Goal: Transaction & Acquisition: Purchase product/service

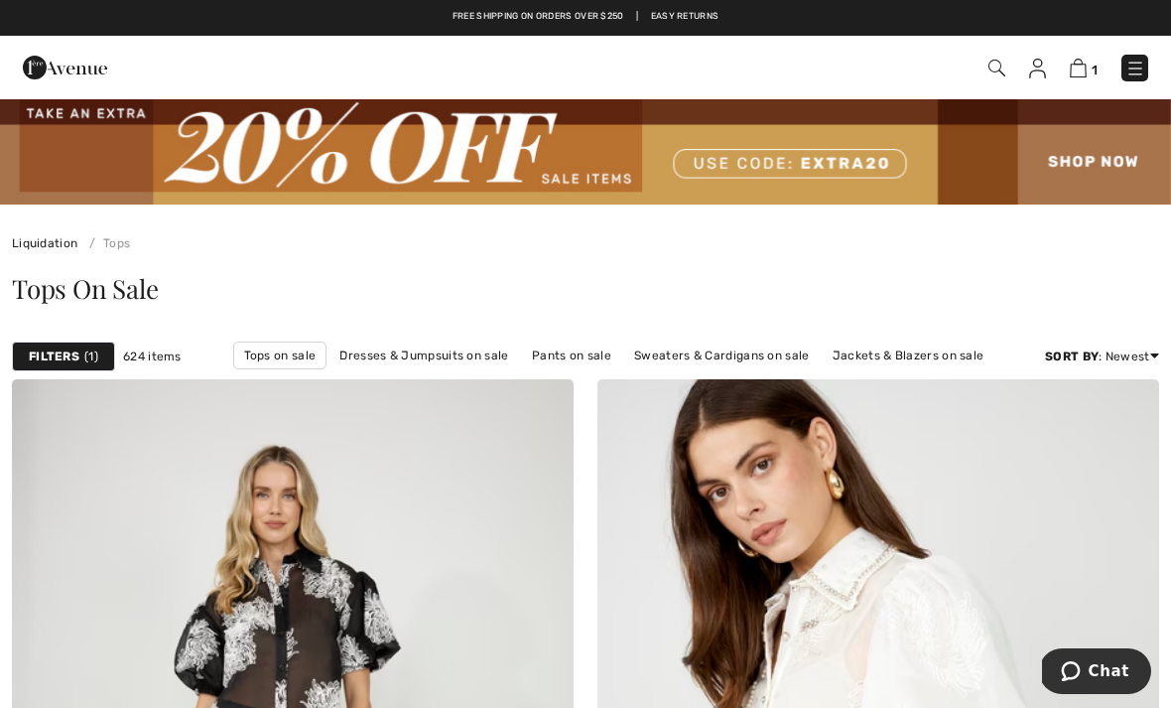
click at [995, 74] on img at bounding box center [996, 68] width 17 height 17
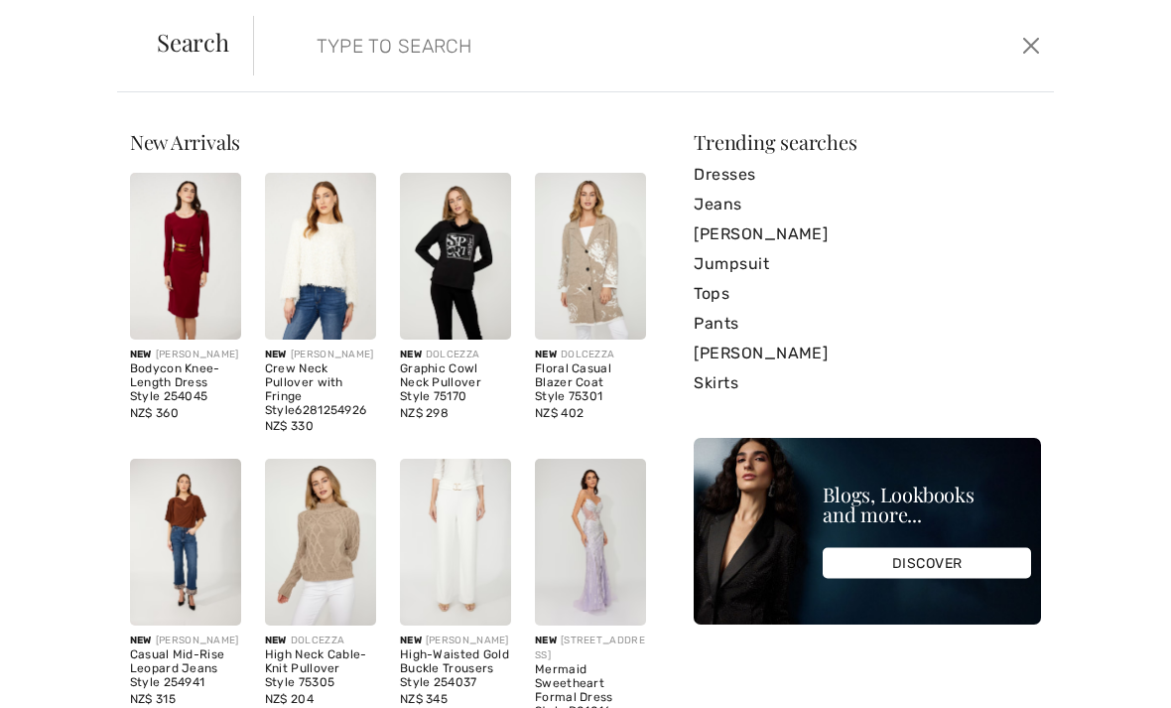
click at [315, 43] on input "search" at bounding box center [570, 46] width 537 height 60
type input "Floral top"
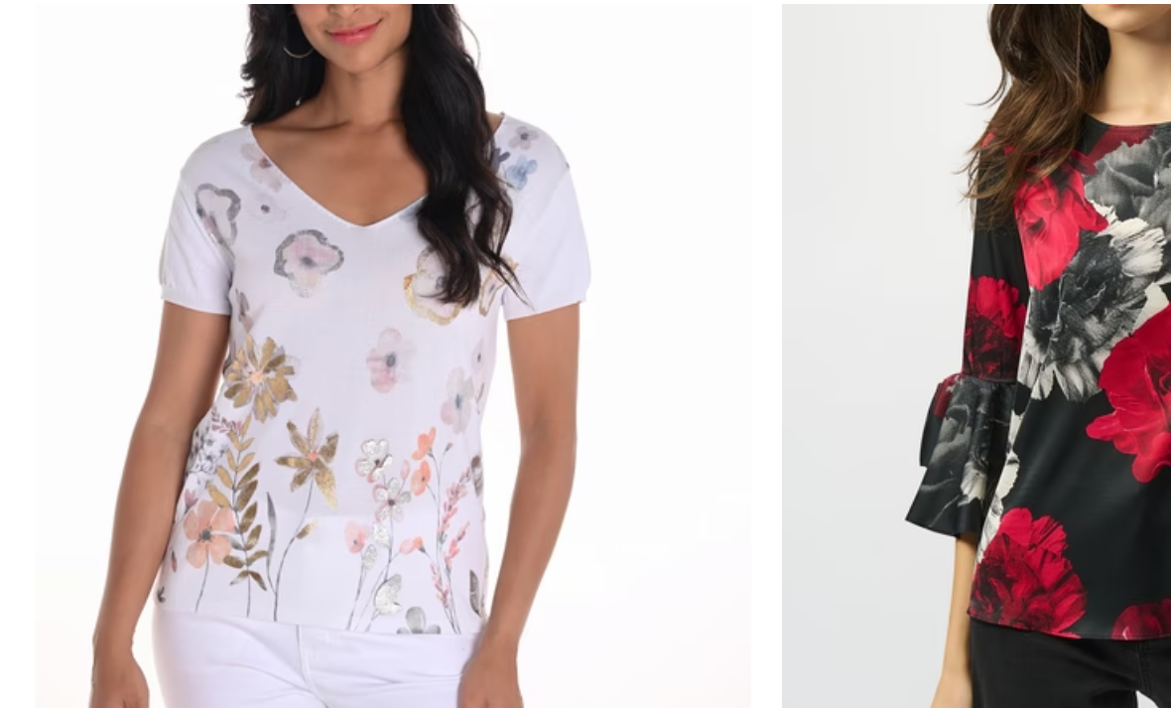
scroll to position [467, 0]
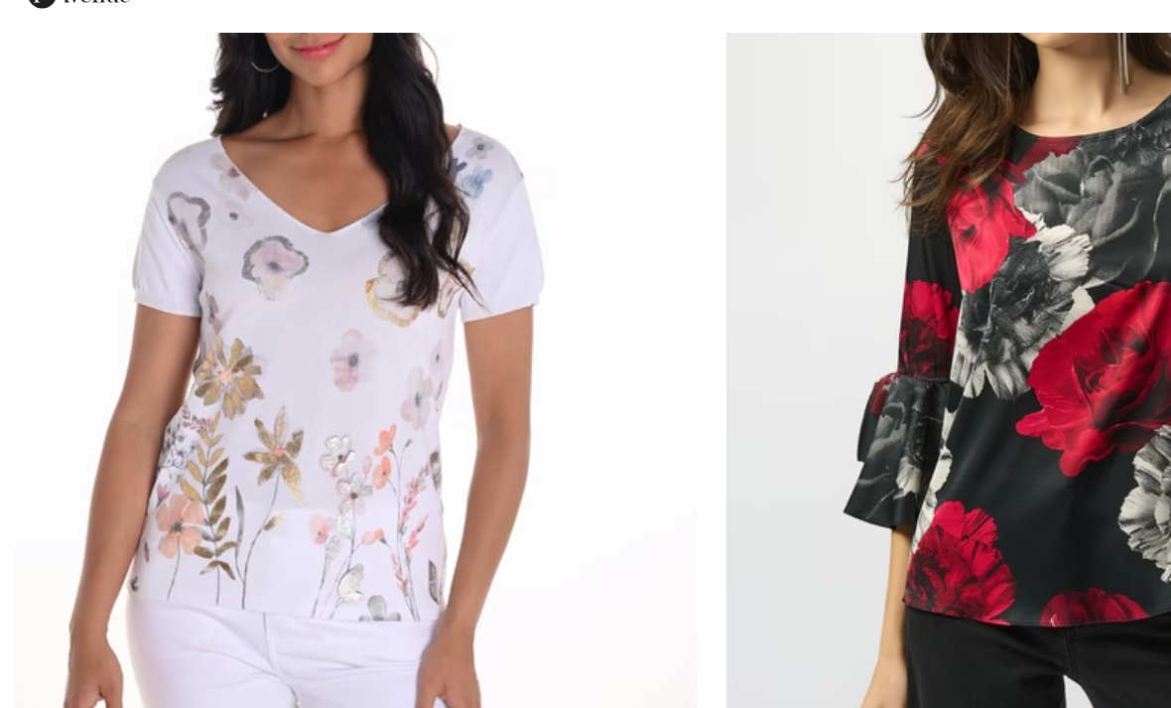
click at [334, 454] on img at bounding box center [293, 333] width 562 height 842
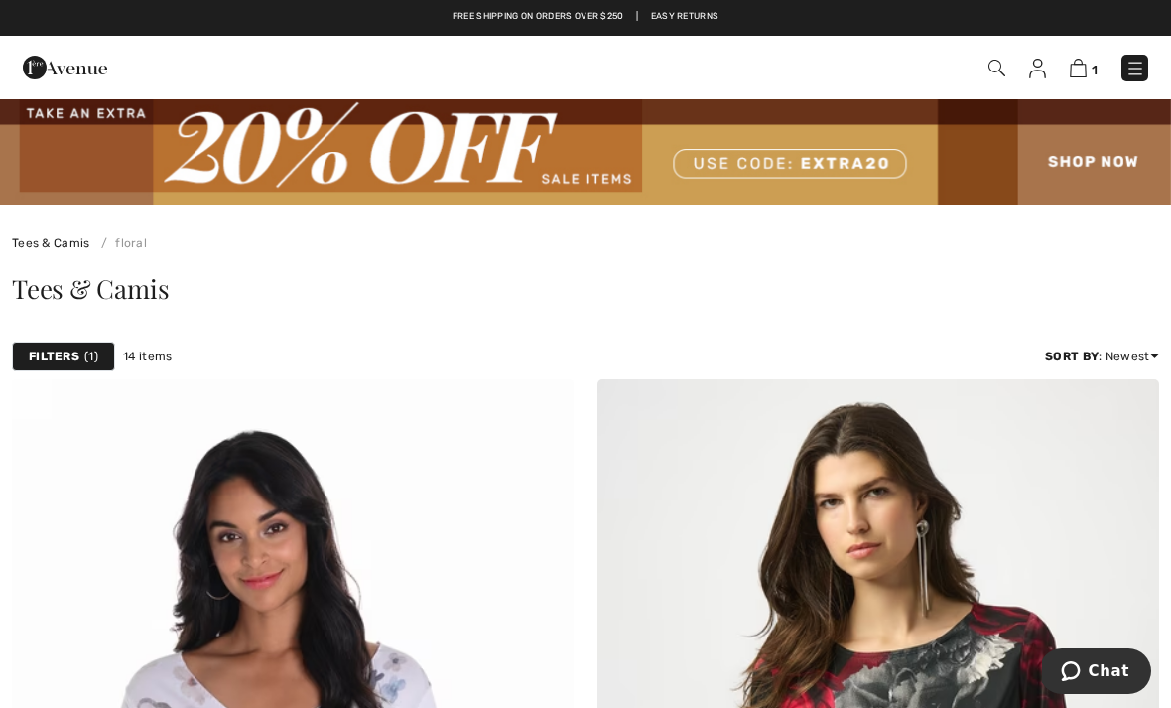
click at [63, 353] on strong "Filters" at bounding box center [54, 356] width 51 height 18
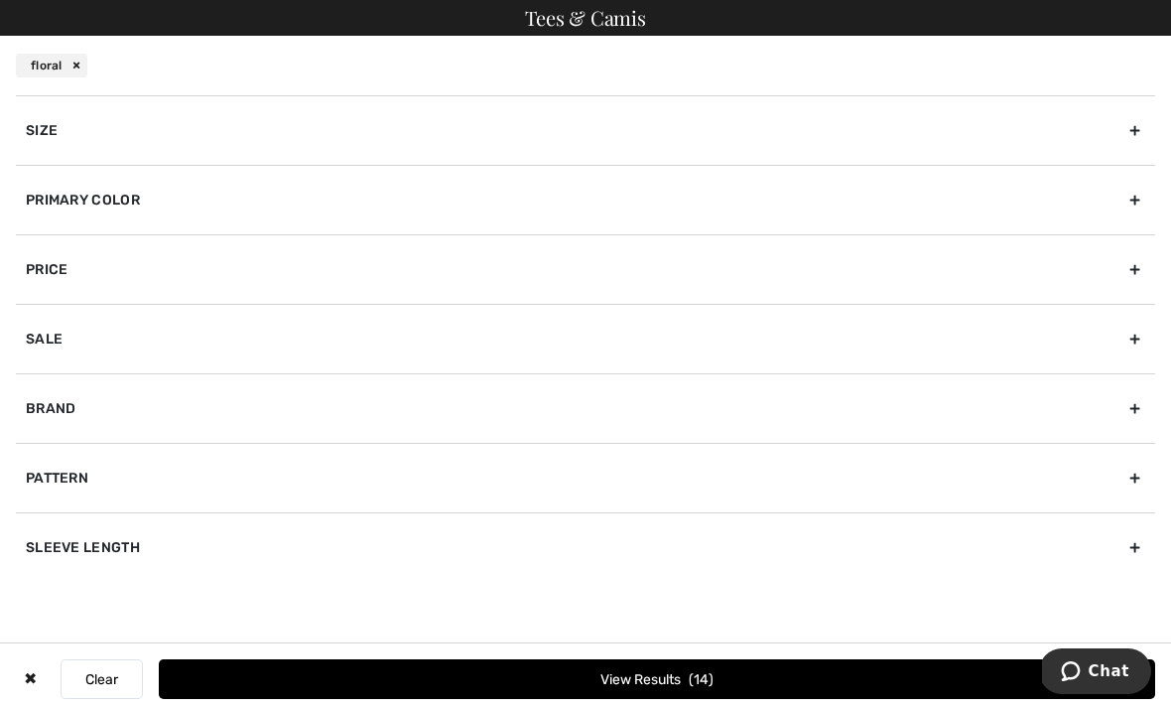
click at [109, 671] on button "Clear" at bounding box center [102, 679] width 82 height 40
click at [112, 683] on button "Clear" at bounding box center [102, 679] width 82 height 40
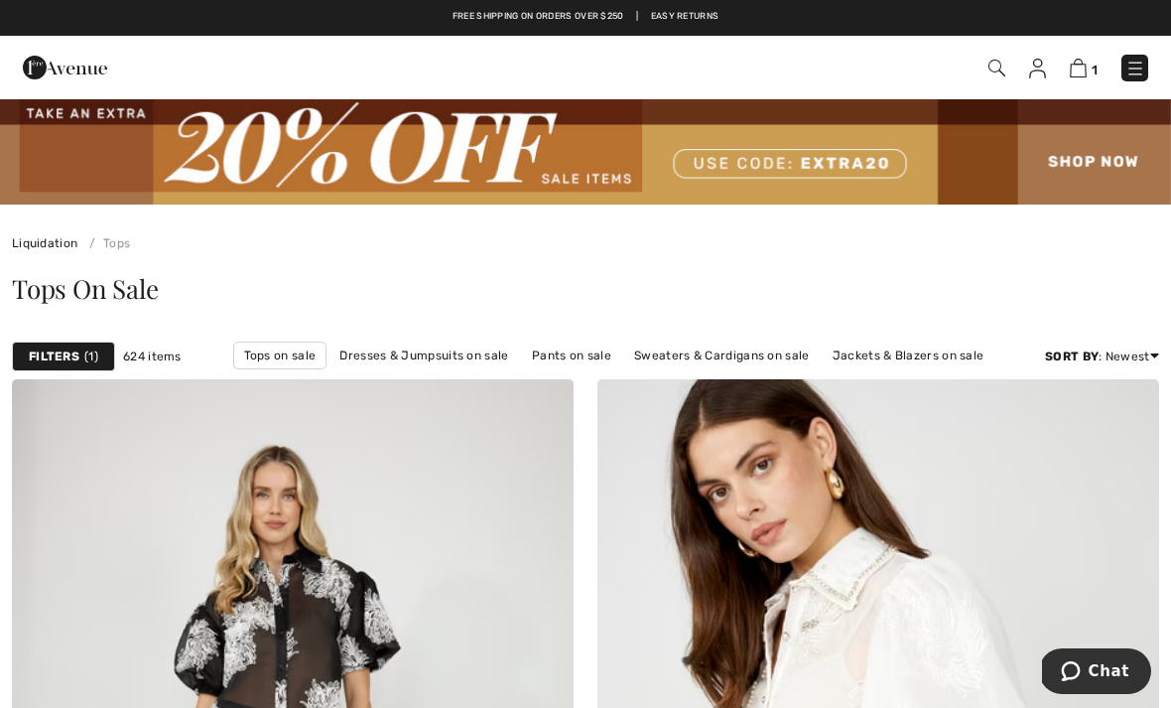
click at [275, 351] on link "Tops on sale" at bounding box center [280, 355] width 94 height 28
click at [66, 361] on strong "Filters" at bounding box center [54, 356] width 51 height 18
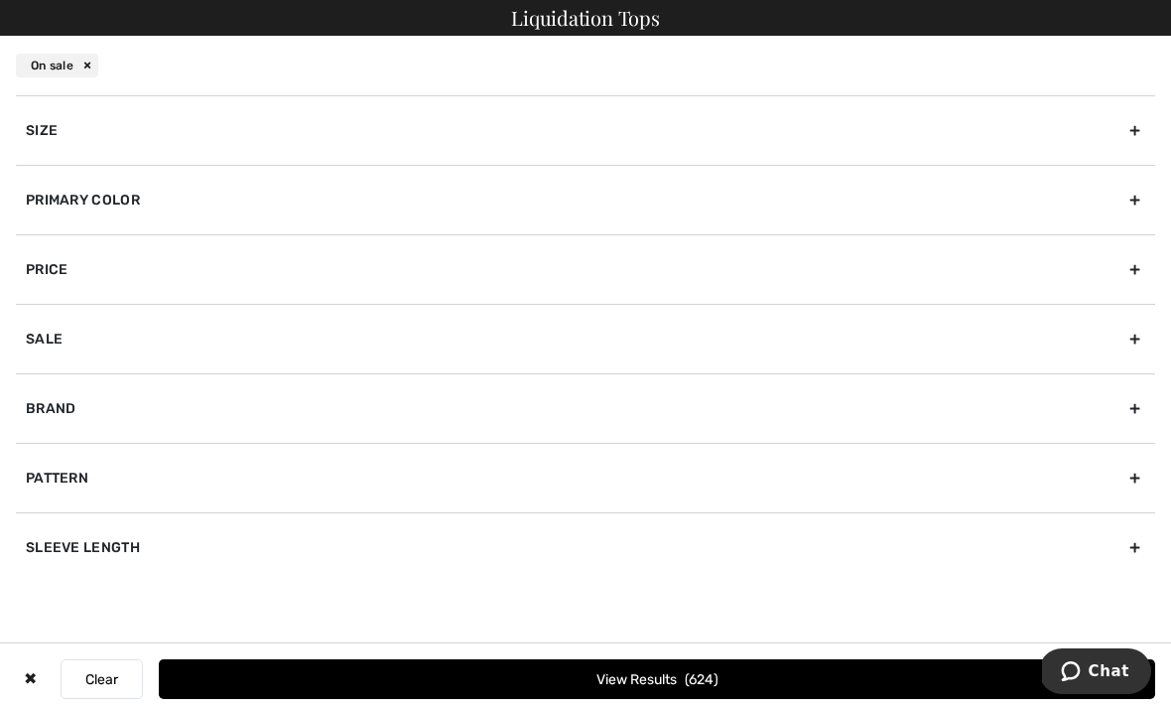
click at [177, 212] on div "Primary Color" at bounding box center [585, 199] width 1139 height 69
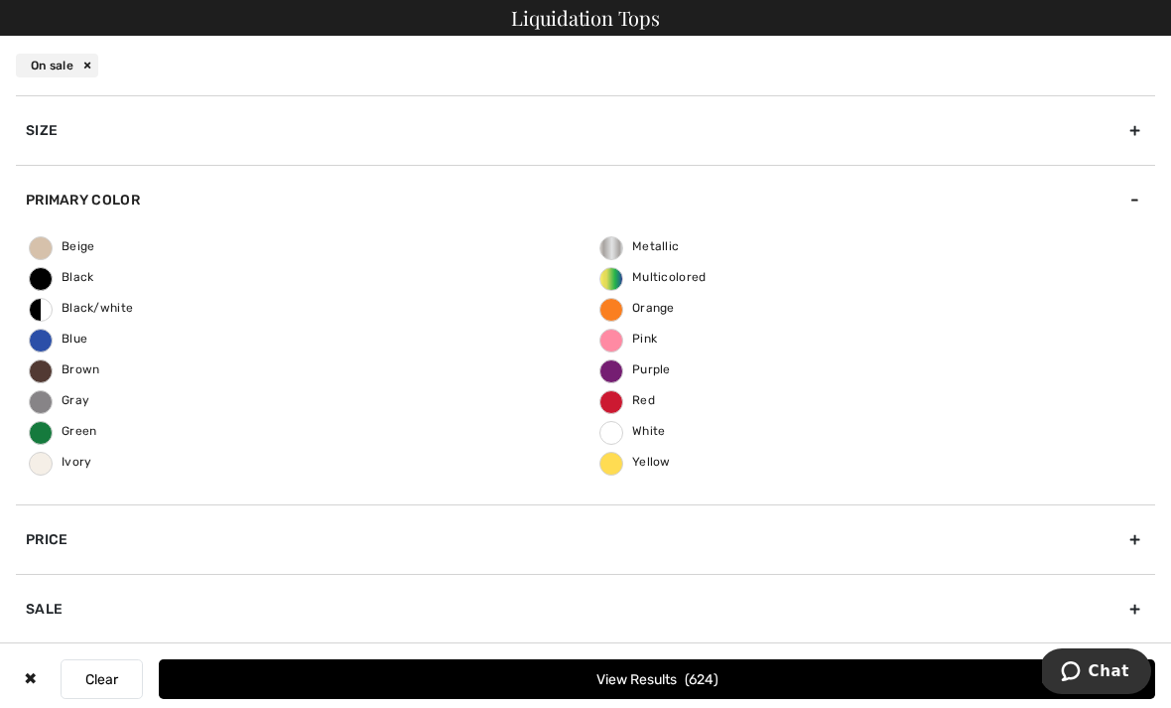
click at [320, 78] on div "On sale" at bounding box center [585, 66] width 1171 height 60
click at [94, 64] on div "On sale" at bounding box center [57, 66] width 82 height 24
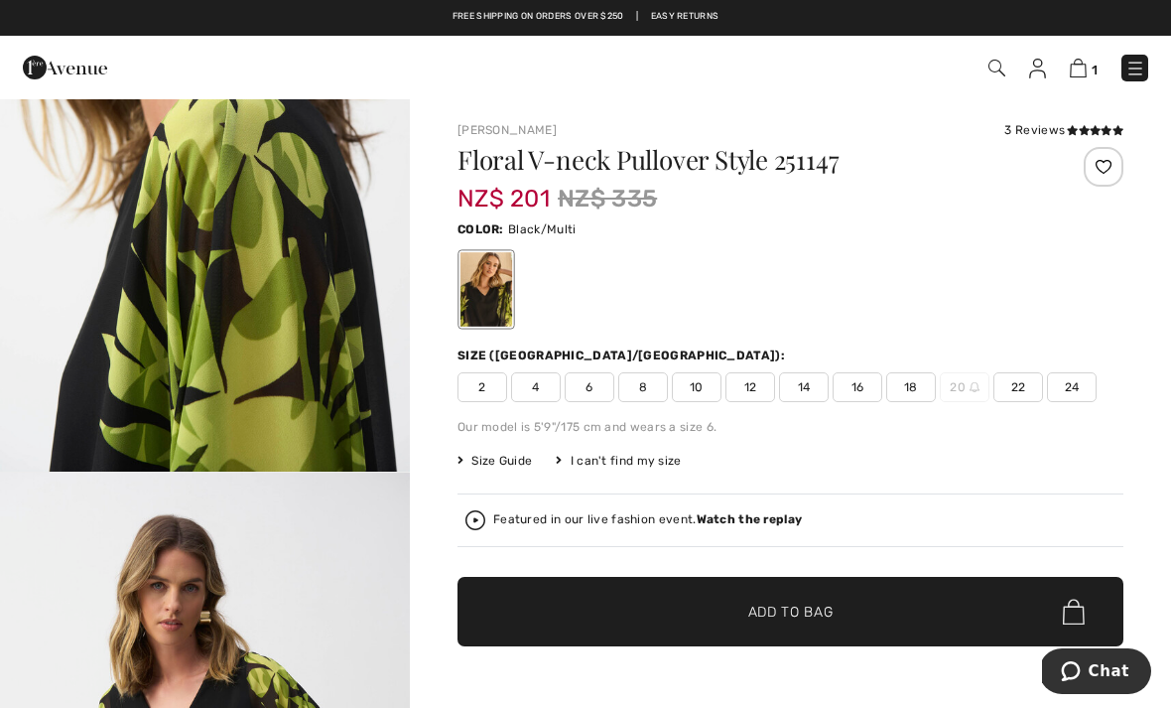
click at [855, 380] on span "16" at bounding box center [858, 387] width 50 height 30
click at [762, 624] on span "✔ Added to Bag Add to Bag" at bounding box center [790, 611] width 666 height 69
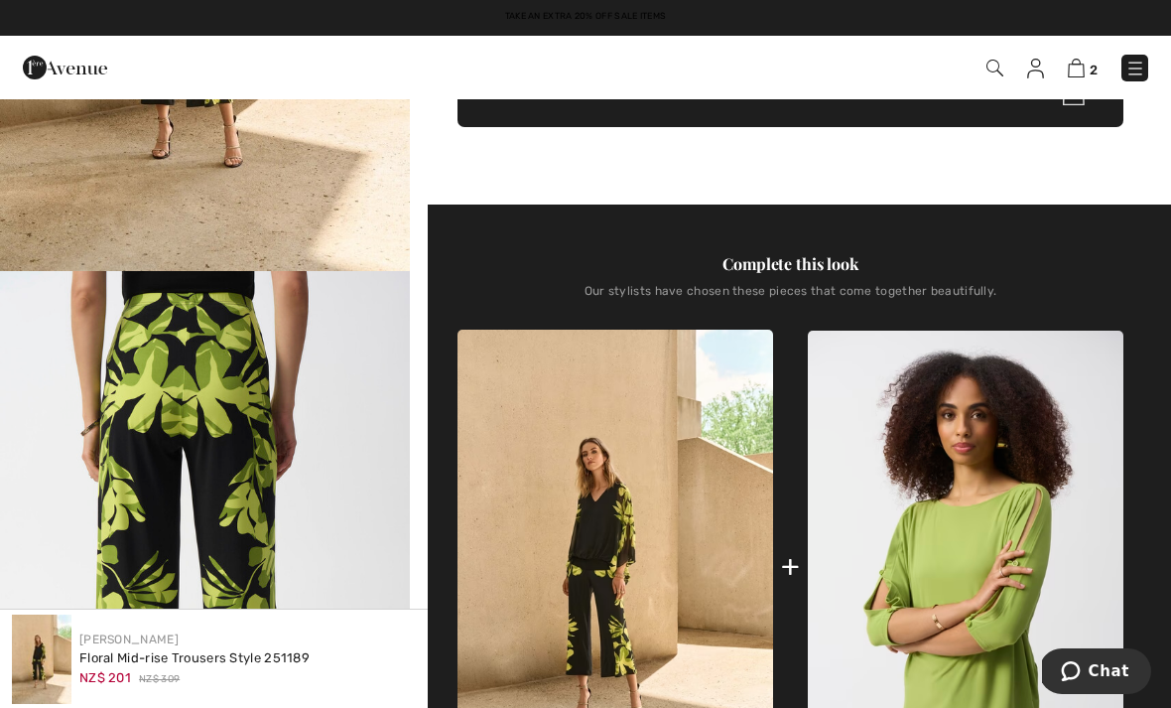
scroll to position [444, 0]
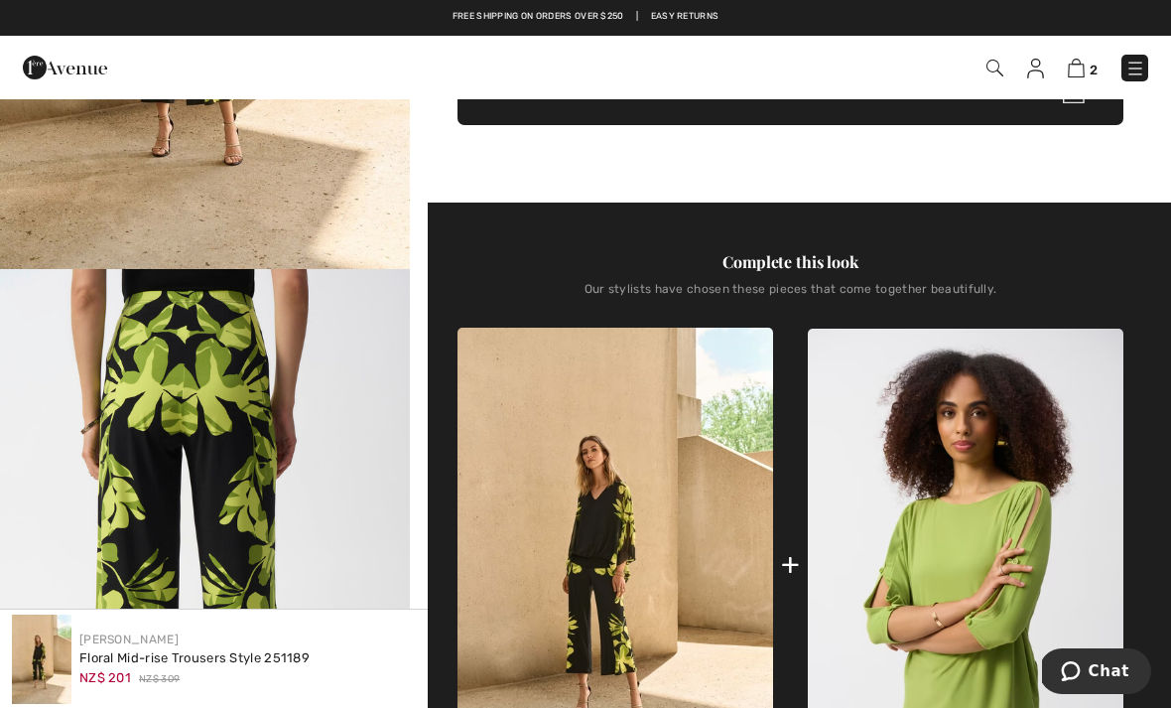
click at [993, 65] on img at bounding box center [994, 68] width 17 height 17
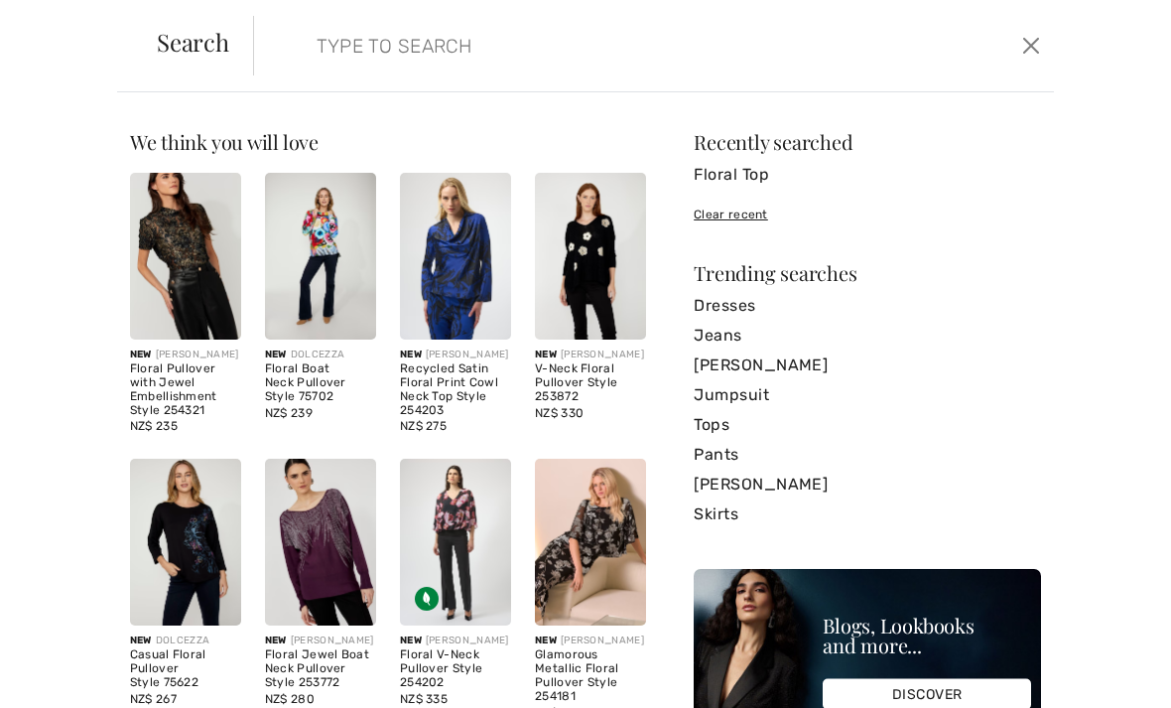
scroll to position [0, 0]
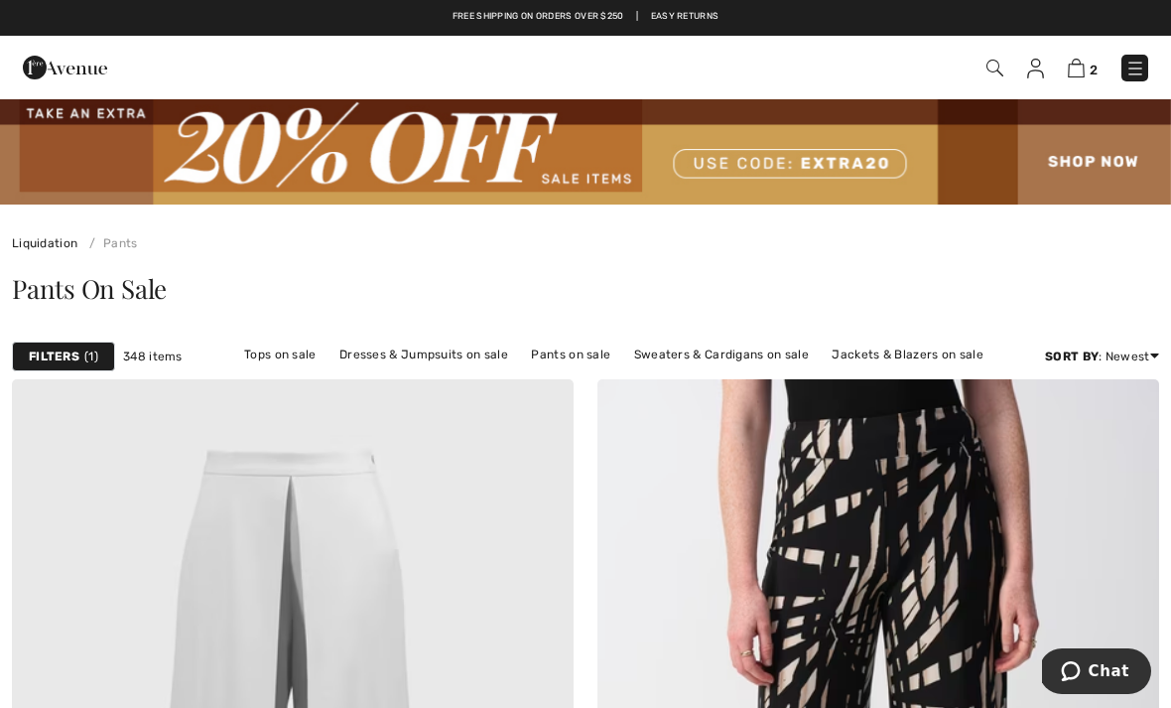
click at [572, 357] on link "Pants on sale" at bounding box center [570, 354] width 99 height 26
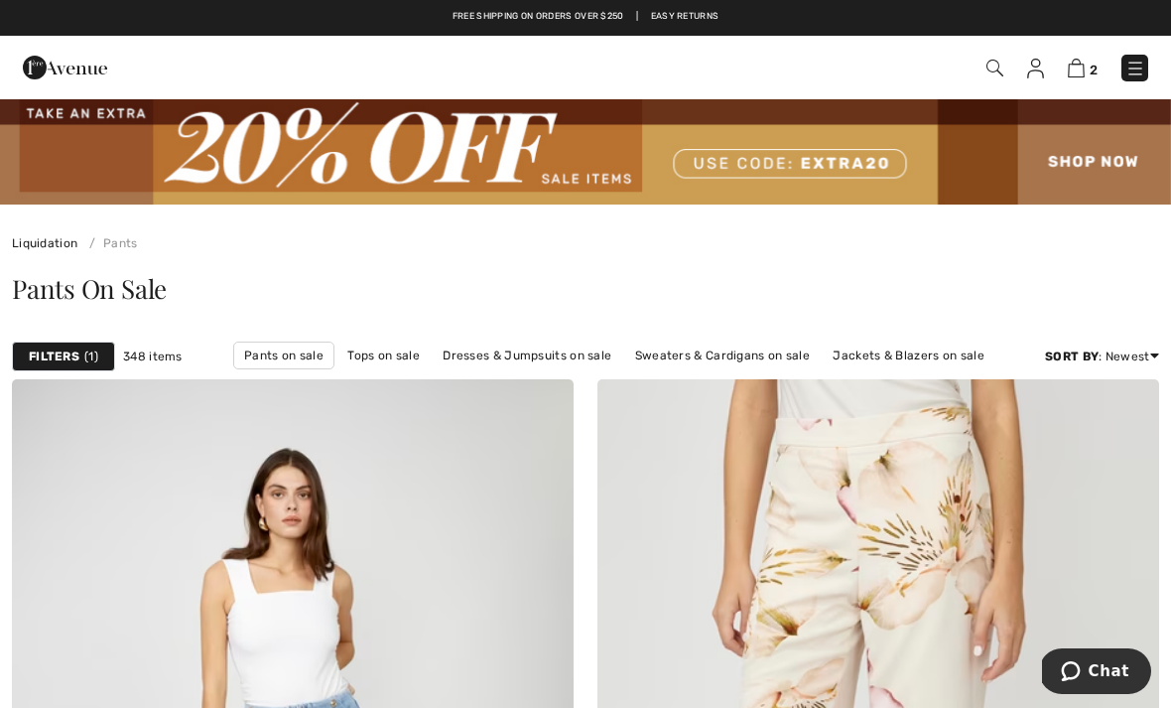
click at [81, 358] on div "Filters 1" at bounding box center [63, 356] width 103 height 30
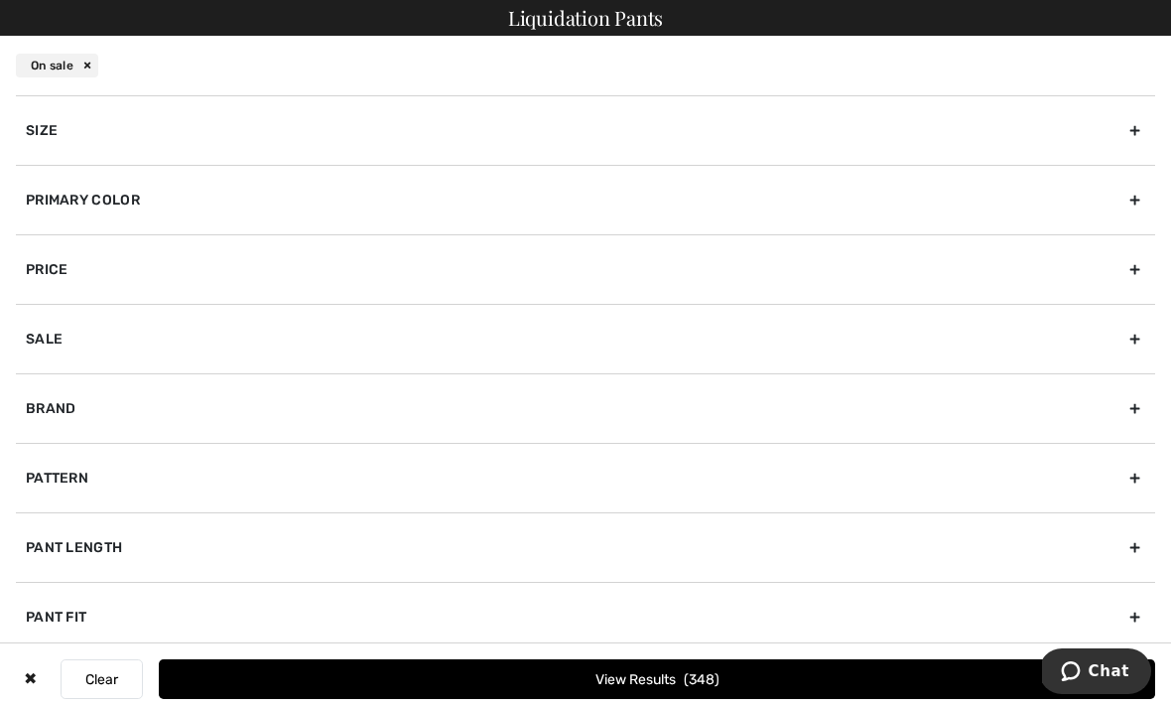
scroll to position [39, 0]
click at [106, 195] on div "Primary Color" at bounding box center [585, 199] width 1139 height 69
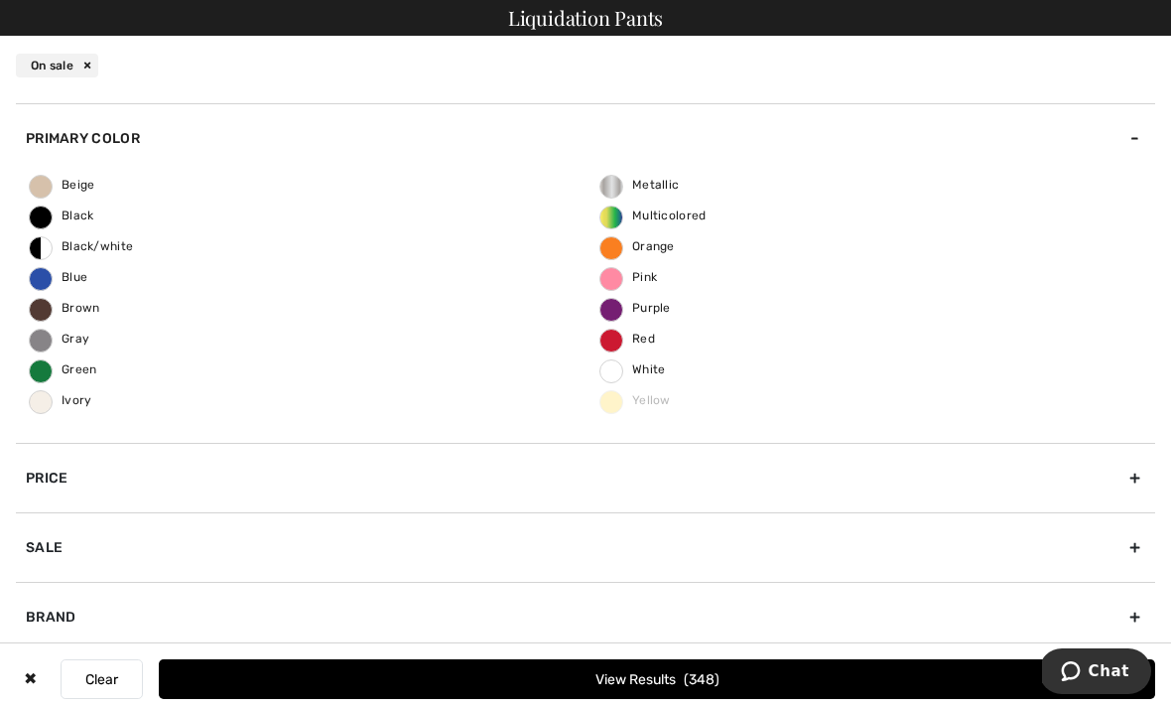
scroll to position [91, 0]
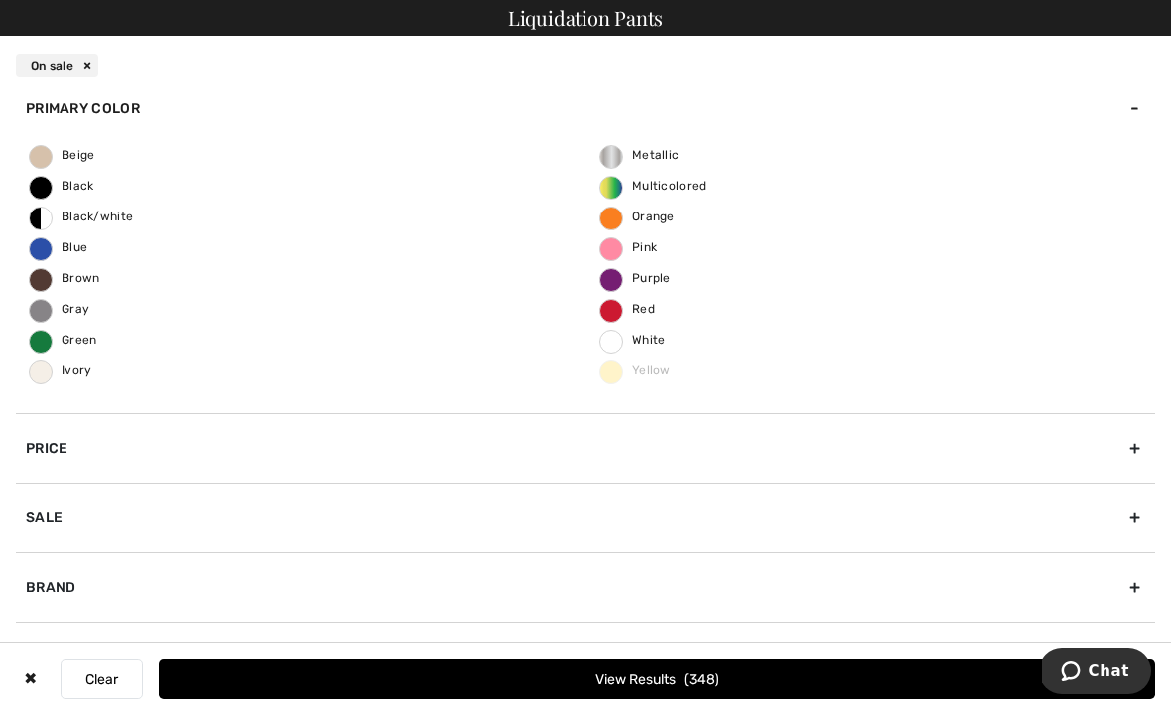
click at [57, 248] on span "Blue" at bounding box center [59, 247] width 58 height 14
click at [0, 0] on input "Blue" at bounding box center [0, 0] width 0 height 0
click at [497, 679] on button "View Results 93" at bounding box center [657, 679] width 996 height 40
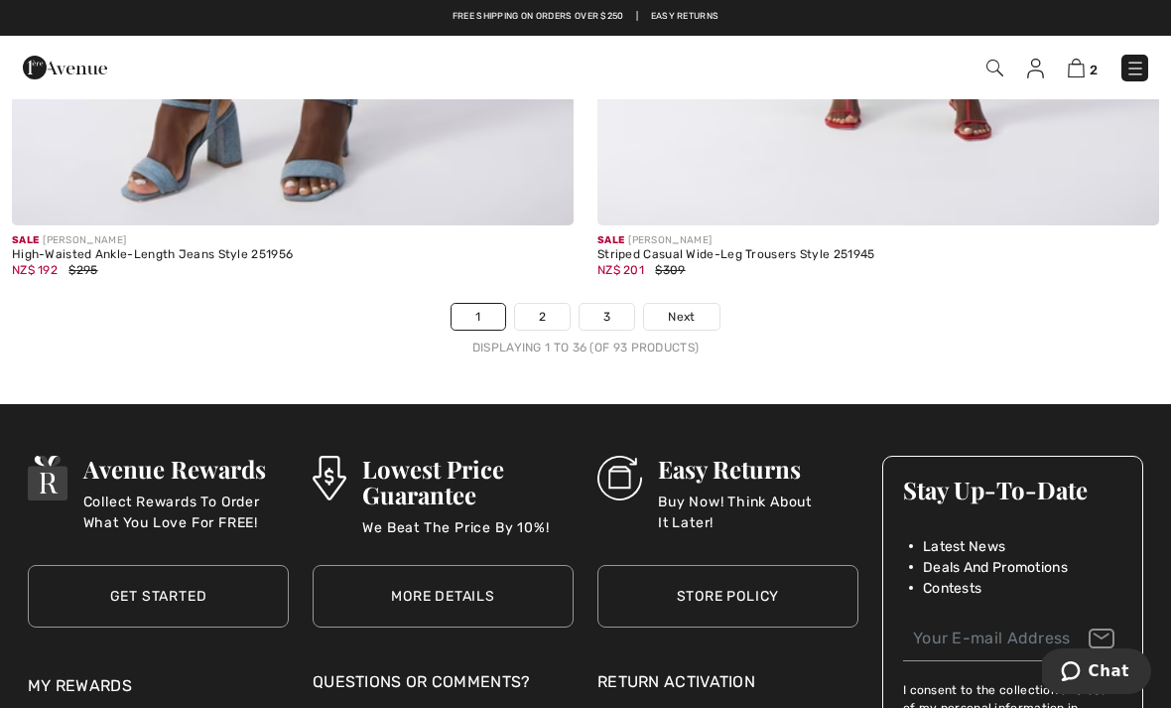
scroll to position [17413, 0]
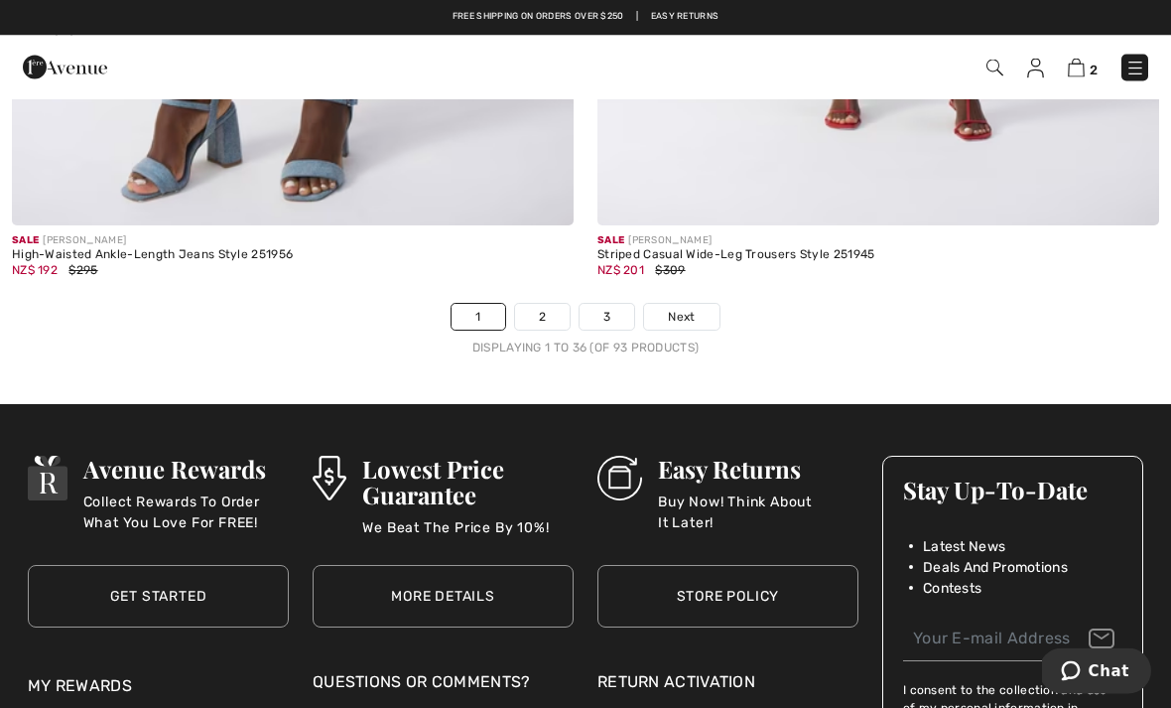
click at [554, 305] on link "2" at bounding box center [542, 318] width 55 height 26
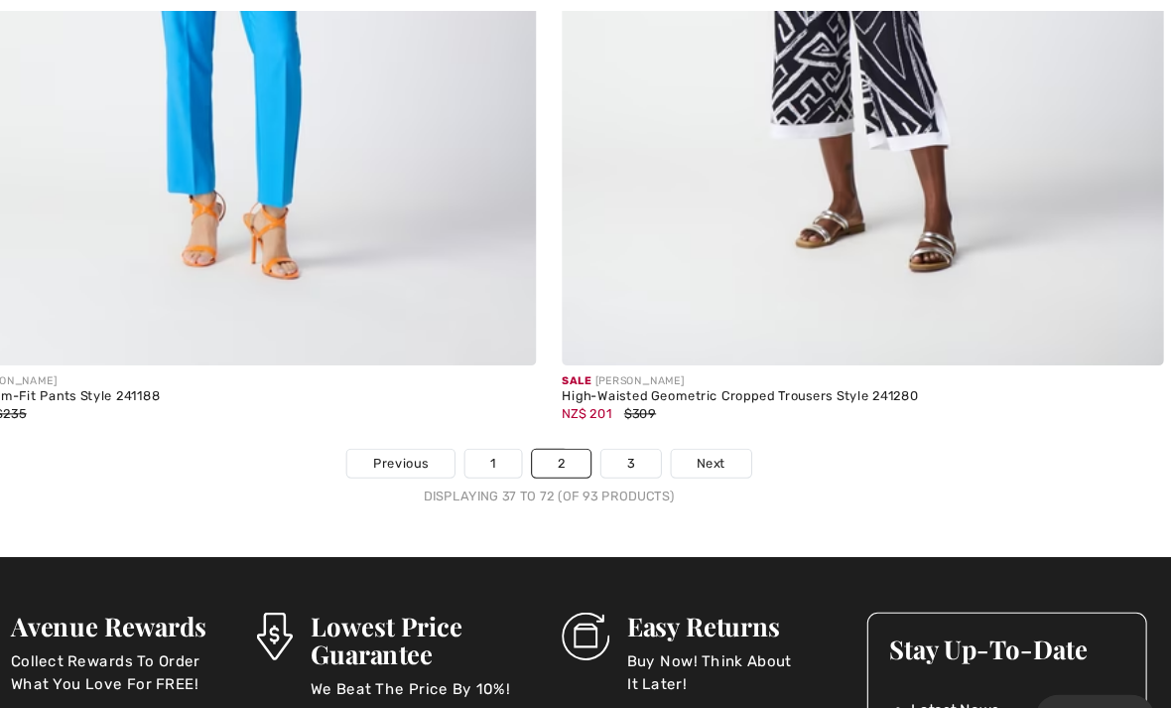
scroll to position [17267, 0]
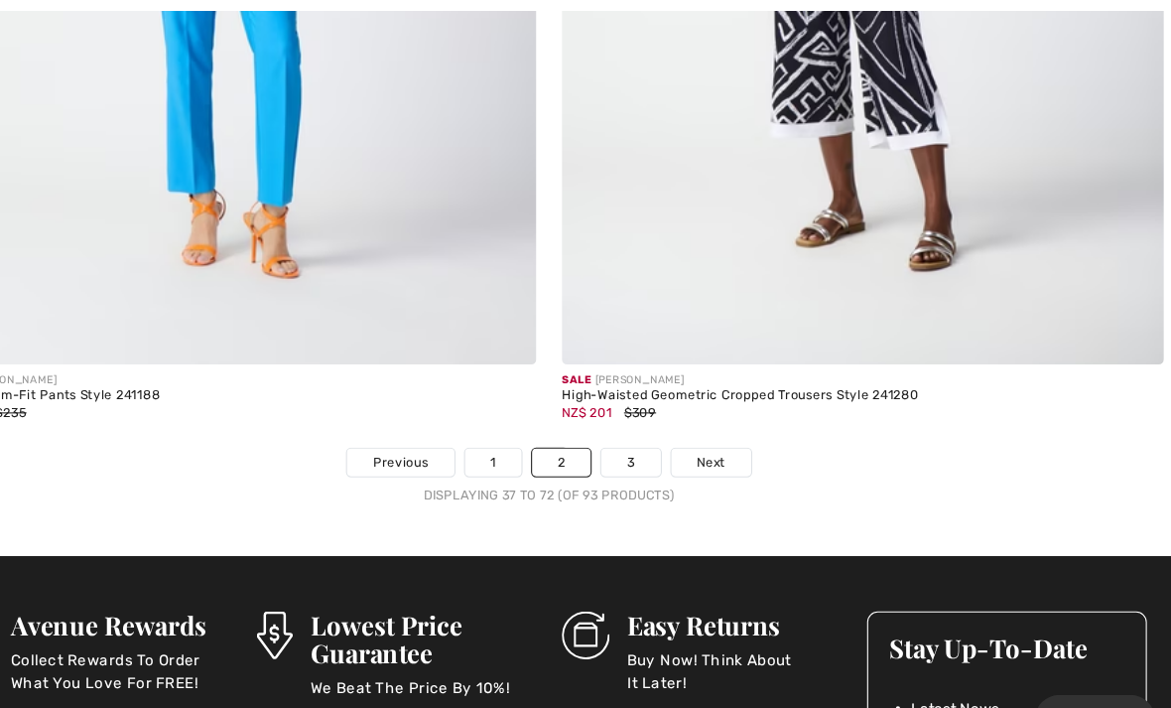
click at [634, 419] on link "3" at bounding box center [661, 432] width 55 height 26
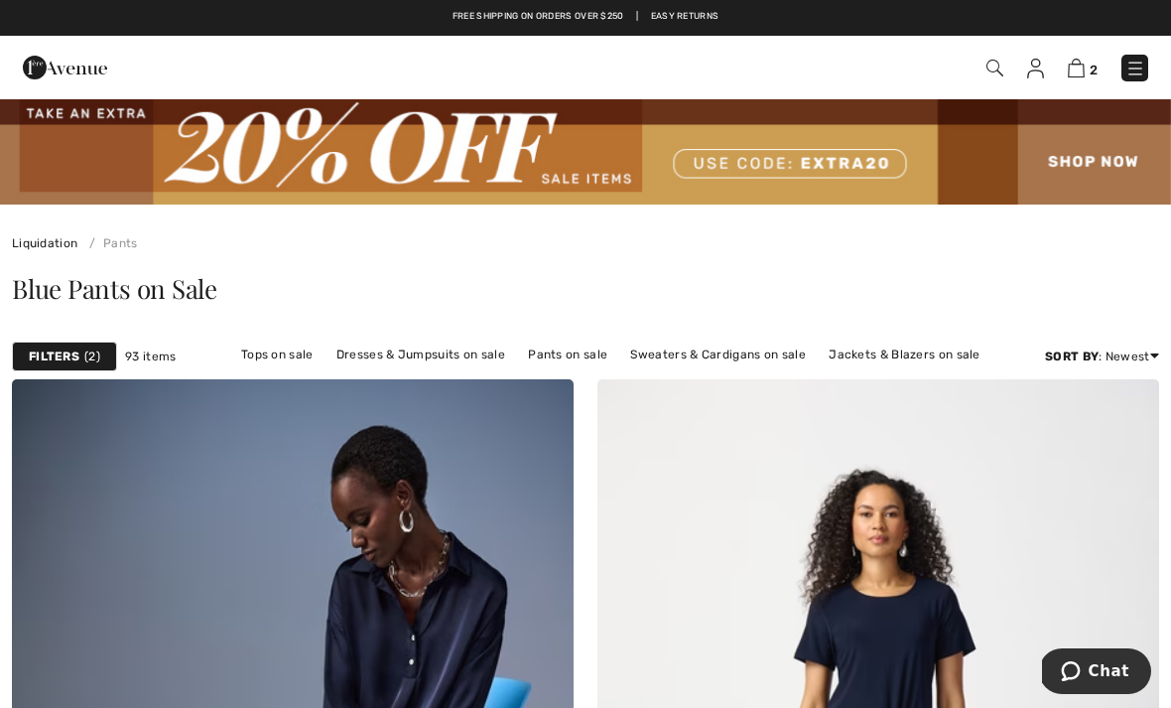
click at [76, 360] on strong "Filters" at bounding box center [54, 356] width 51 height 18
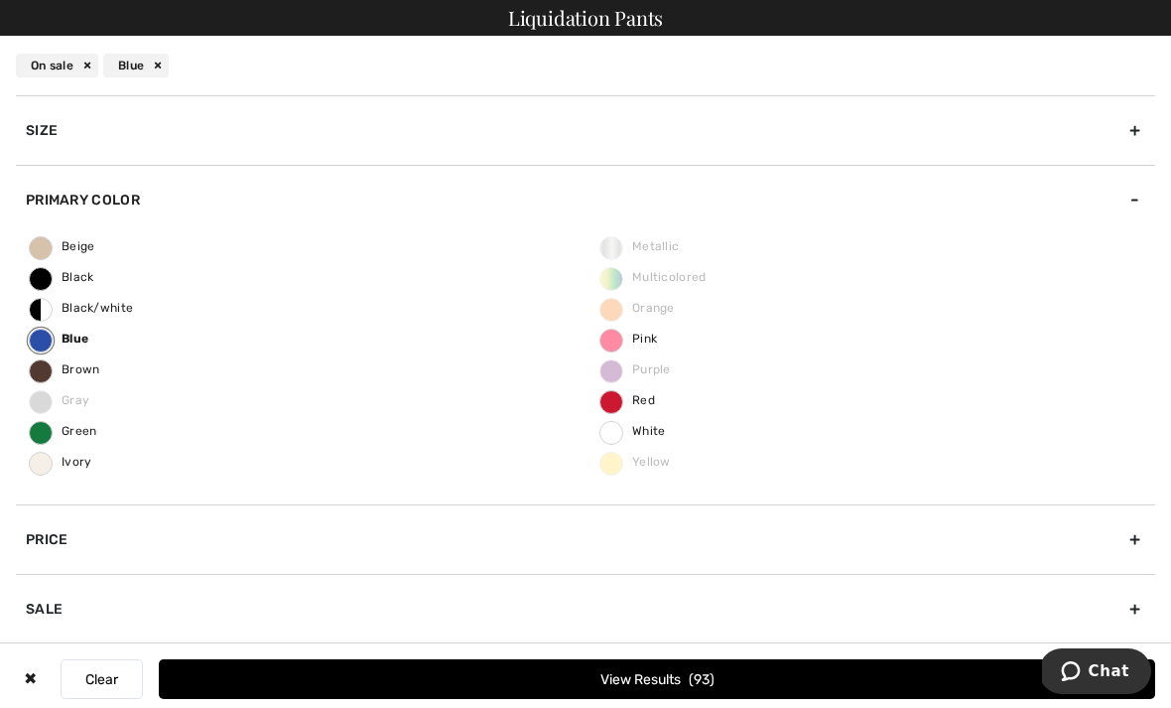
click at [111, 688] on button "Clear" at bounding box center [102, 679] width 82 height 40
click at [116, 676] on button "Clear" at bounding box center [102, 679] width 82 height 40
click at [105, 671] on button "Clear" at bounding box center [102, 679] width 82 height 40
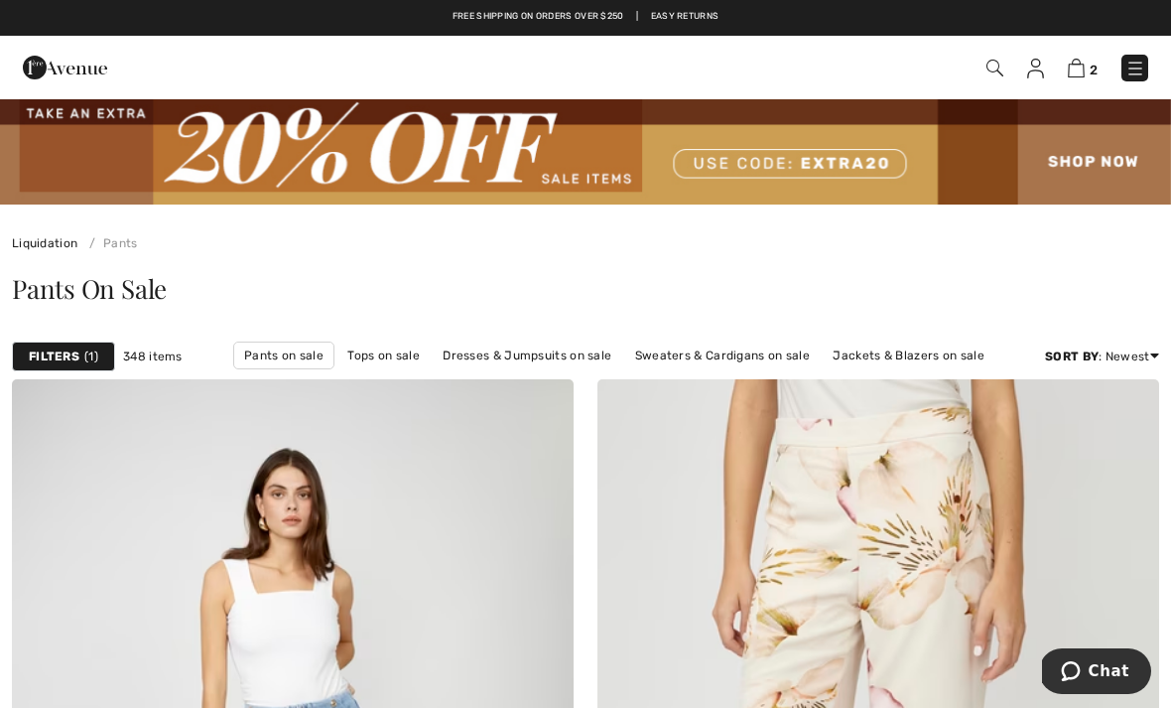
click at [69, 349] on strong "Filters" at bounding box center [54, 356] width 51 height 18
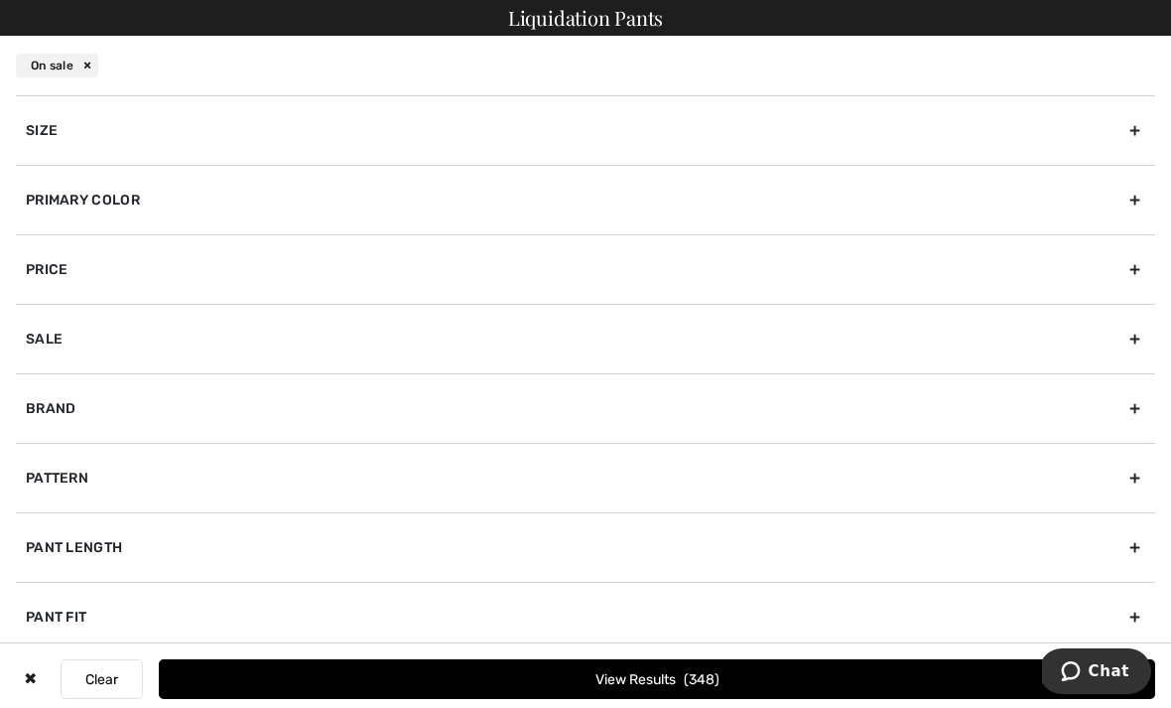
click at [112, 676] on button "Clear" at bounding box center [102, 679] width 82 height 40
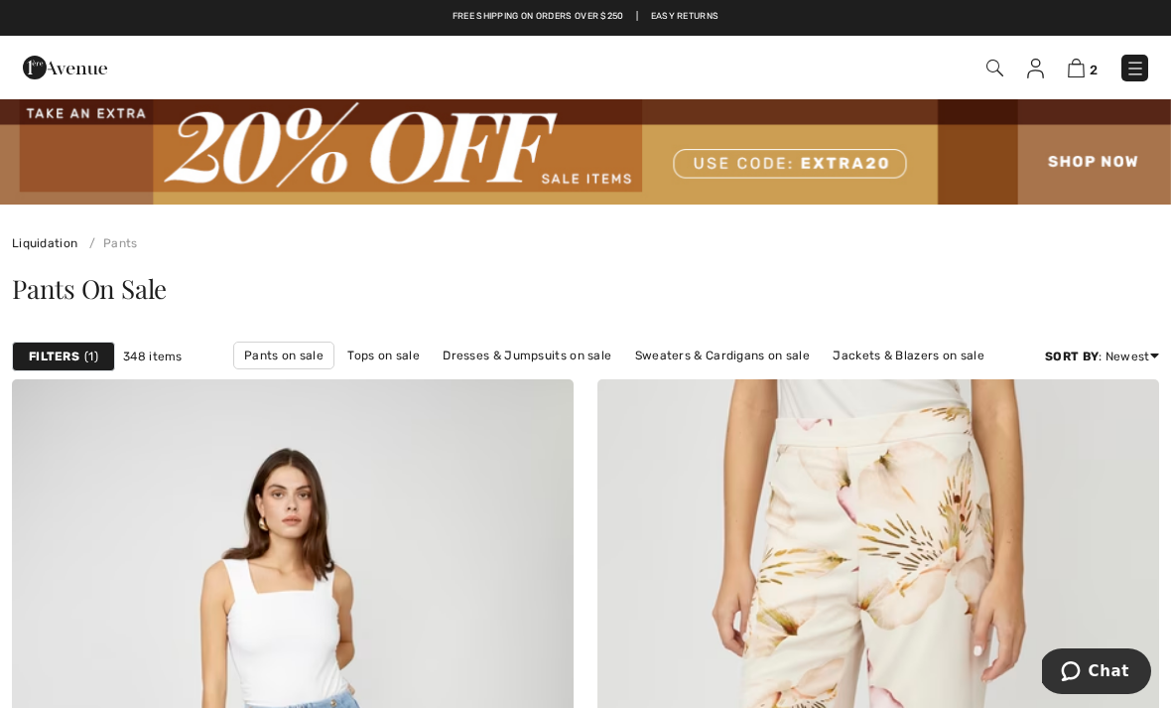
click at [993, 68] on img at bounding box center [994, 68] width 17 height 17
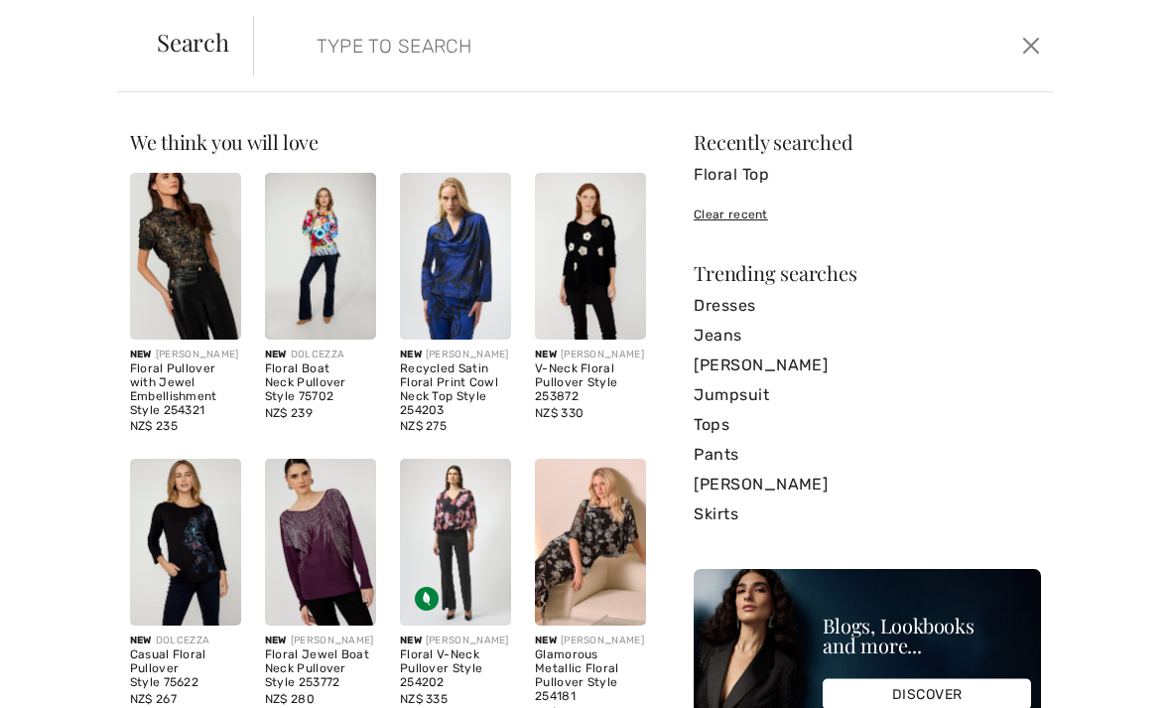
click at [302, 57] on input "search" at bounding box center [570, 46] width 537 height 60
paste input "241929"
type input "241929"
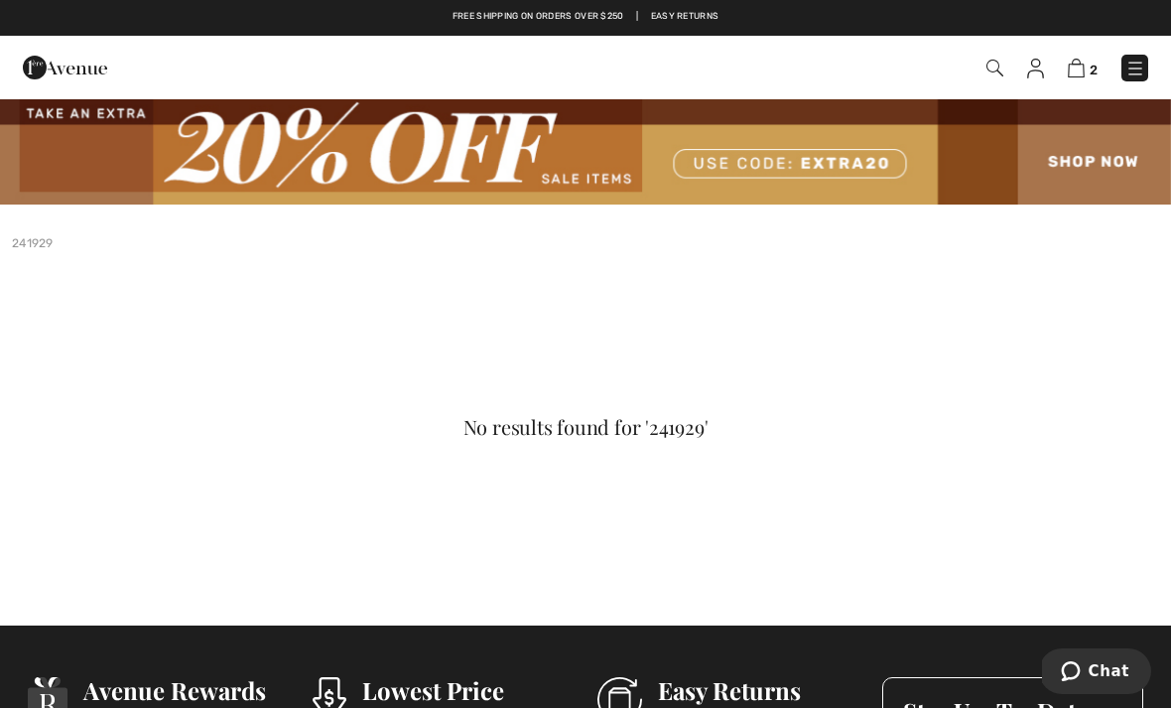
click at [995, 71] on img at bounding box center [994, 68] width 17 height 17
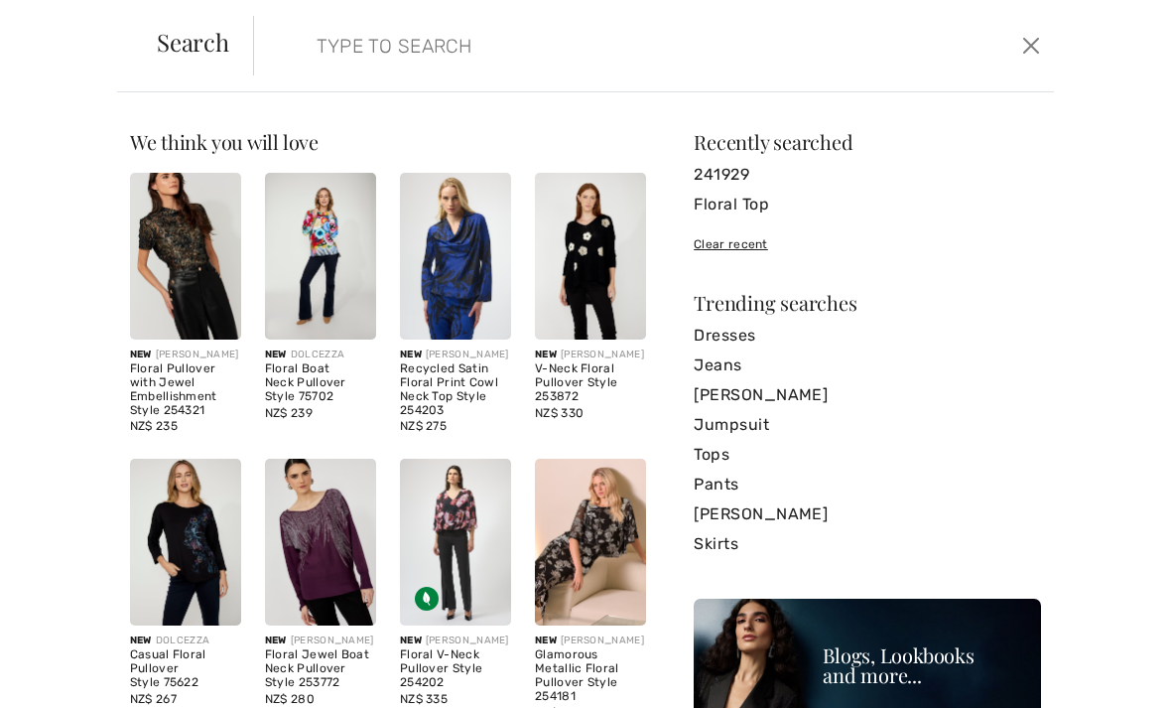
click at [333, 41] on input "search" at bounding box center [570, 46] width 537 height 60
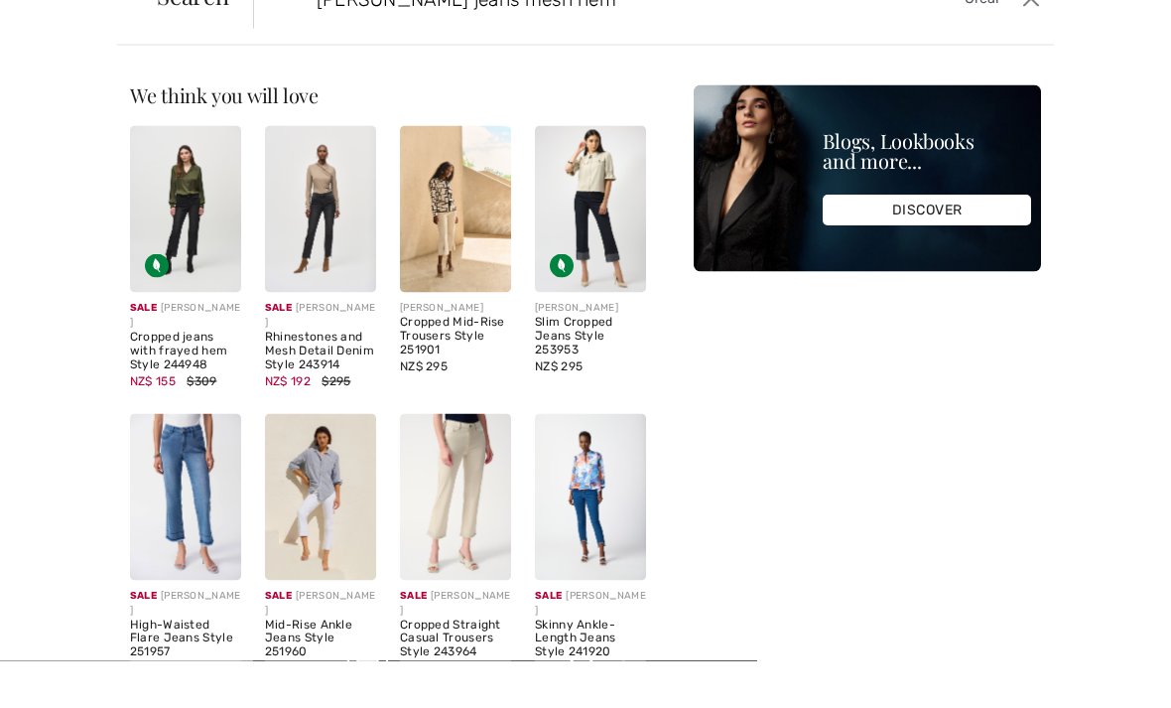
type input "Joseph Ribkoff jeans mesh hem"
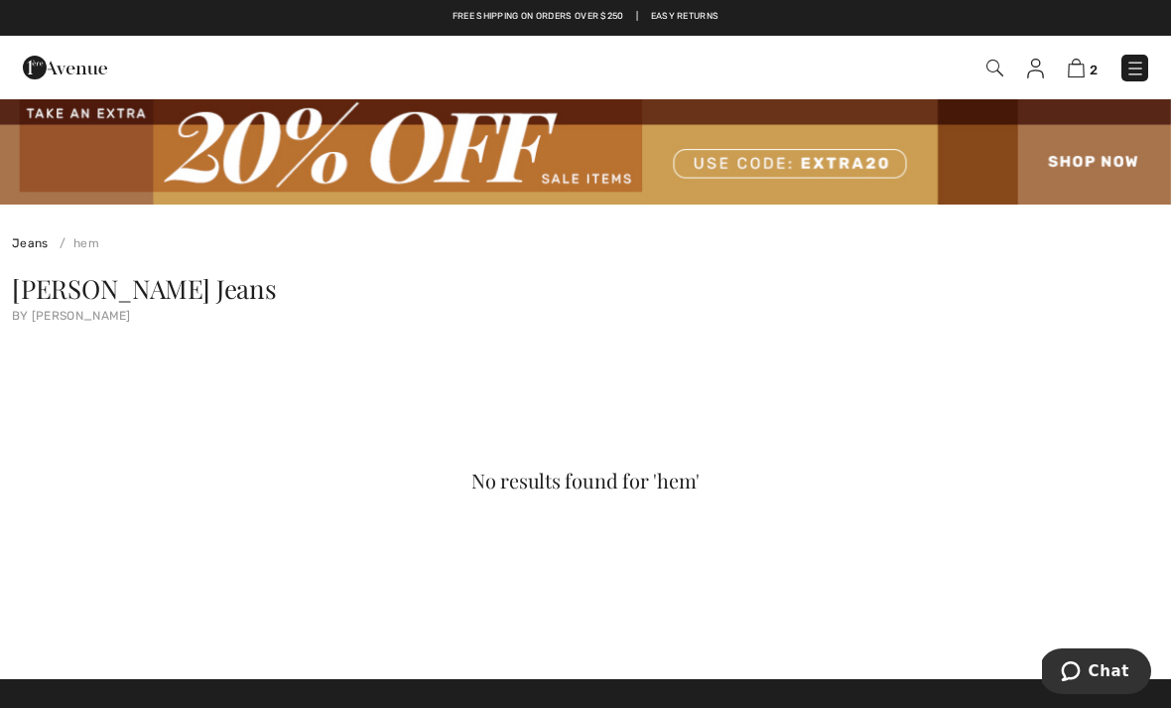
click at [1000, 70] on img at bounding box center [994, 68] width 17 height 17
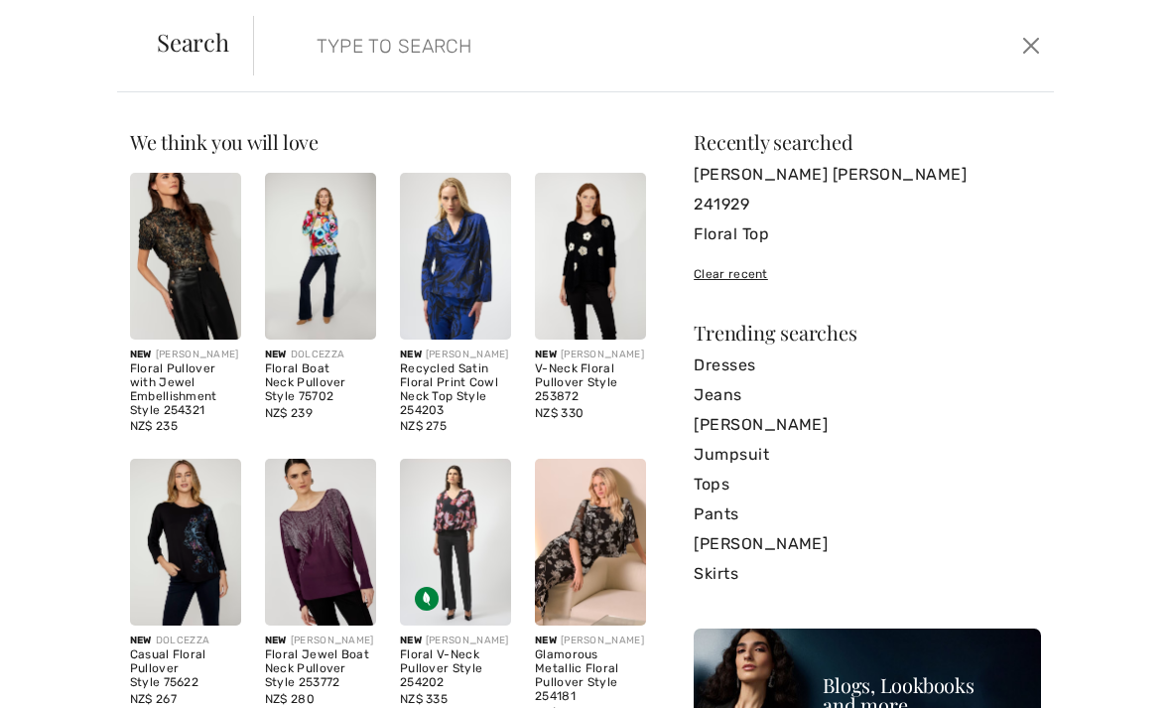
click at [348, 61] on input "search" at bounding box center [570, 46] width 537 height 60
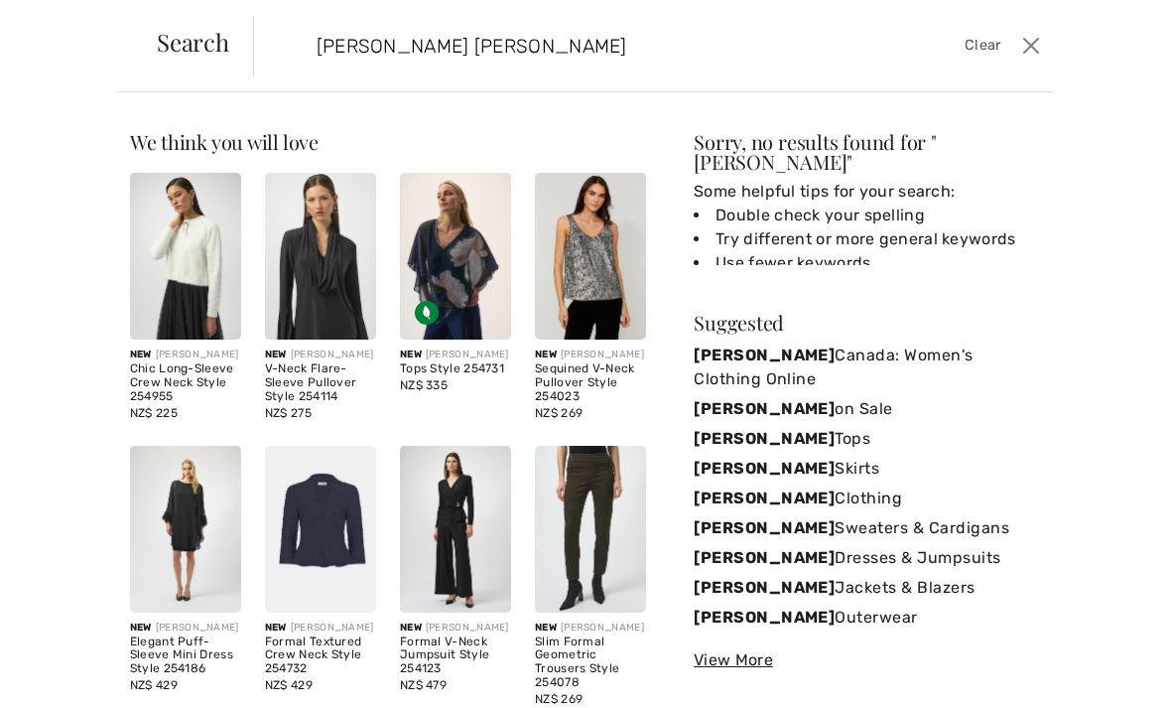
type input "[PERSON_NAME] jeans"
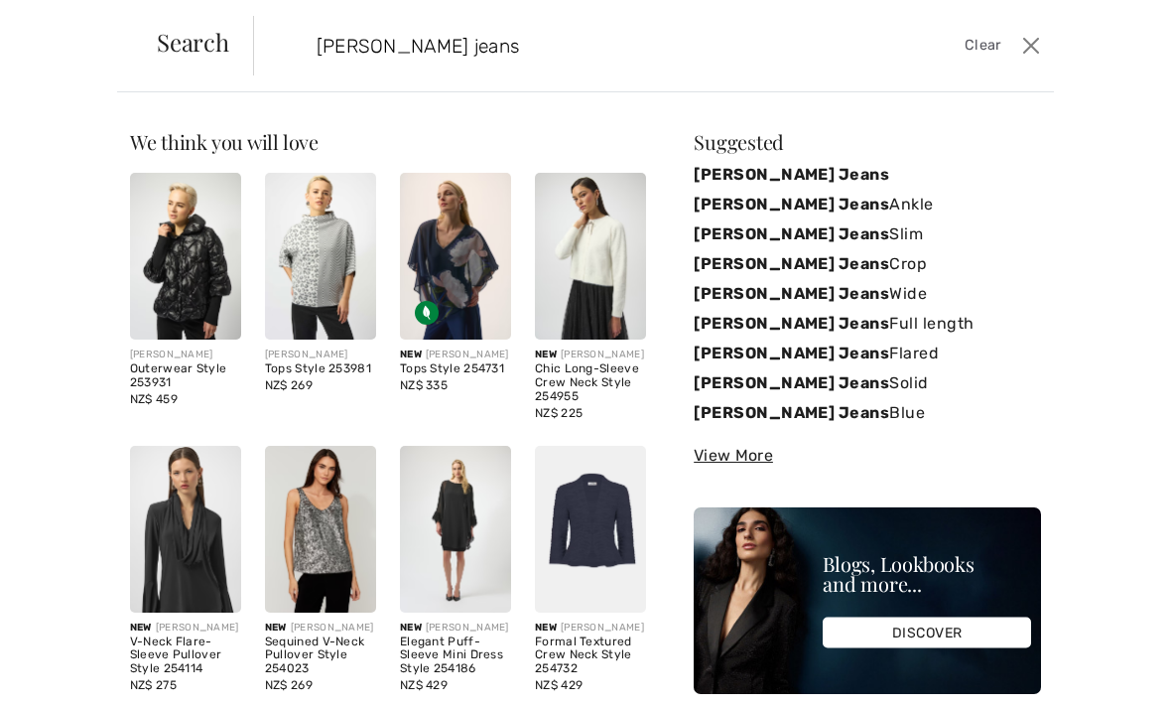
click at [842, 262] on strong "[PERSON_NAME] Jeans" at bounding box center [791, 263] width 195 height 19
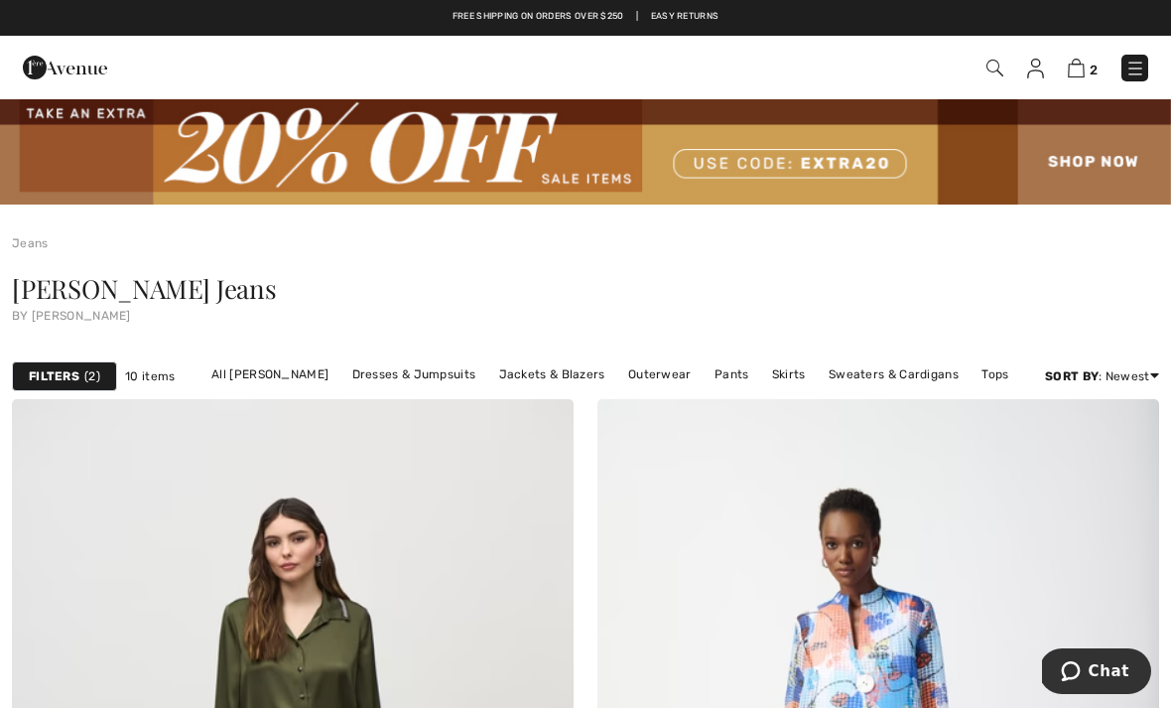
click at [992, 70] on img at bounding box center [994, 68] width 17 height 17
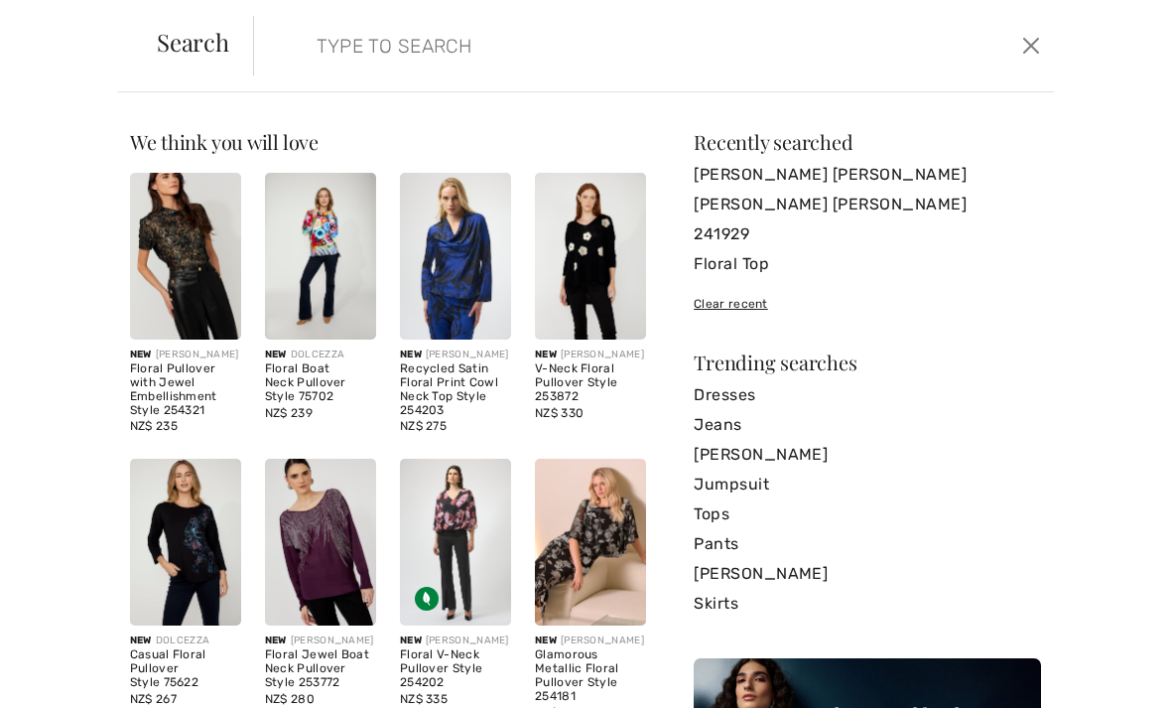
click at [343, 40] on input "search" at bounding box center [570, 46] width 537 height 60
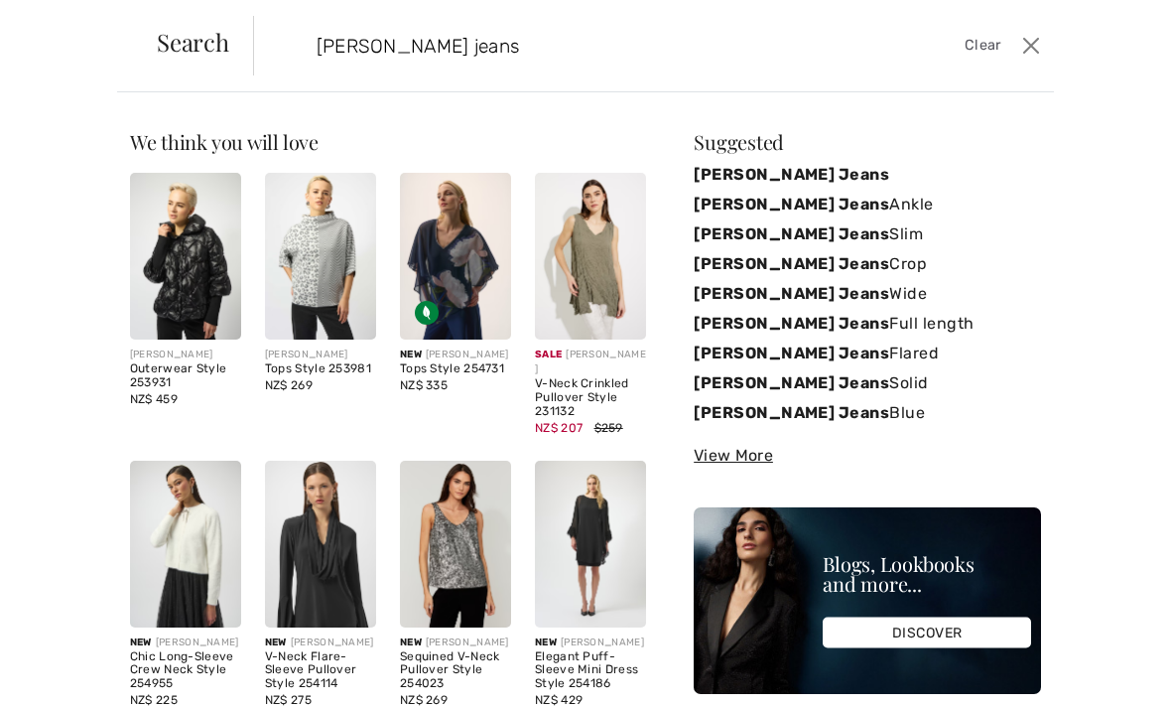
type input "Joseph Ribkoff jeans"
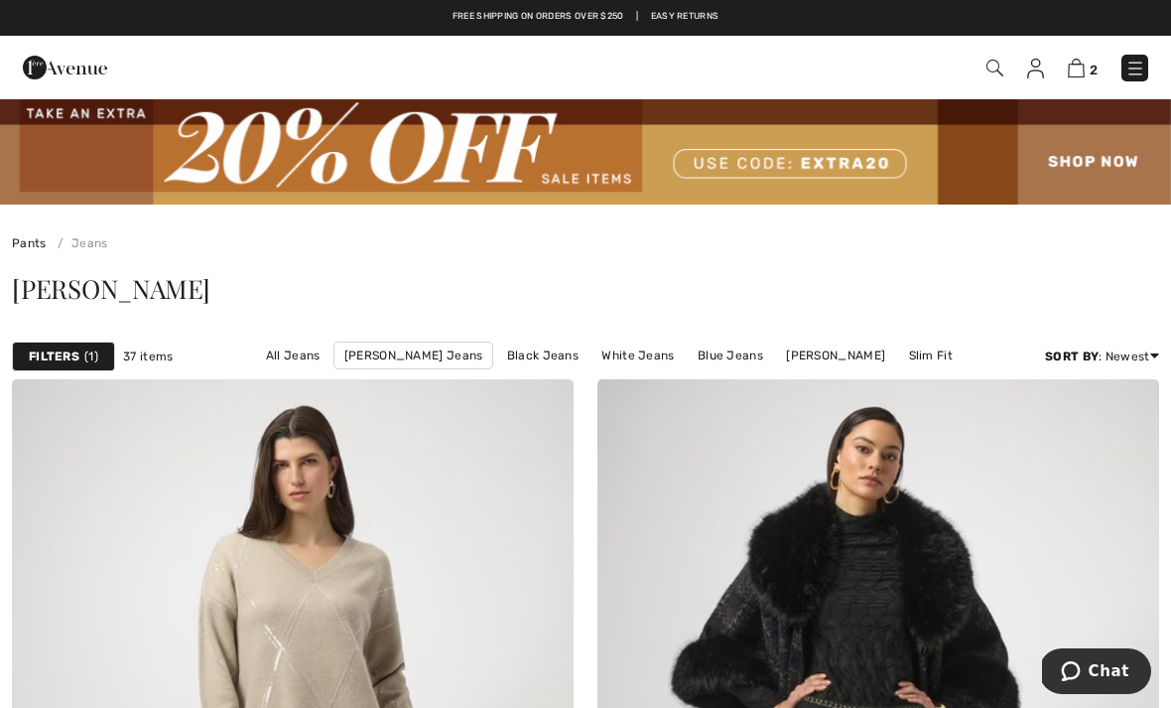
click at [372, 356] on link "[PERSON_NAME] Jeans" at bounding box center [413, 355] width 161 height 28
click at [256, 357] on link "All Jeans" at bounding box center [293, 355] width 74 height 26
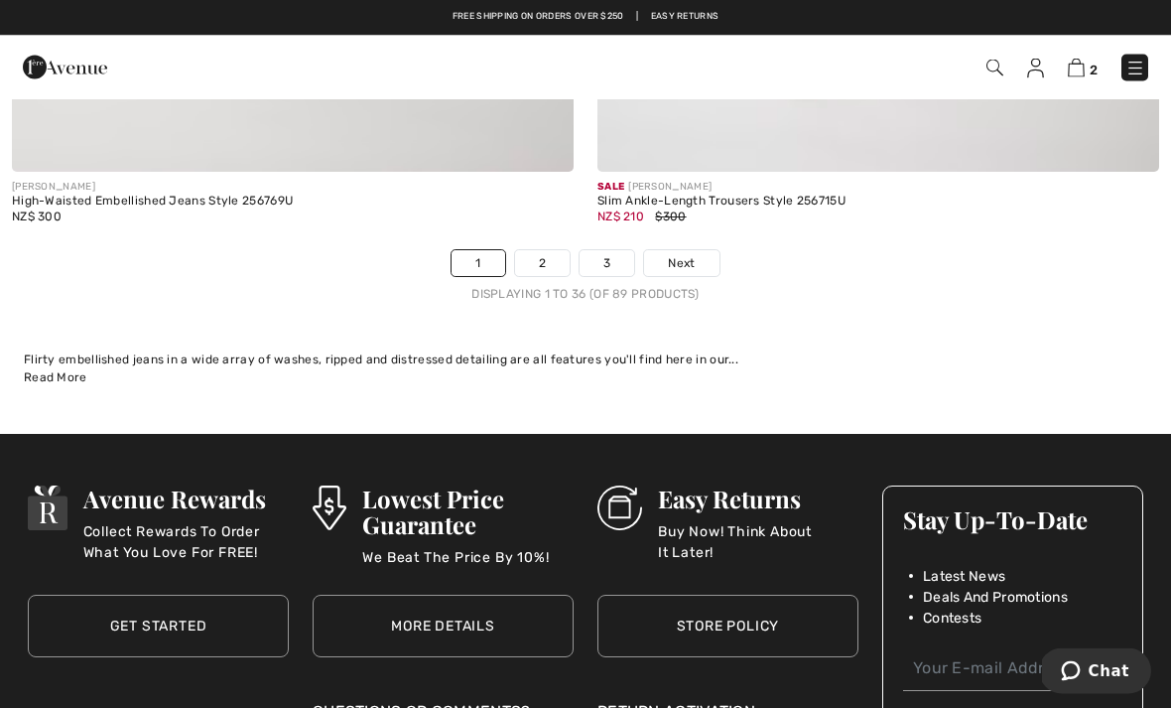
scroll to position [17262, 0]
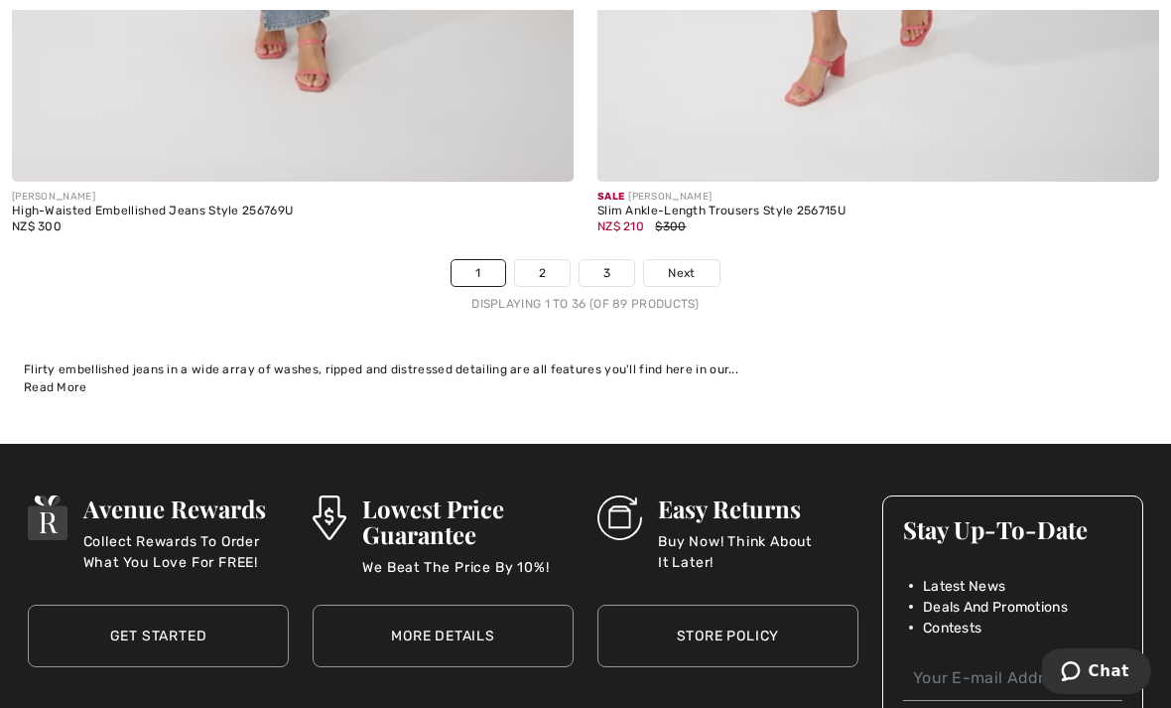
click at [549, 263] on link "2" at bounding box center [542, 273] width 55 height 26
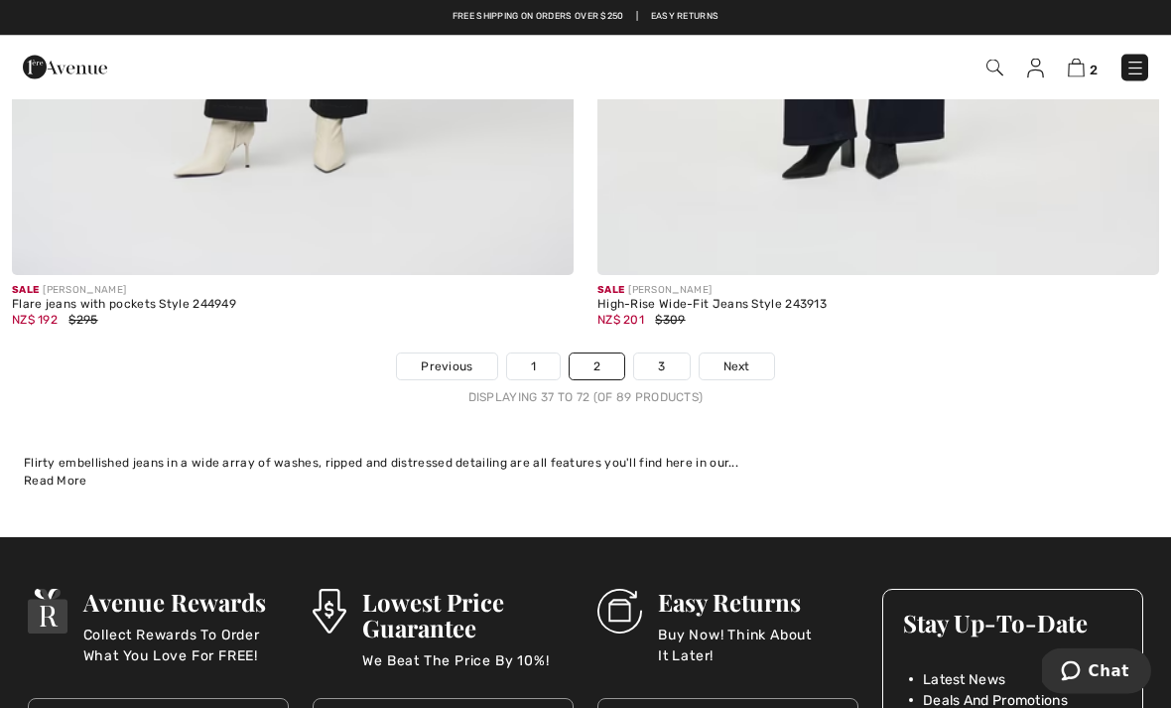
scroll to position [17200, 0]
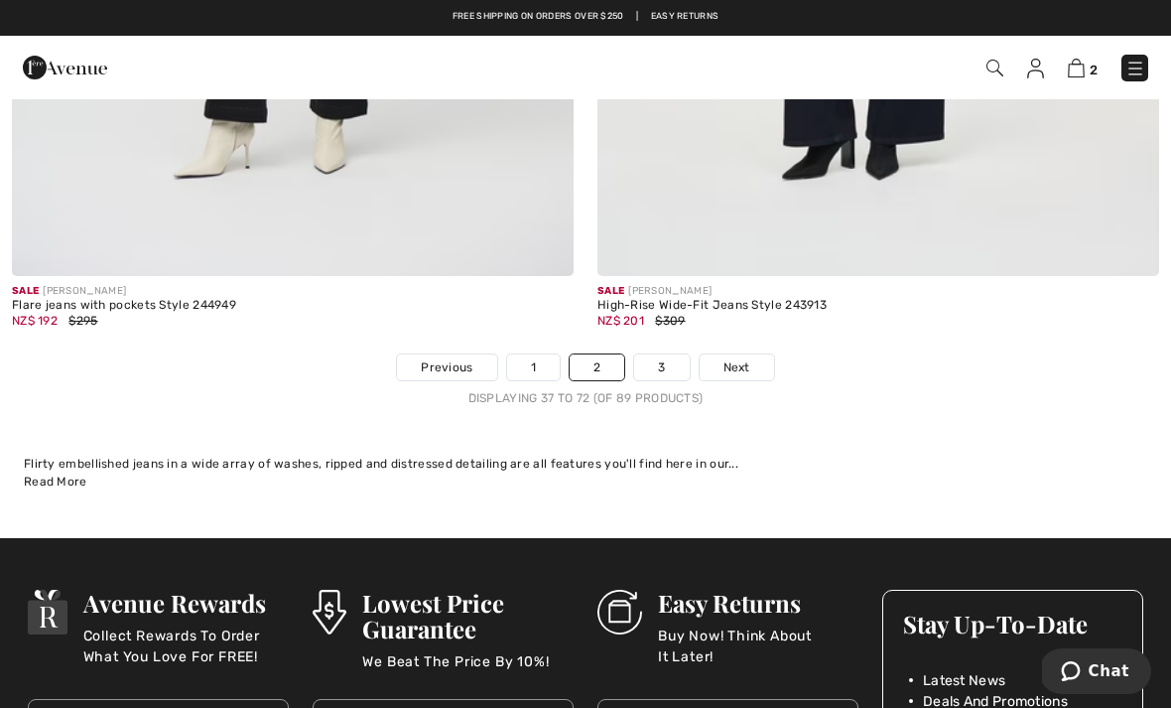
click at [661, 360] on link "3" at bounding box center [661, 367] width 55 height 26
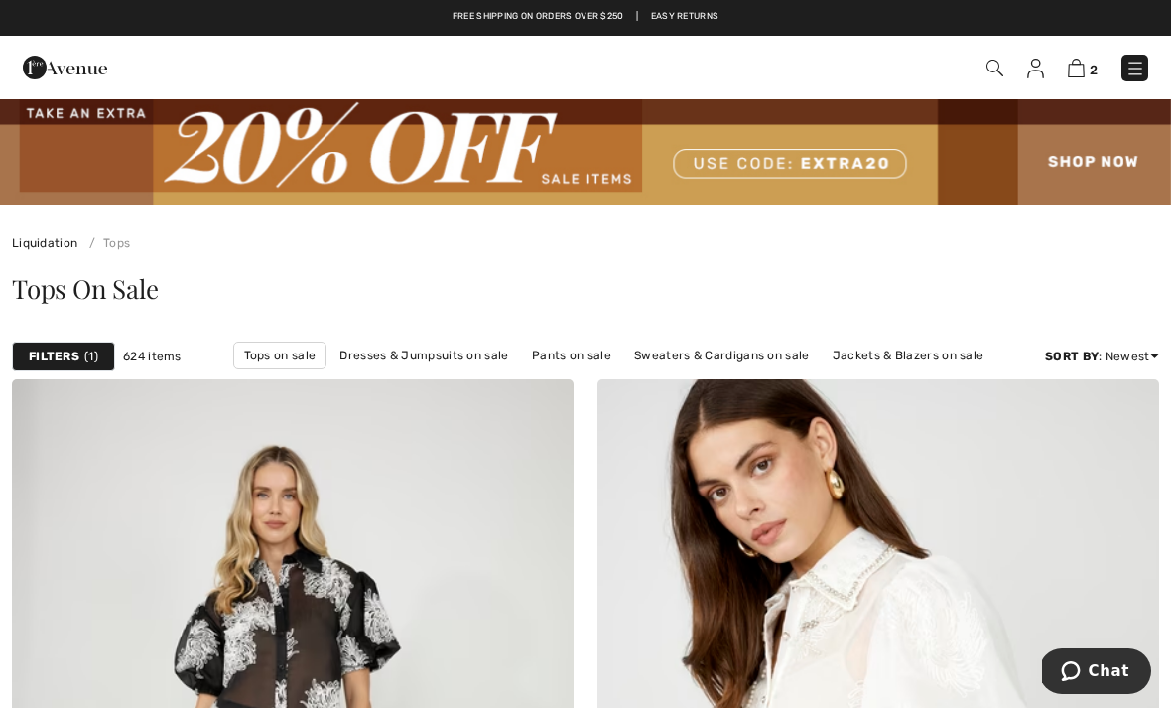
scroll to position [68, 0]
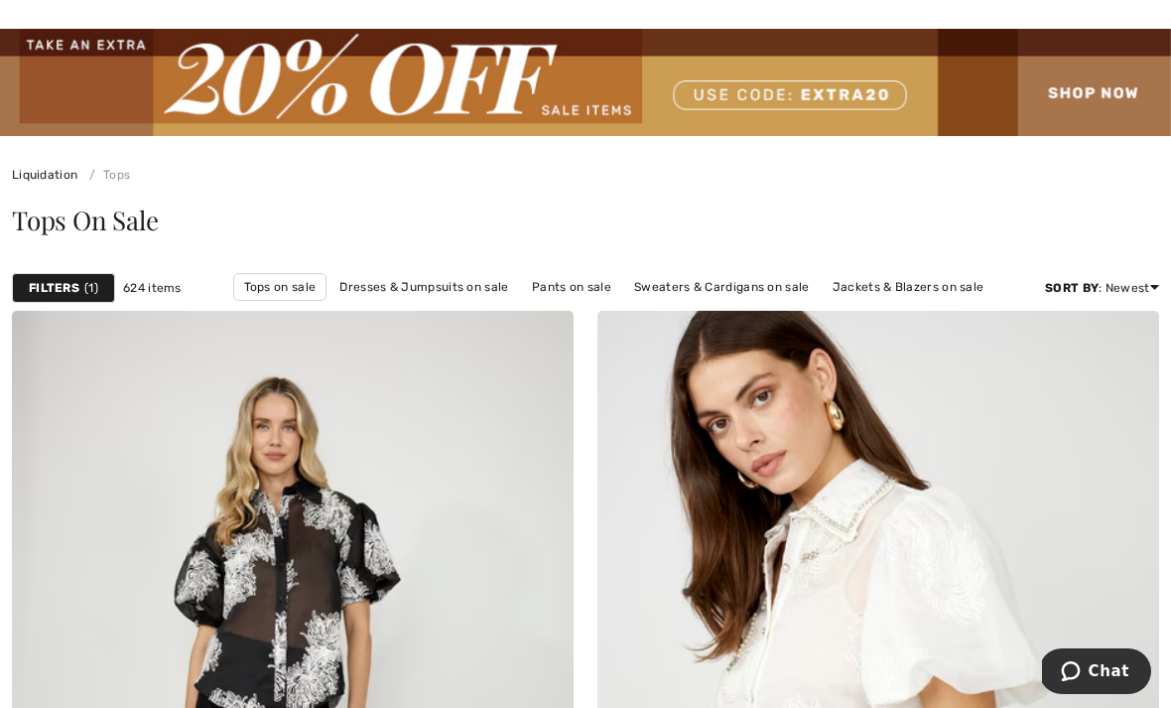
click at [285, 288] on link "Tops on sale" at bounding box center [280, 287] width 94 height 28
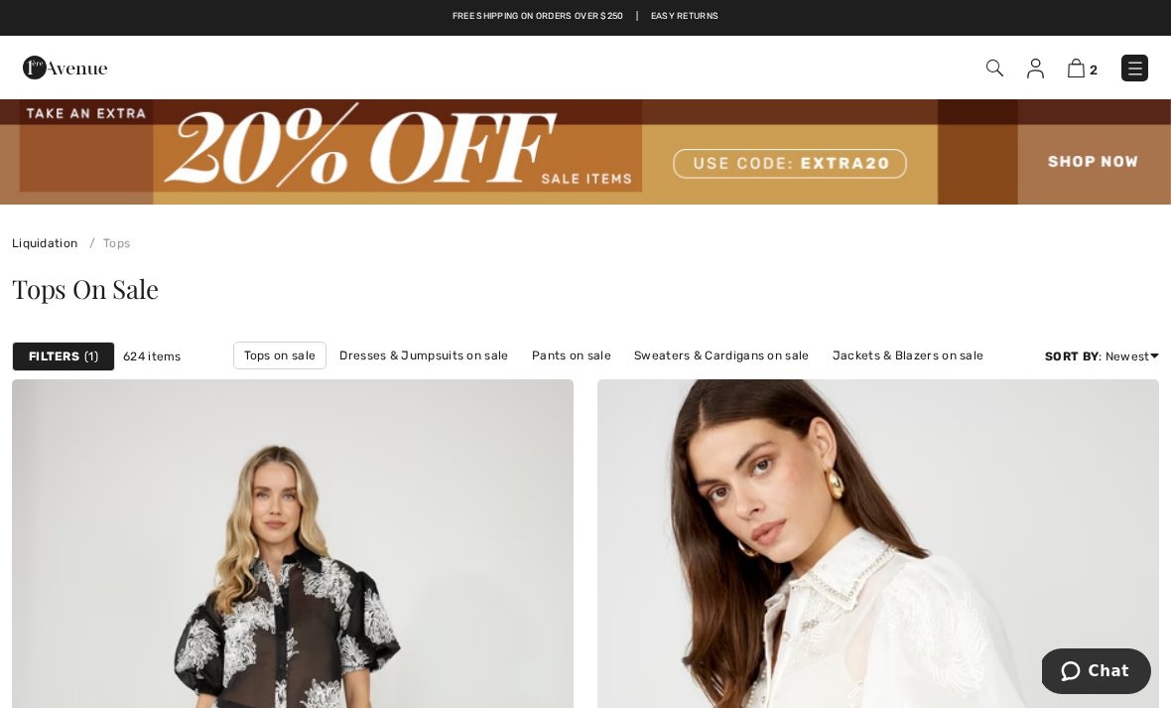
click at [86, 349] on span "1" at bounding box center [91, 356] width 14 height 18
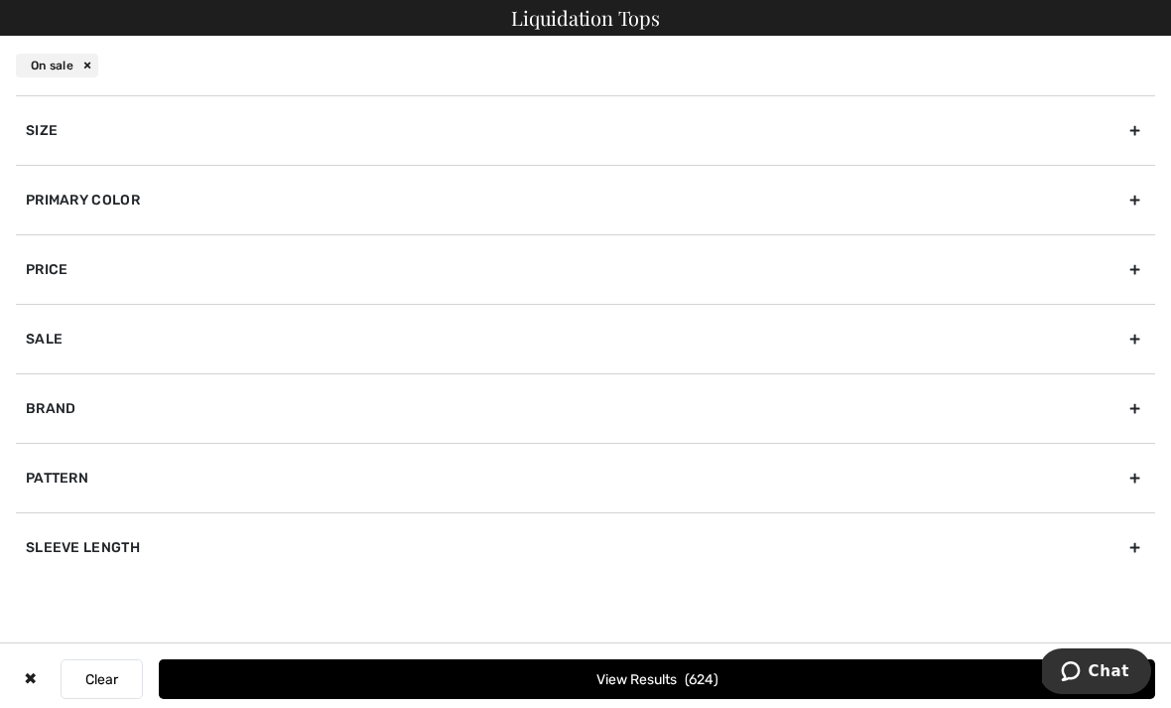
click at [137, 202] on div "Primary Color" at bounding box center [585, 199] width 1139 height 69
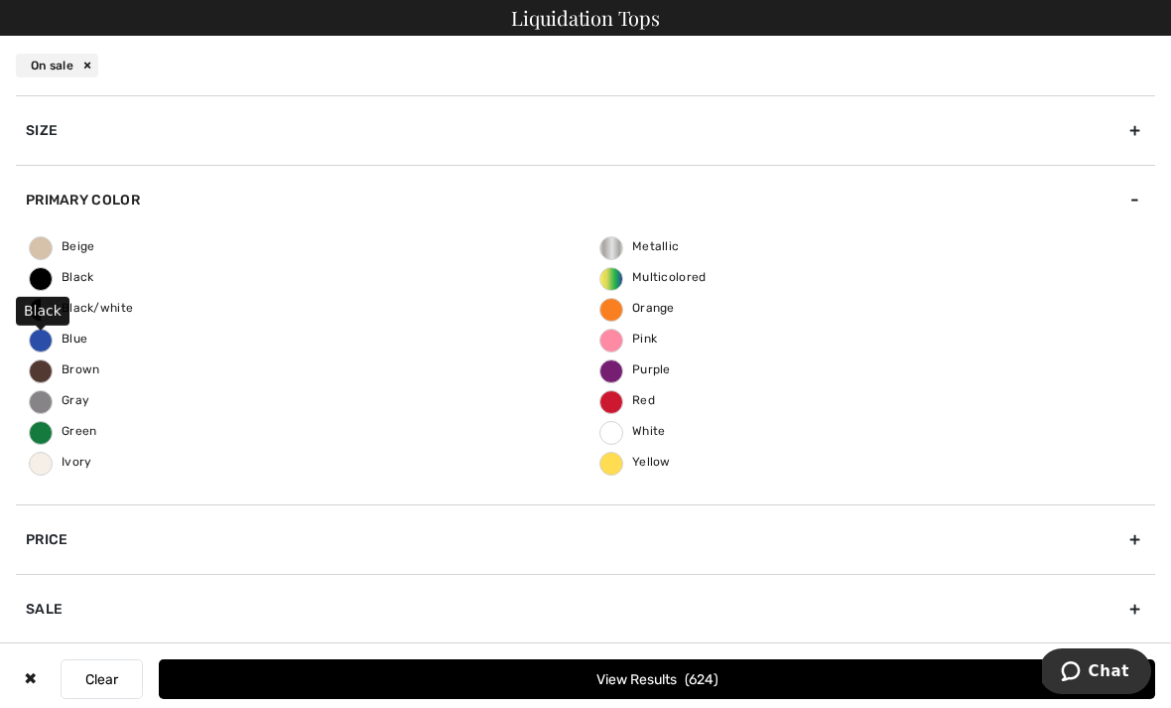
click at [82, 283] on span "Black" at bounding box center [62, 277] width 65 height 14
click at [0, 0] on input "Black" at bounding box center [0, 0] width 0 height 0
click at [645, 668] on button "View Results 220" at bounding box center [657, 679] width 996 height 40
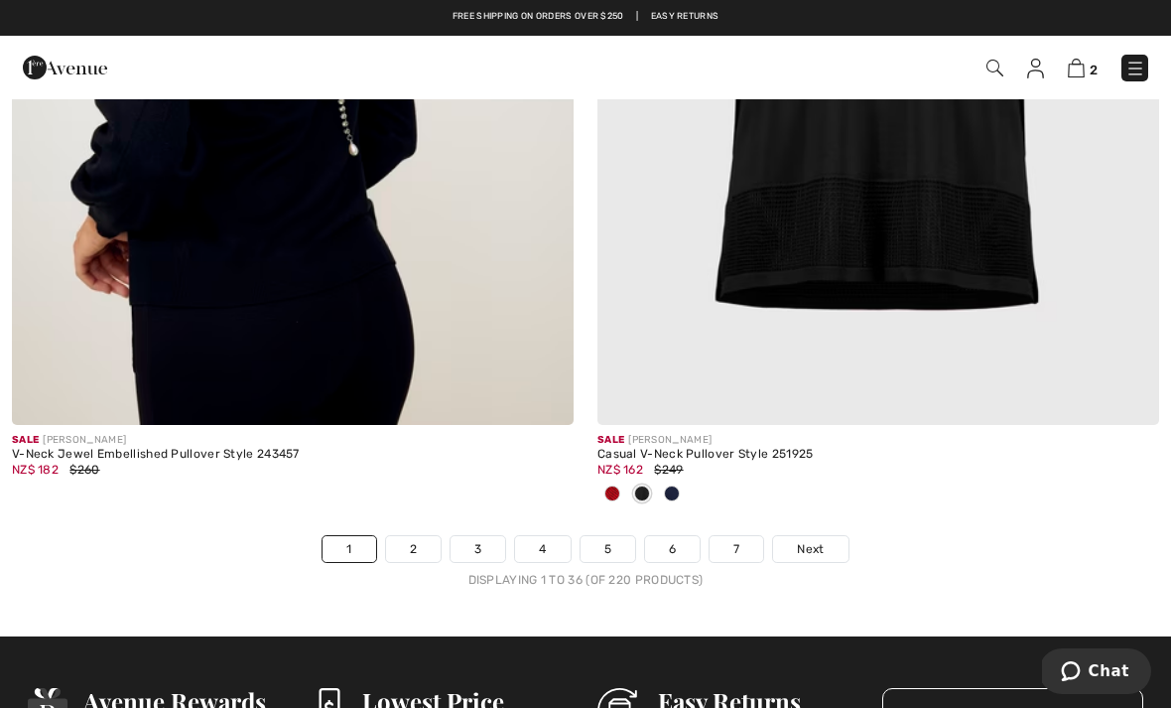
scroll to position [17348, 0]
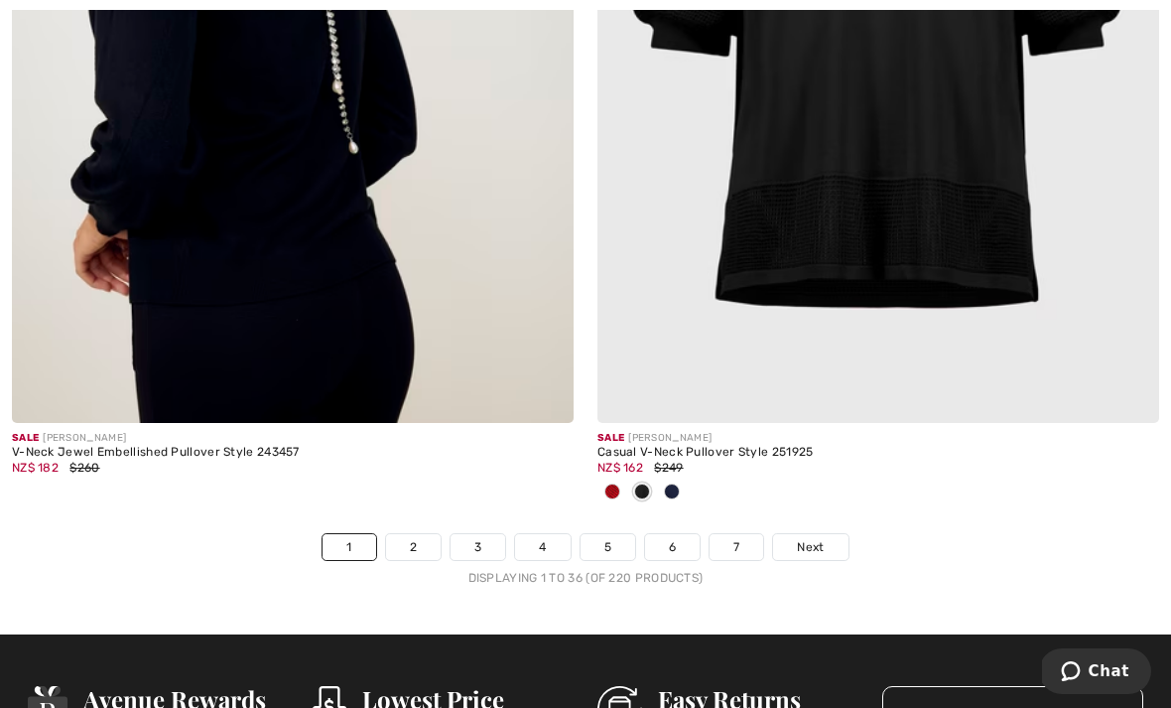
click at [425, 534] on link "2" at bounding box center [413, 547] width 55 height 26
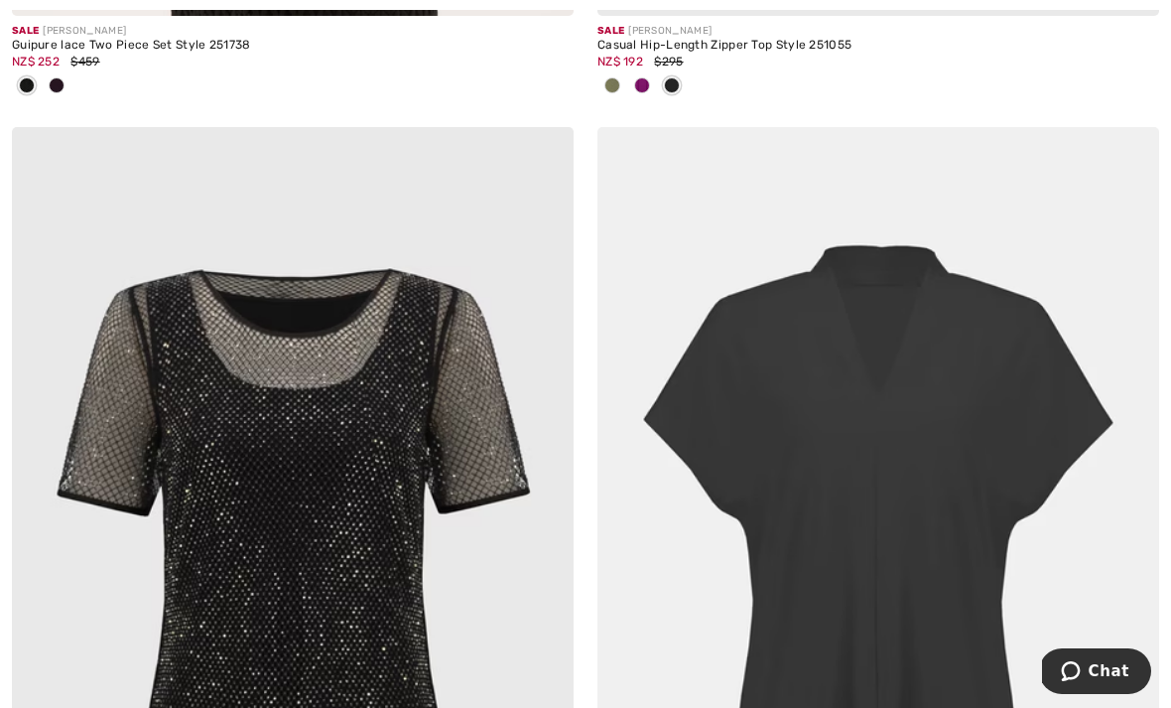
scroll to position [1207, 0]
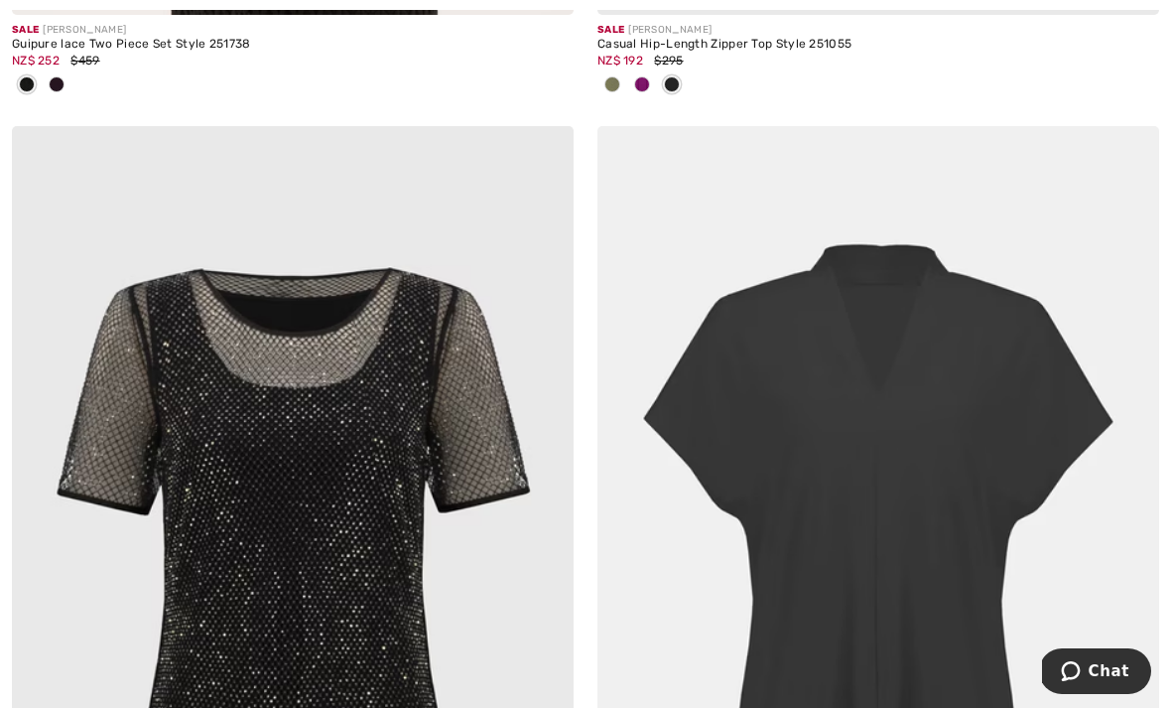
click at [362, 642] on img at bounding box center [293, 547] width 562 height 842
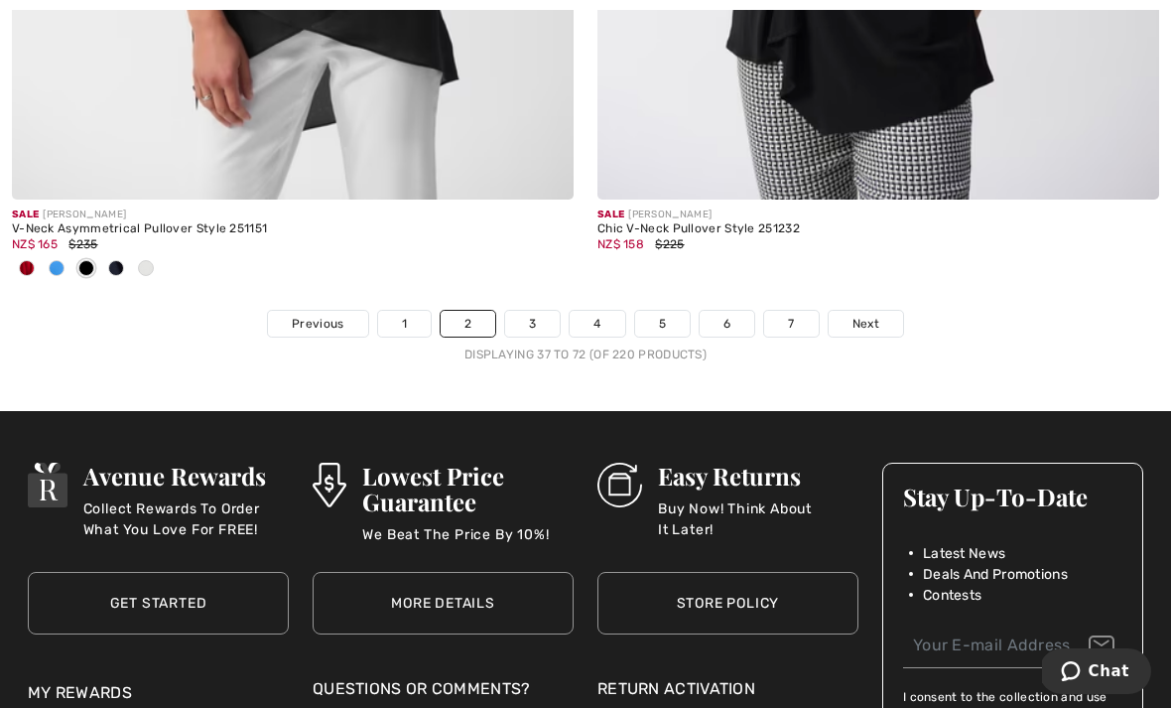
scroll to position [17644, 0]
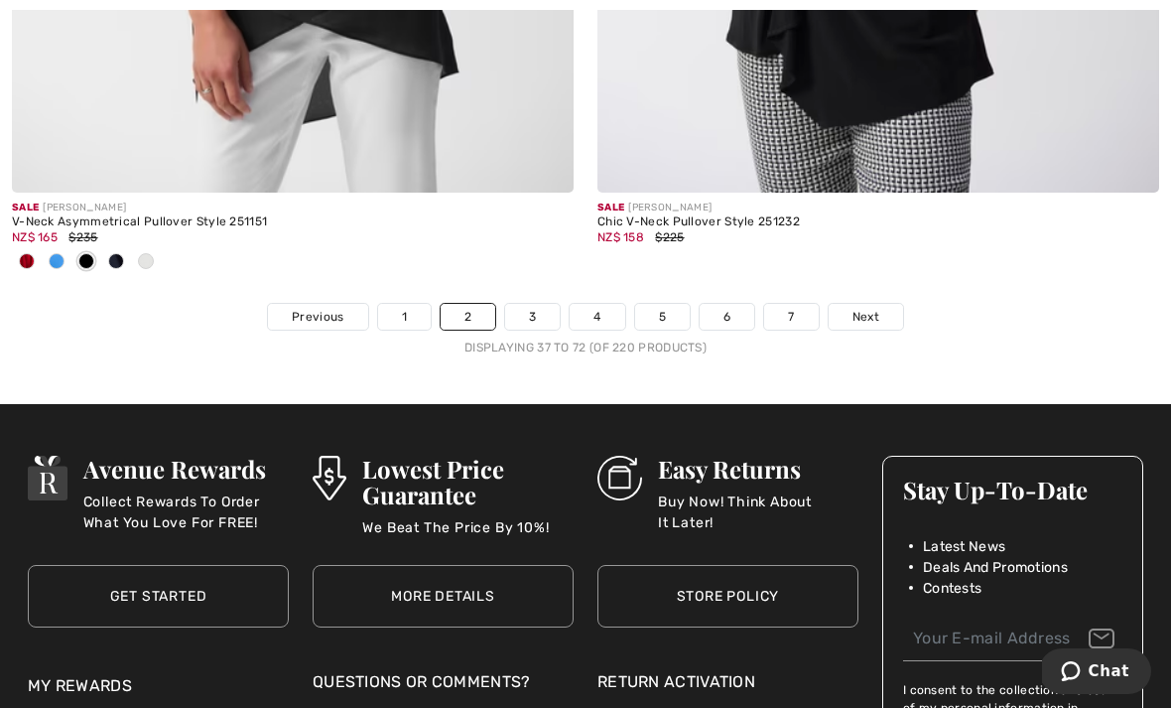
click at [549, 304] on link "3" at bounding box center [532, 317] width 55 height 26
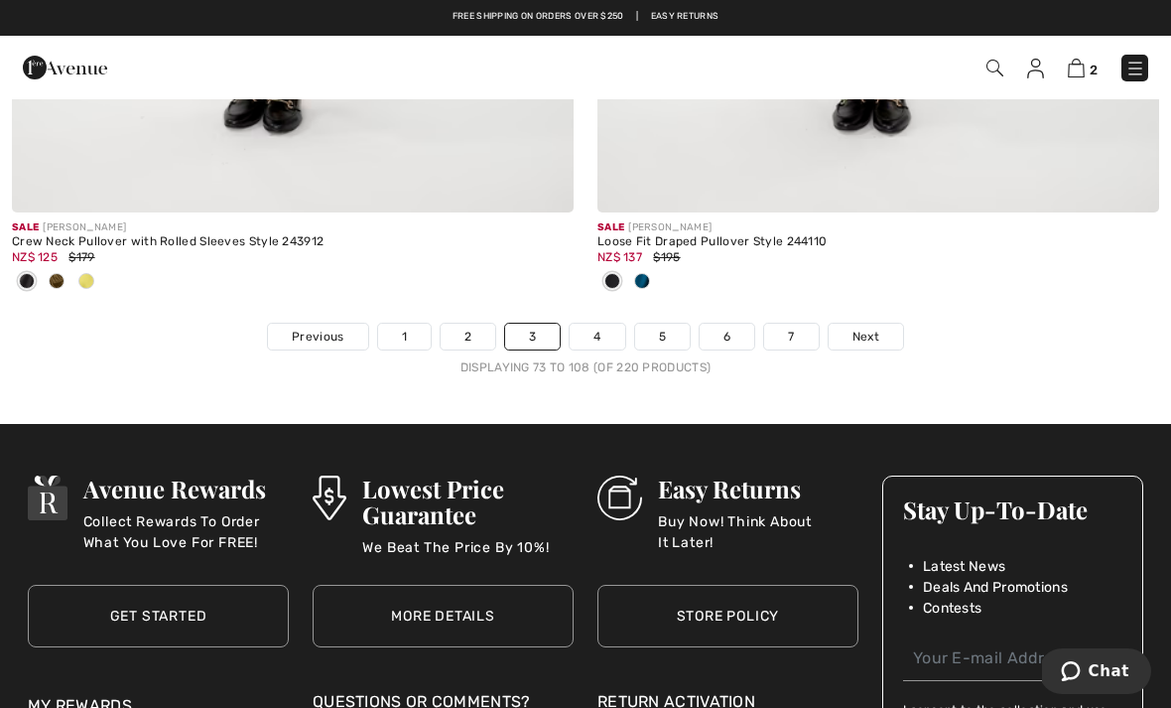
scroll to position [17428, 0]
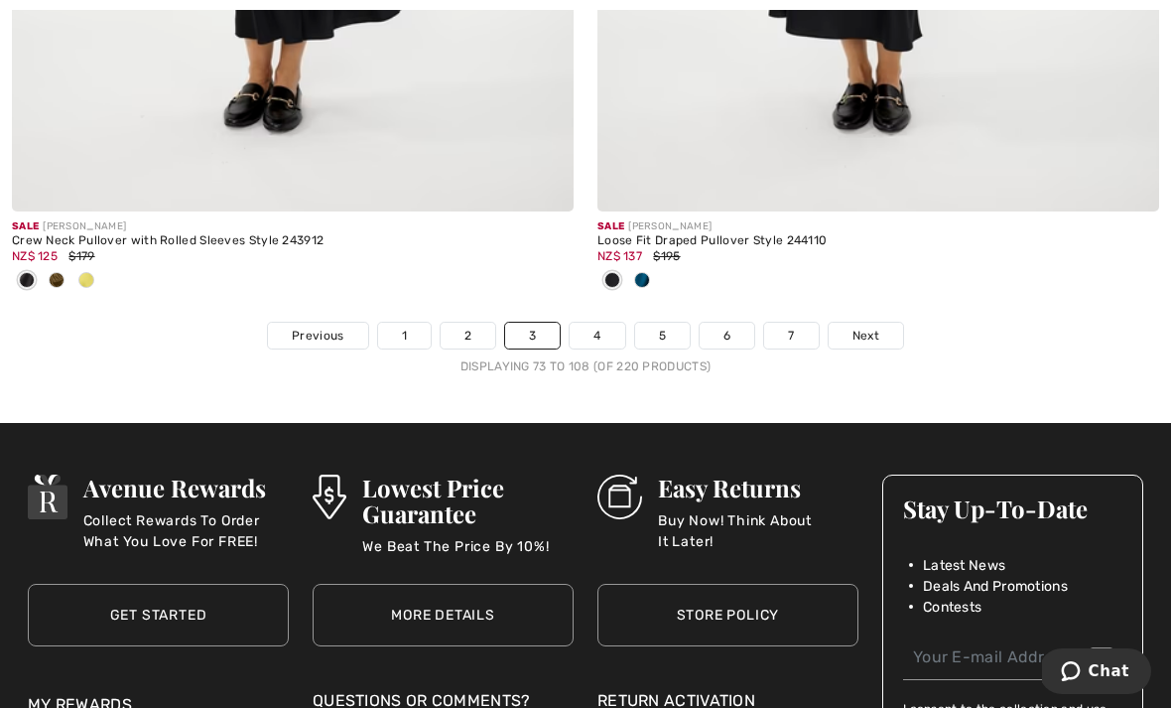
click at [597, 323] on link "4" at bounding box center [597, 336] width 55 height 26
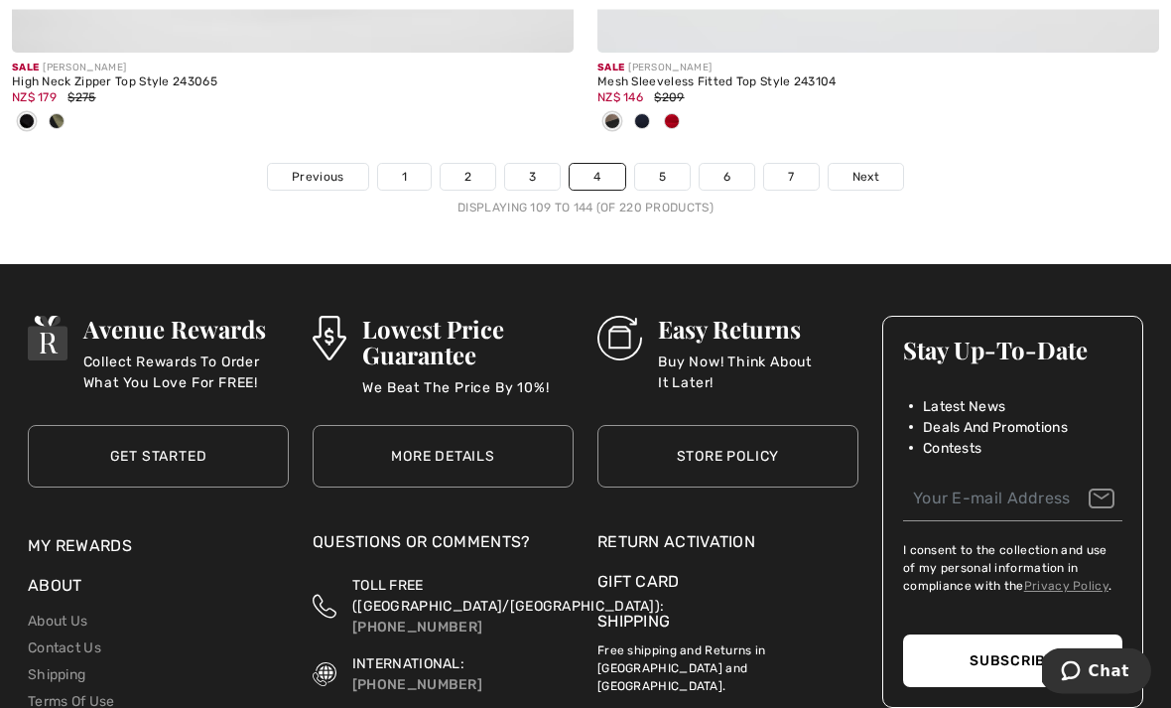
scroll to position [17620, 0]
click at [860, 168] on span "Next" at bounding box center [865, 177] width 27 height 18
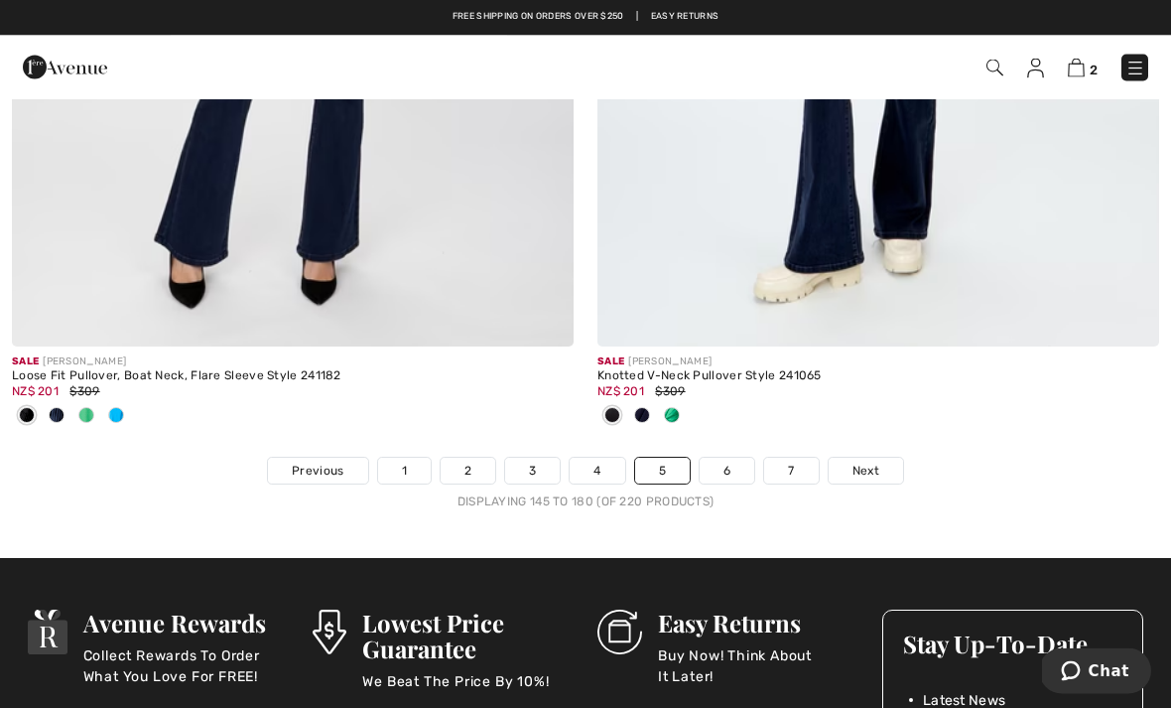
scroll to position [17457, 0]
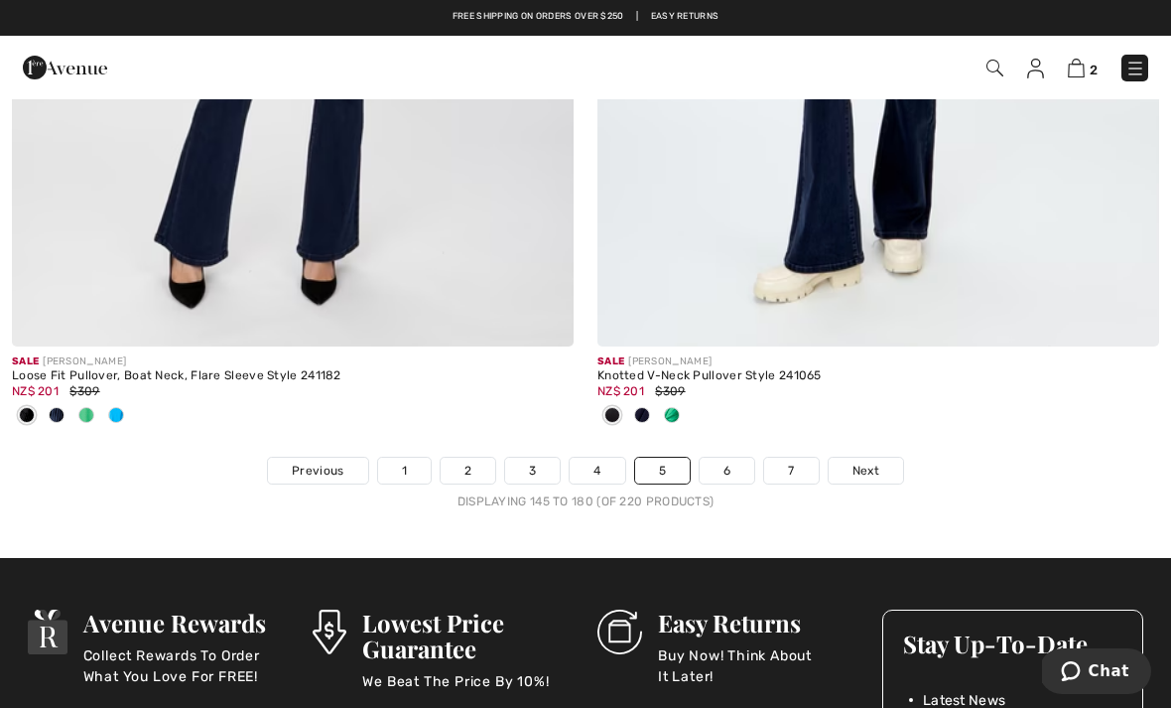
click at [731, 457] on link "6" at bounding box center [727, 470] width 55 height 26
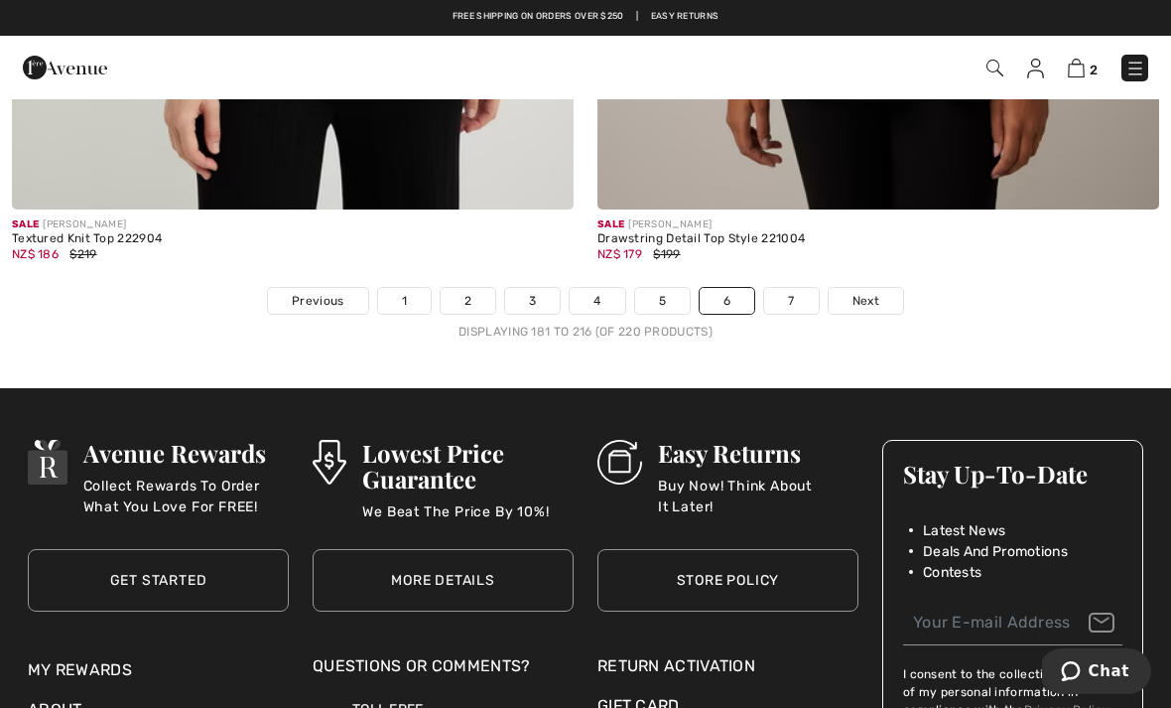
scroll to position [17411, 0]
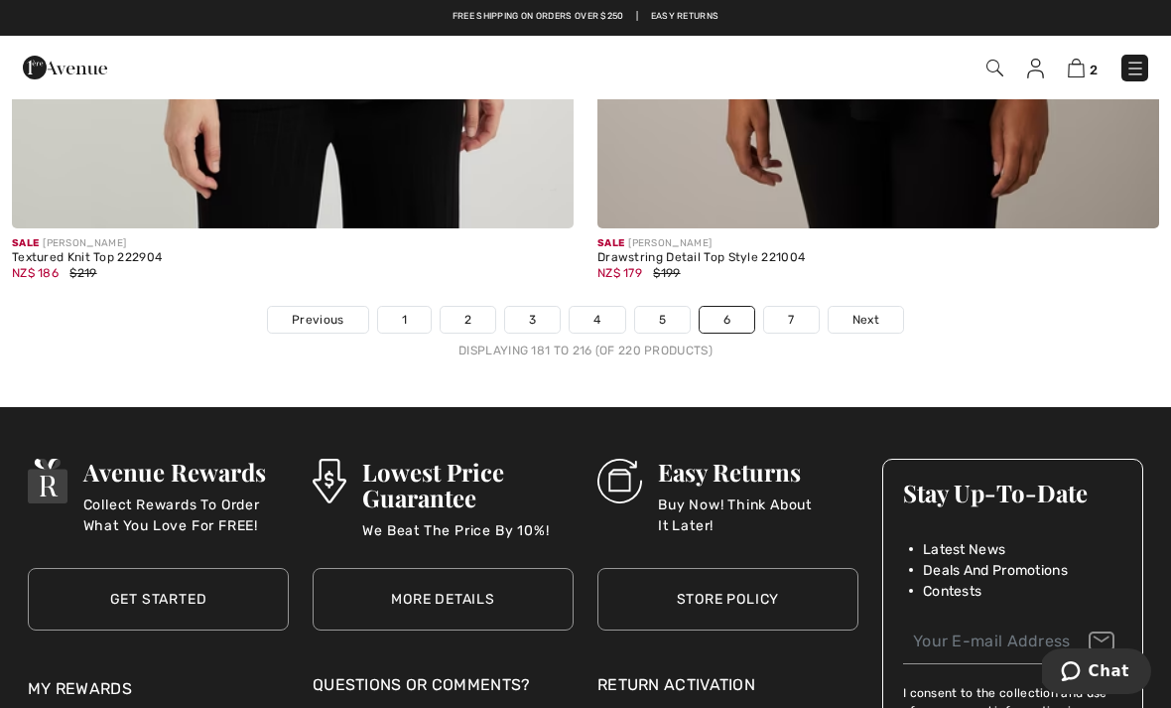
click at [798, 310] on link "7" at bounding box center [791, 320] width 54 height 26
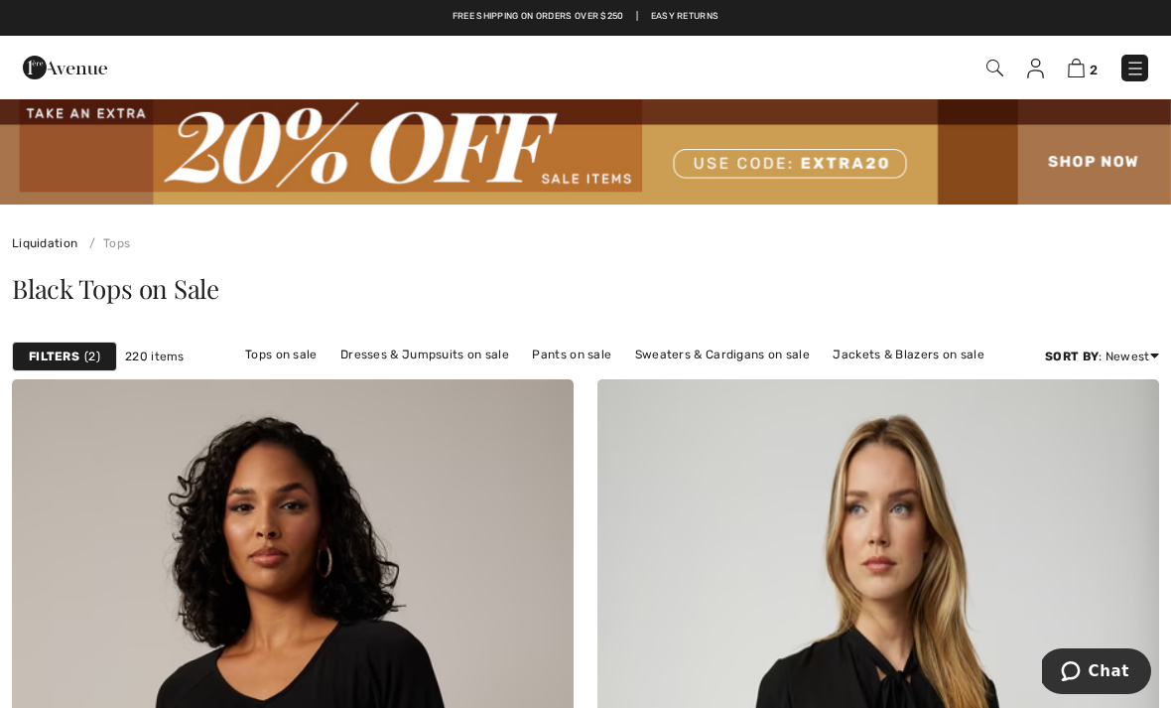
click at [77, 352] on strong "Filters" at bounding box center [54, 356] width 51 height 18
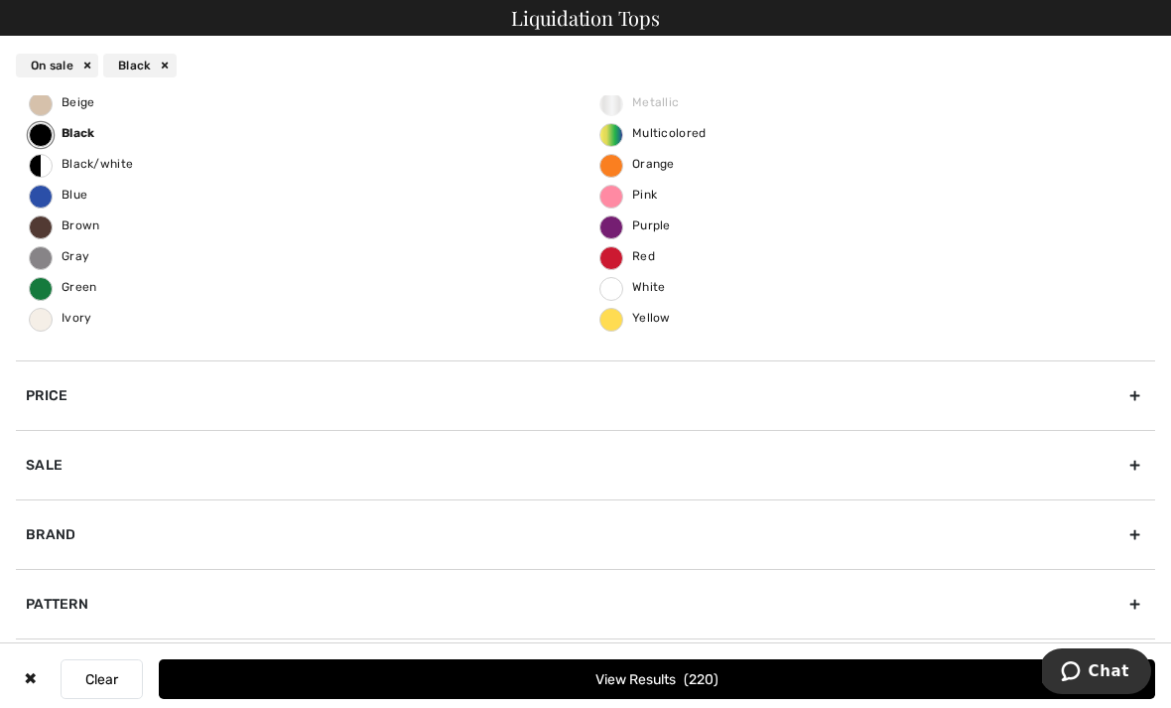
scroll to position [144, 0]
click at [120, 682] on button "Clear" at bounding box center [102, 679] width 82 height 40
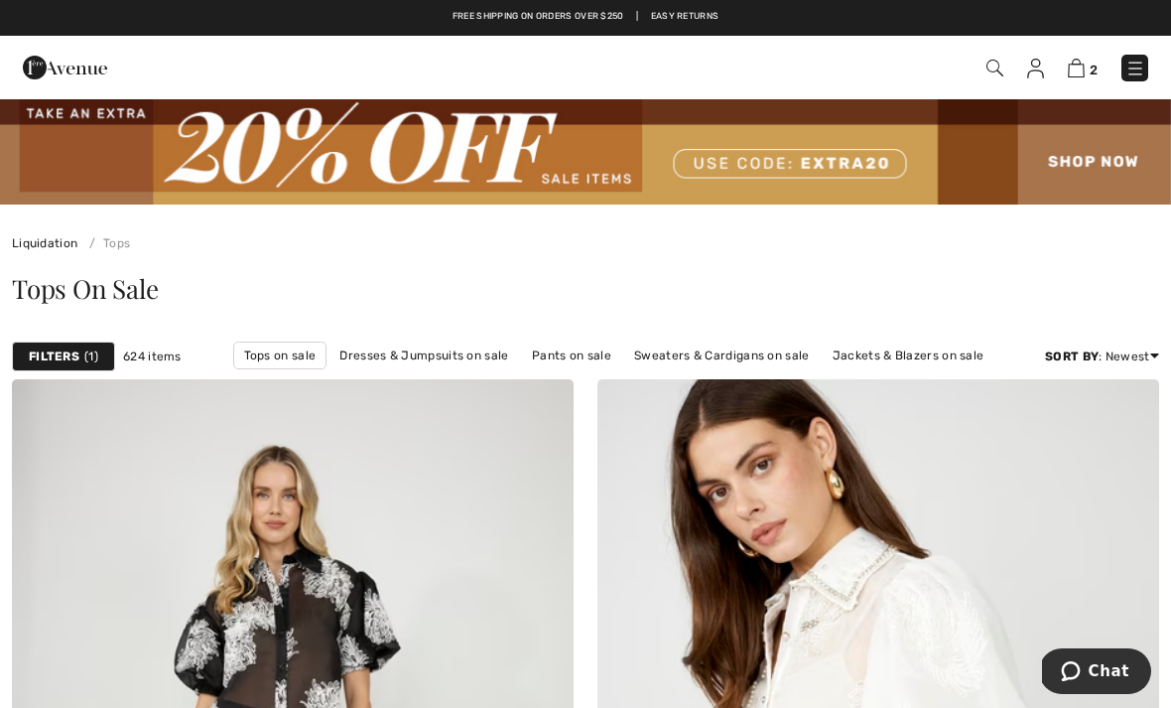
click at [80, 349] on div "Filters 1" at bounding box center [63, 356] width 103 height 30
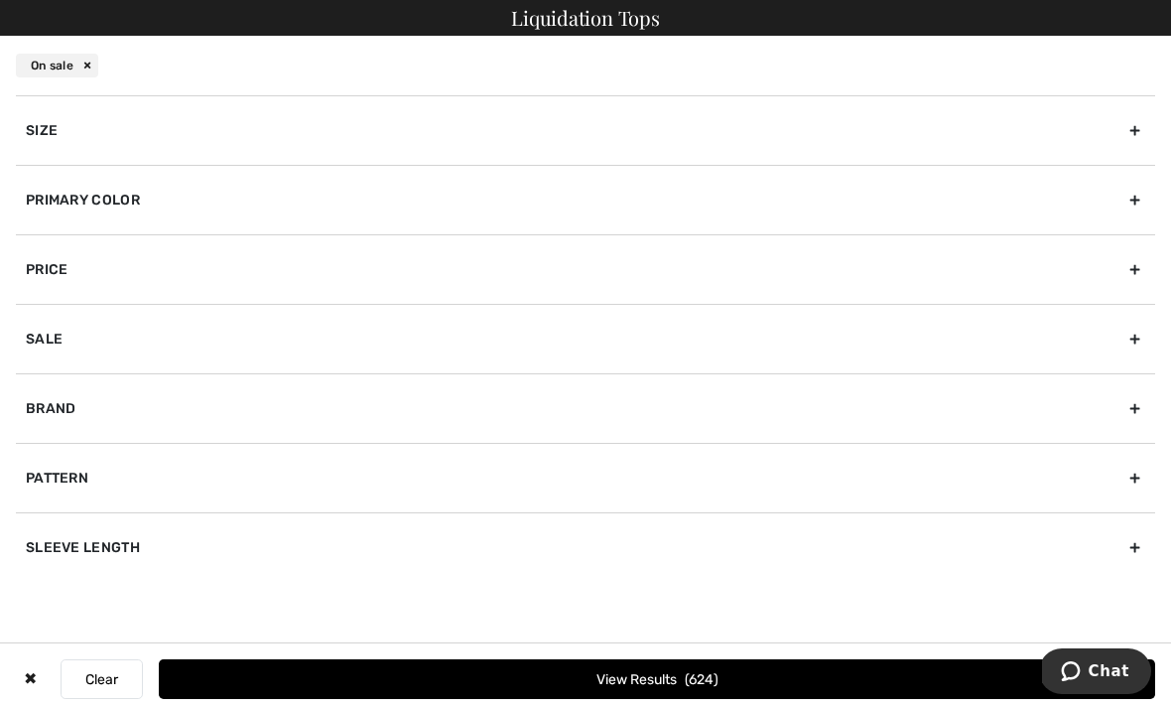
click at [172, 210] on div "Primary Color" at bounding box center [585, 199] width 1139 height 69
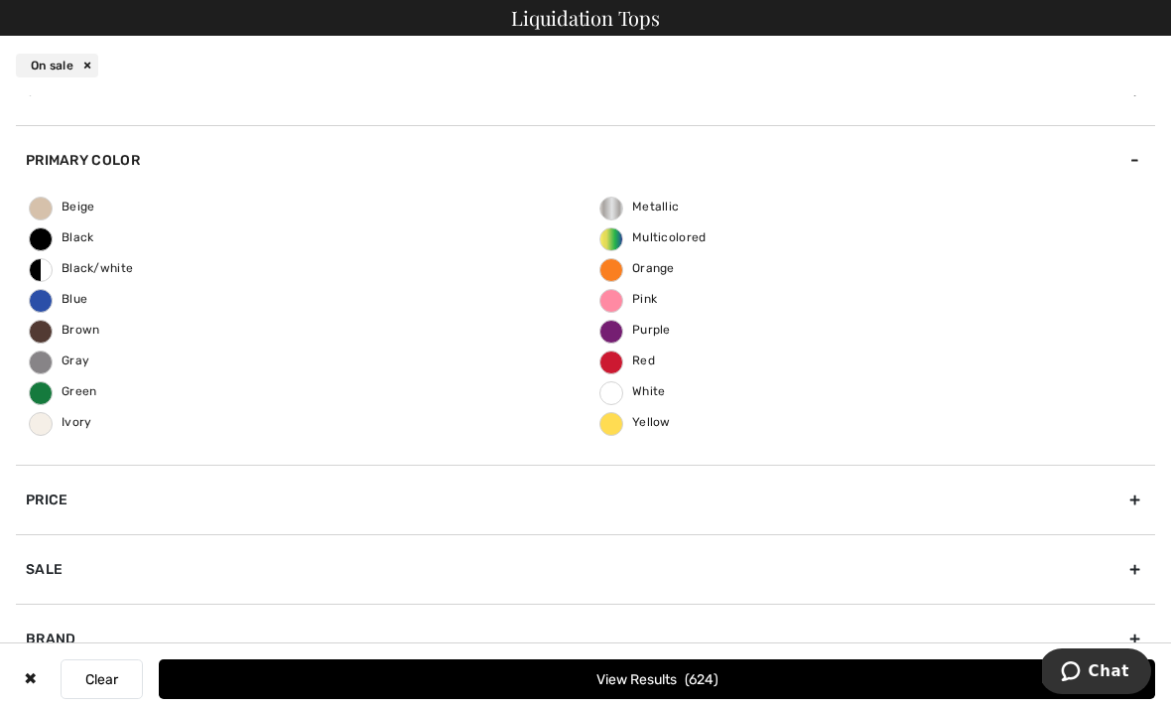
scroll to position [27, 0]
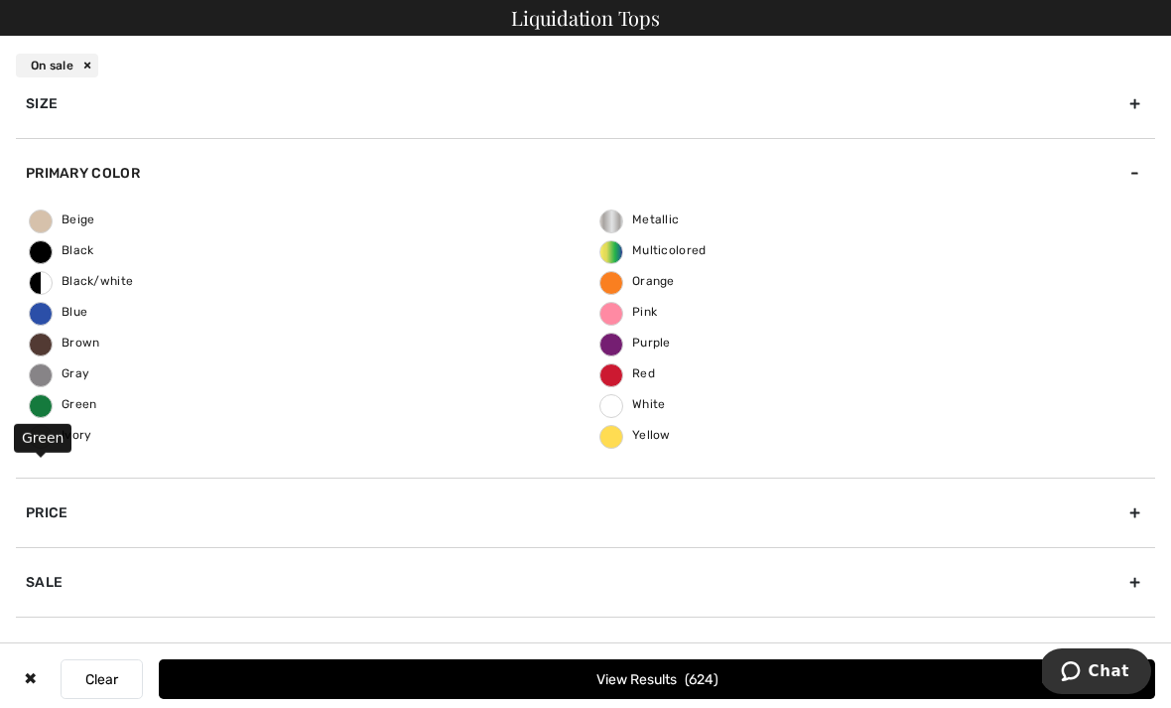
click at [55, 406] on span "Green" at bounding box center [63, 404] width 67 height 14
click at [0, 0] on input "Green" at bounding box center [0, 0] width 0 height 0
click at [537, 683] on button "View Results 81" at bounding box center [657, 679] width 996 height 40
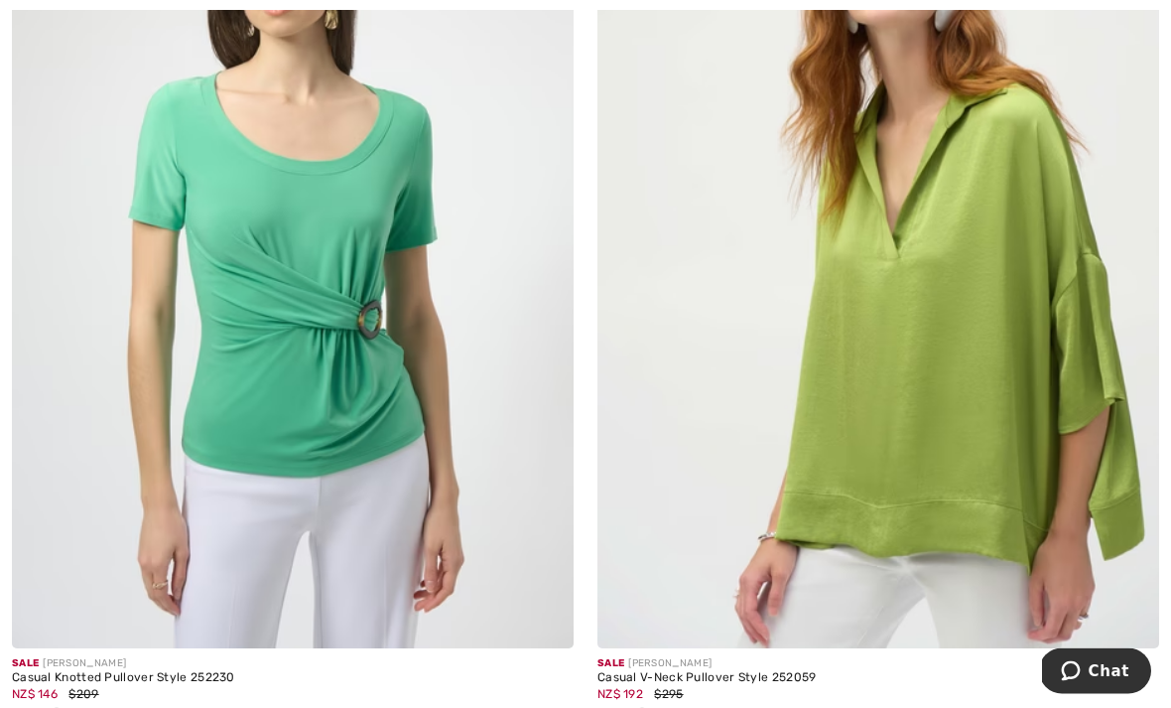
scroll to position [1527, 0]
click at [856, 494] on img at bounding box center [878, 227] width 562 height 842
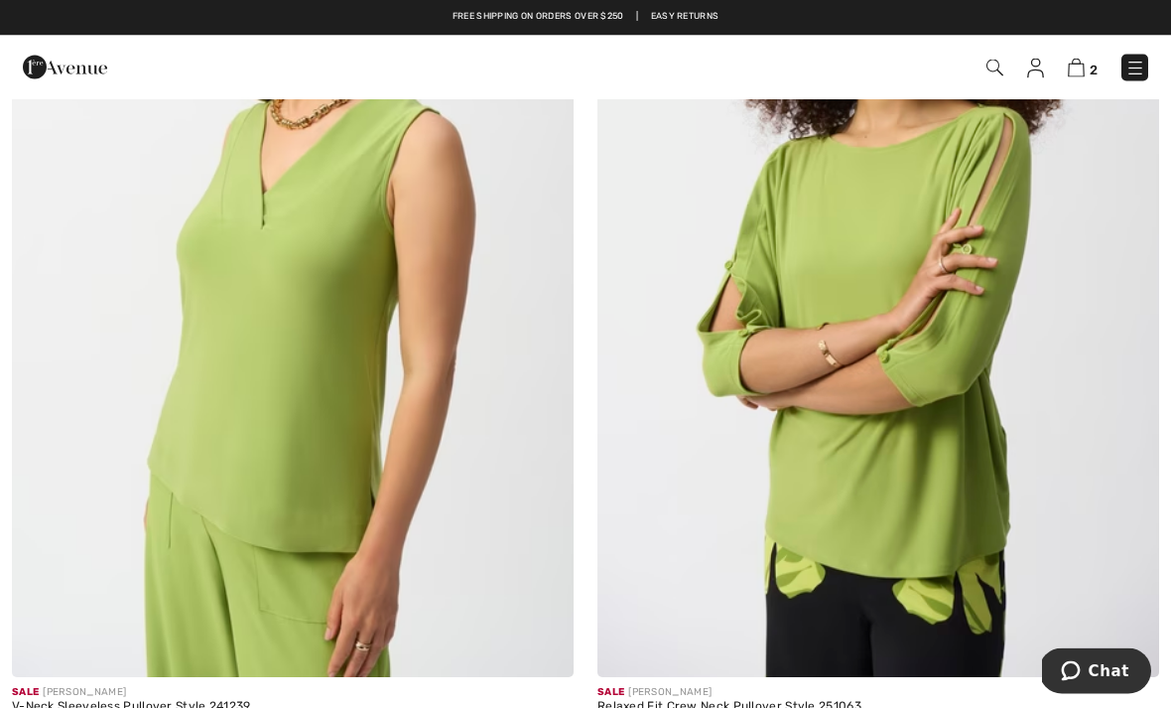
scroll to position [3406, 0]
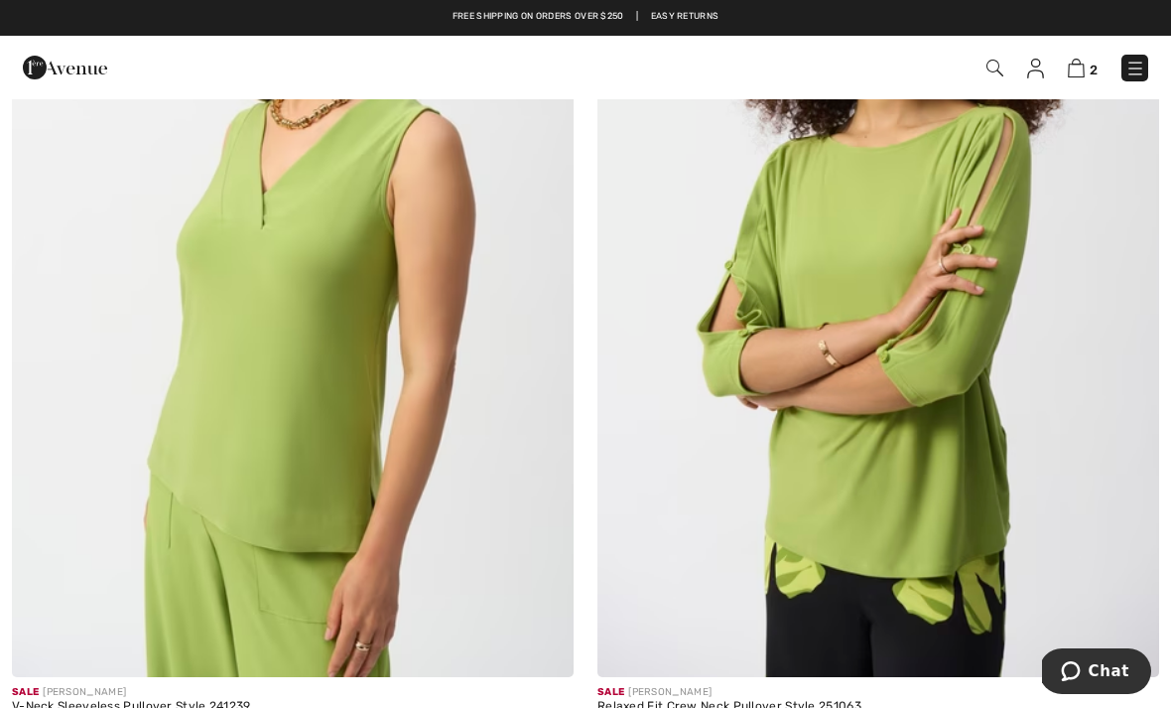
click at [832, 339] on img at bounding box center [878, 255] width 562 height 842
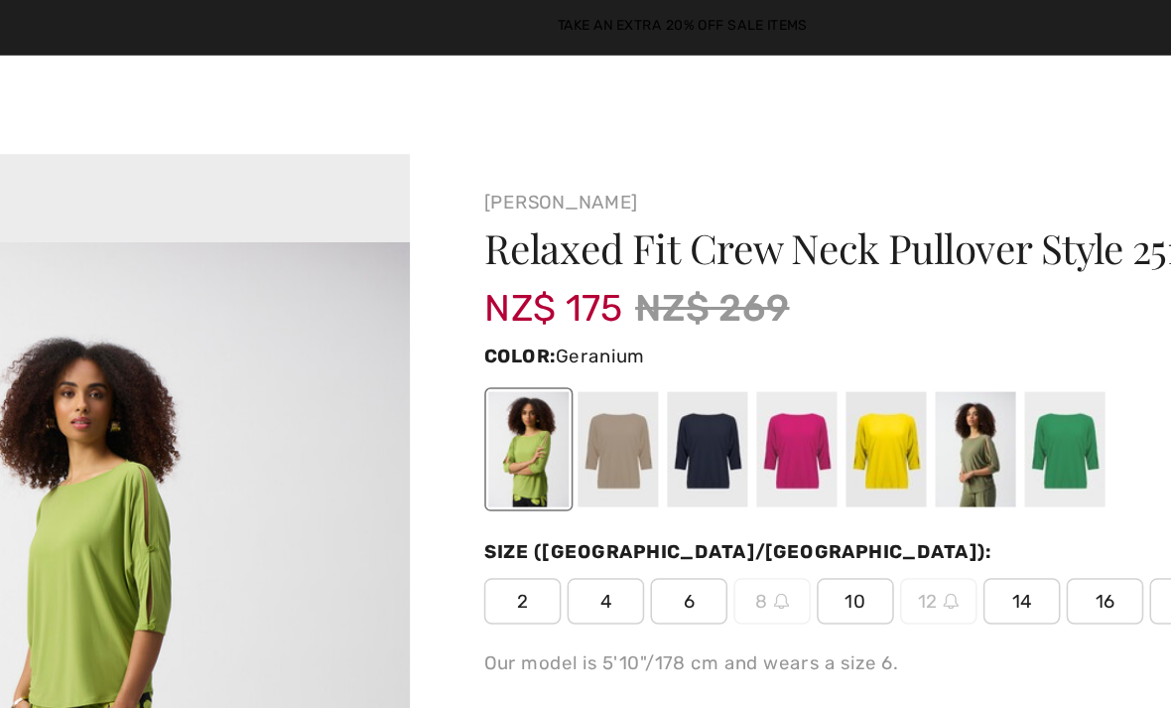
click at [633, 267] on div at bounding box center [659, 289] width 52 height 74
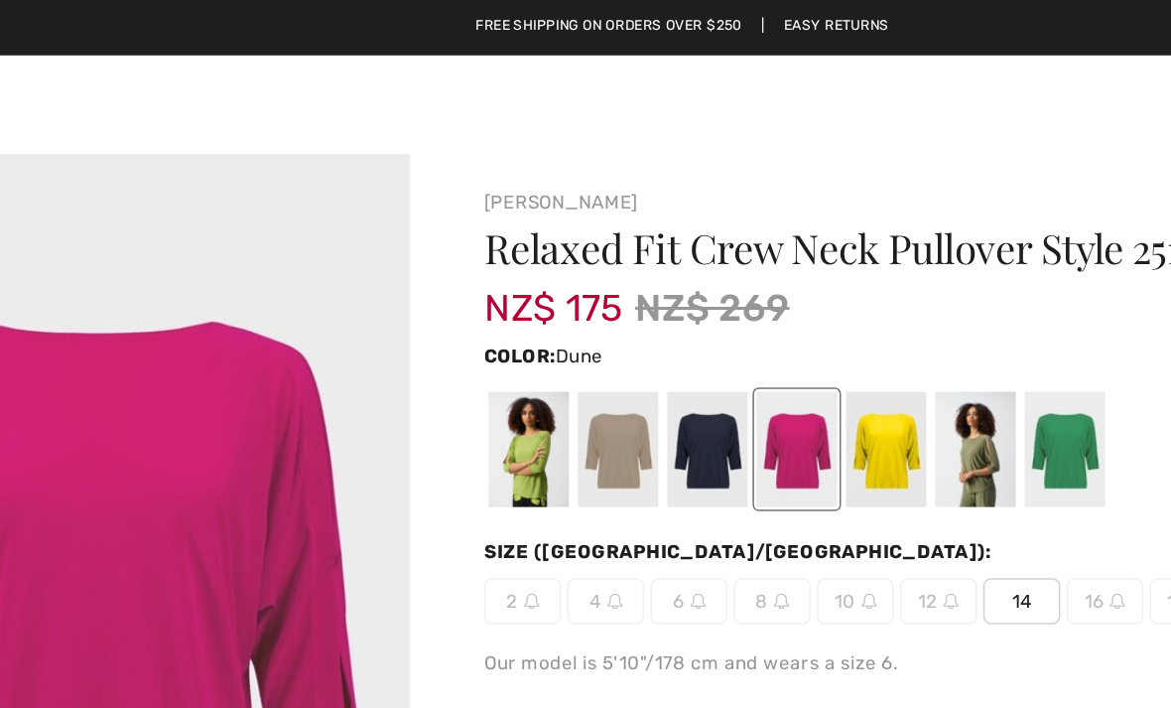
click at [518, 296] on div at bounding box center [544, 289] width 52 height 74
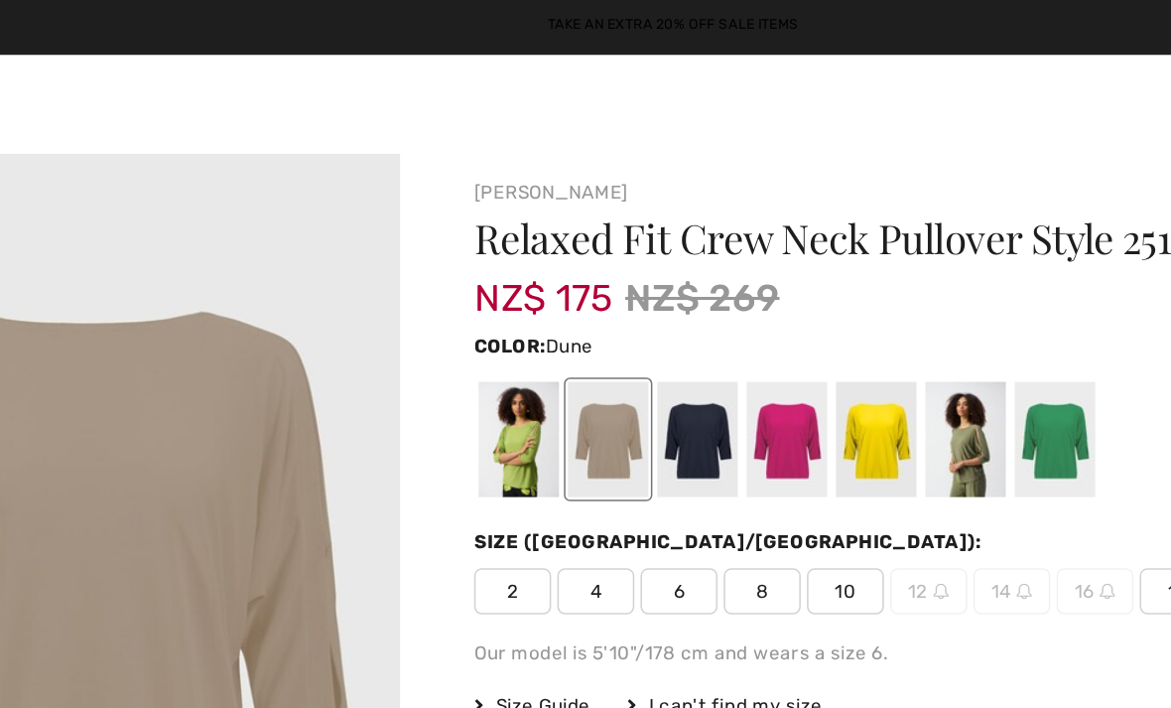
scroll to position [6, 0]
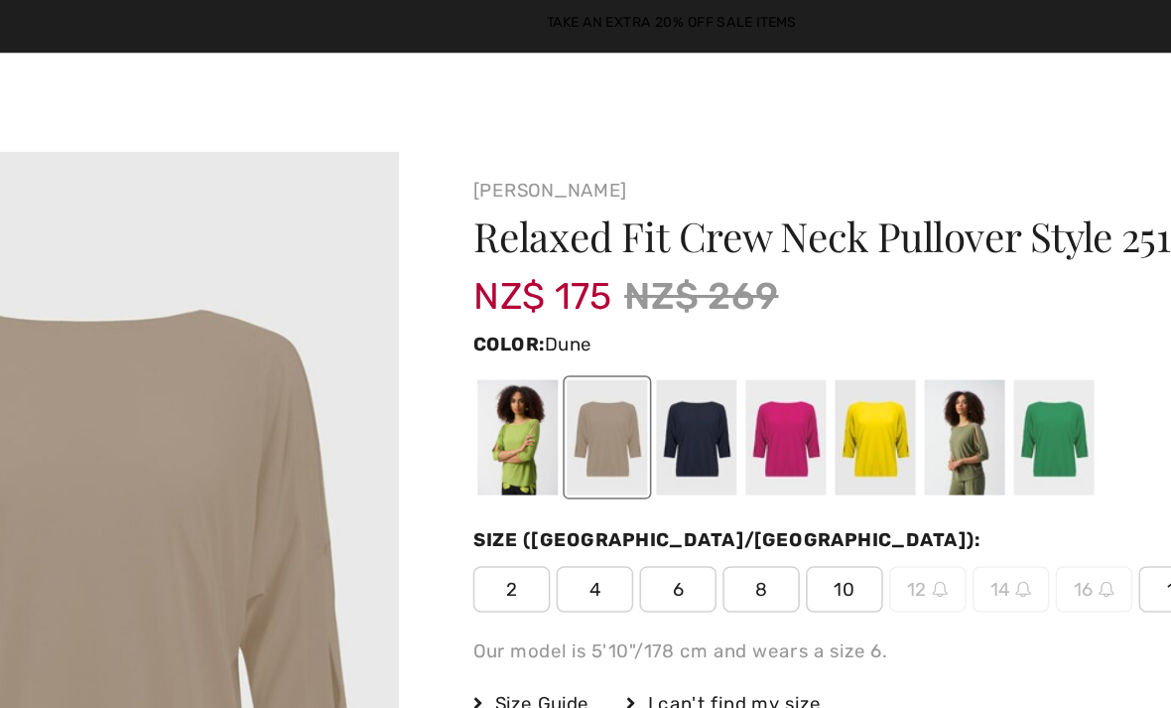
click at [460, 293] on div at bounding box center [486, 283] width 52 height 74
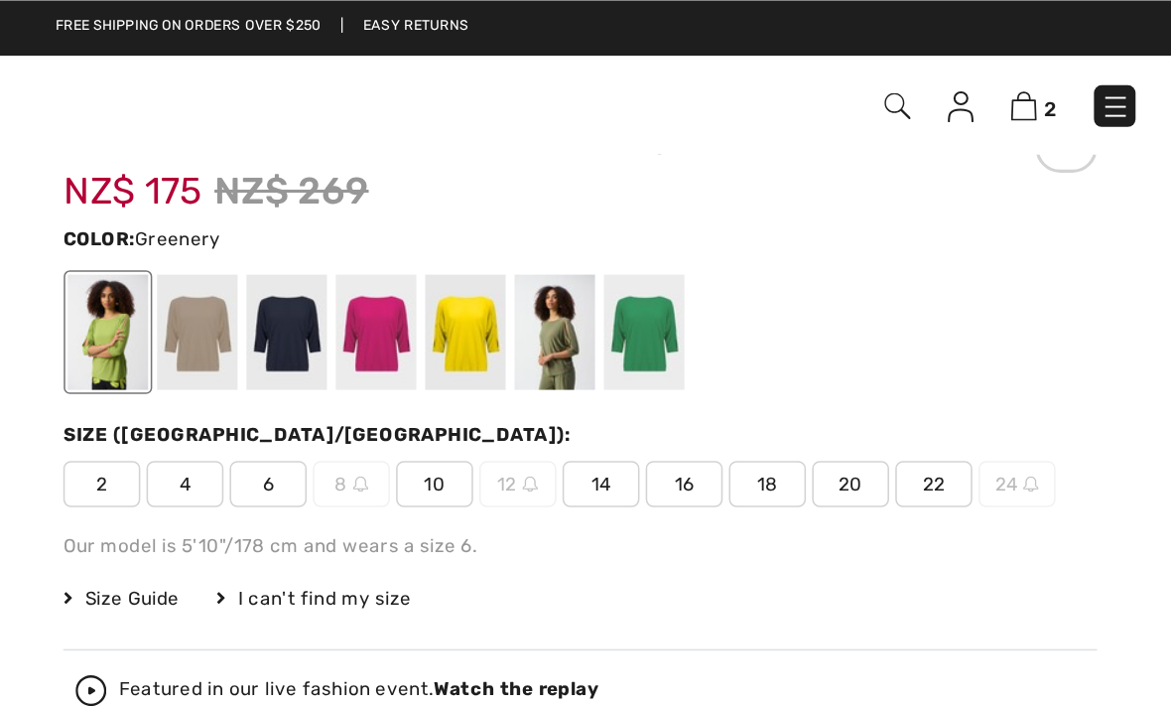
scroll to position [65, 0]
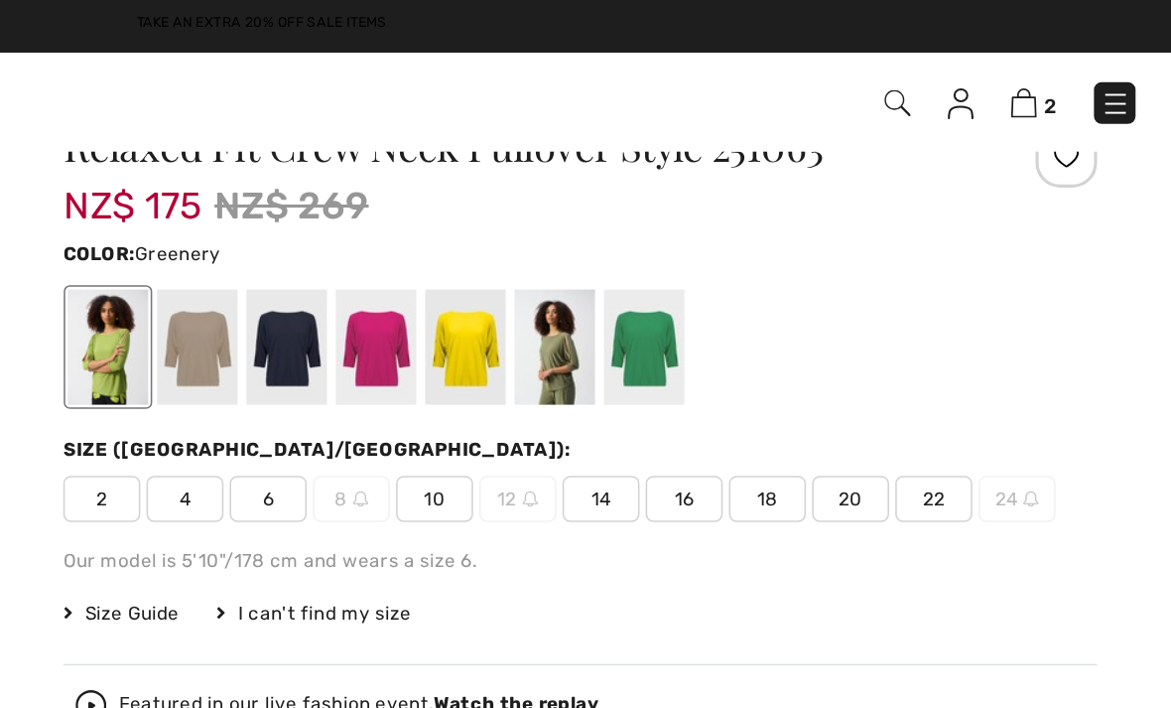
click at [833, 321] on span "16" at bounding box center [858, 323] width 50 height 30
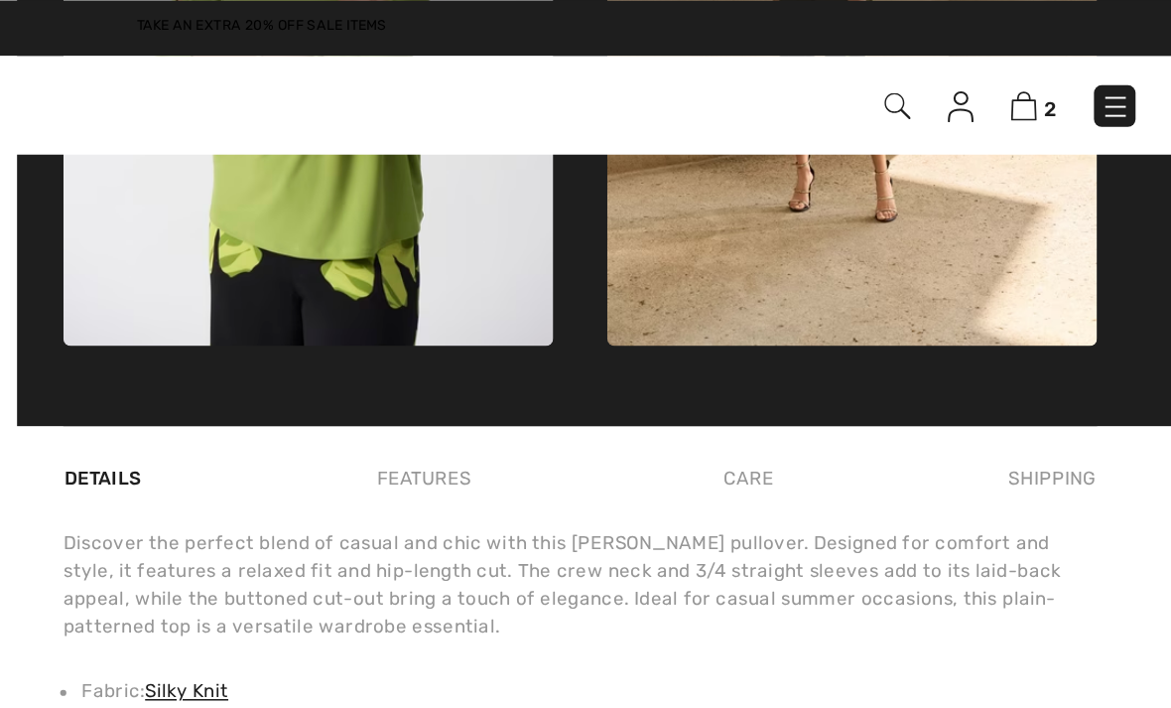
scroll to position [1142, 0]
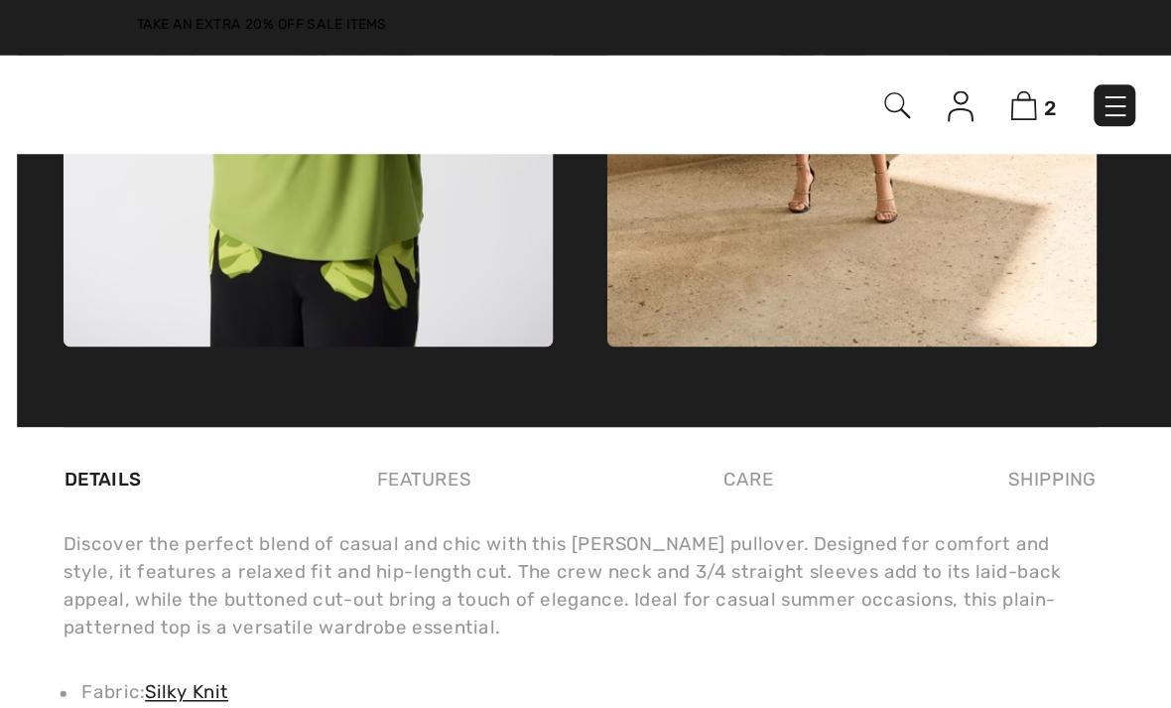
click at [643, 308] on div "Features" at bounding box center [689, 309] width 93 height 36
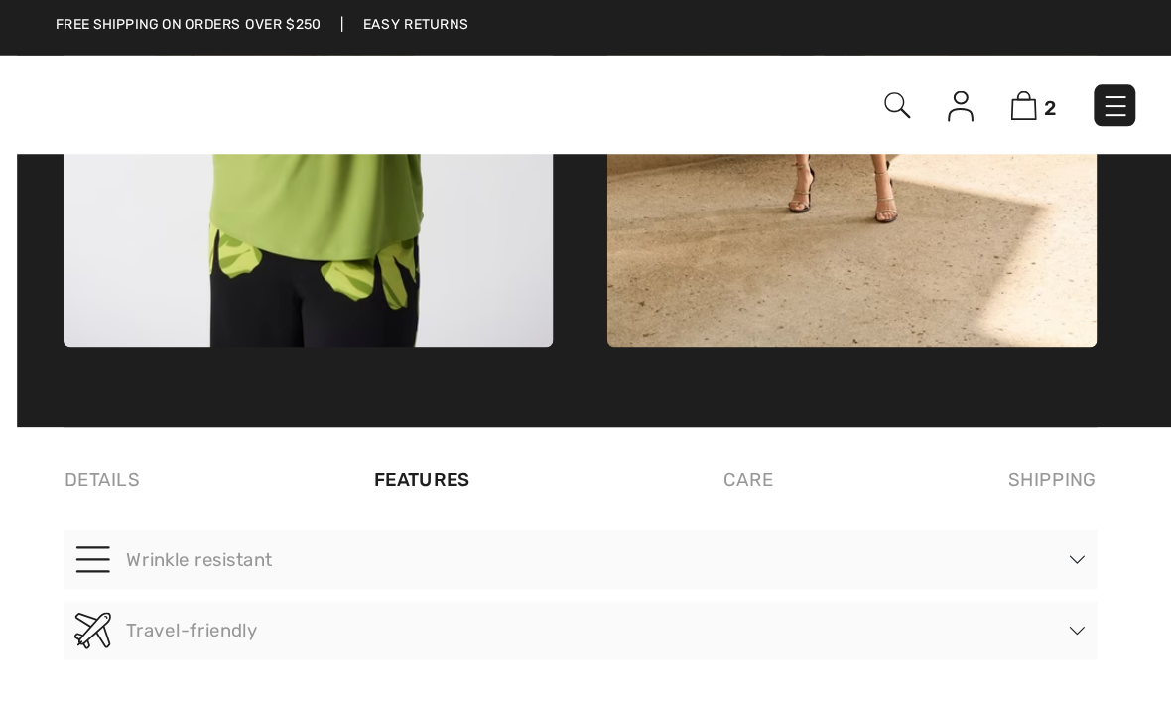
click at [457, 307] on div "Details" at bounding box center [484, 309] width 54 height 36
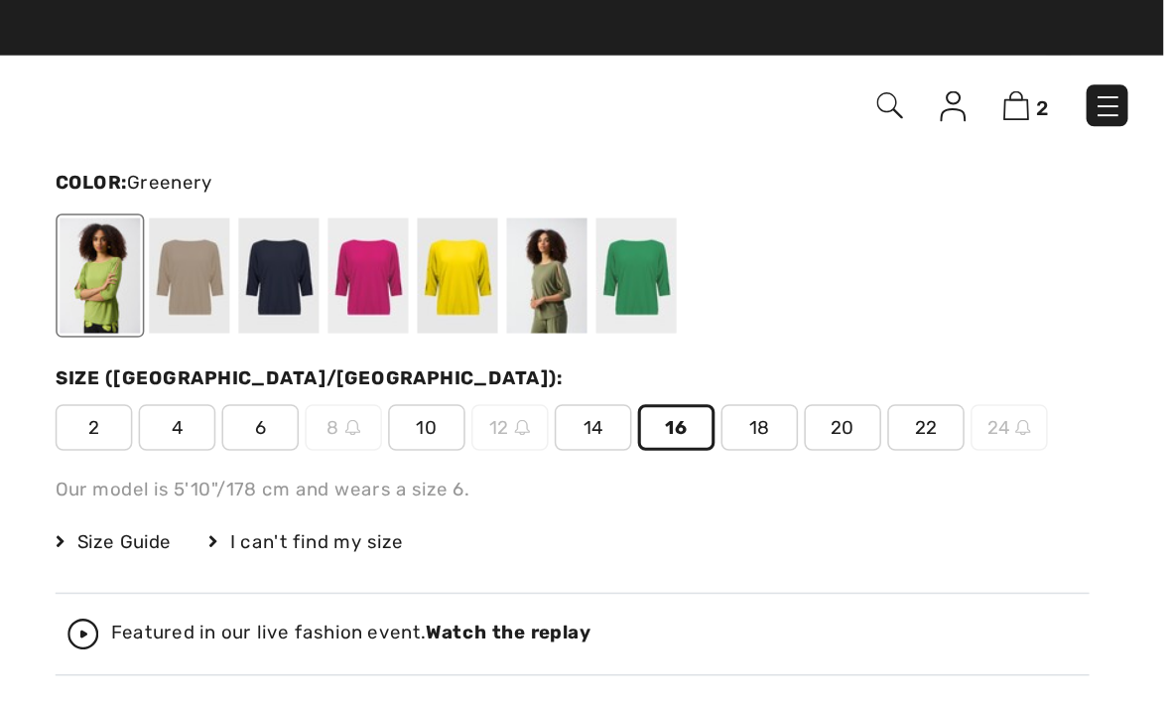
scroll to position [110, 0]
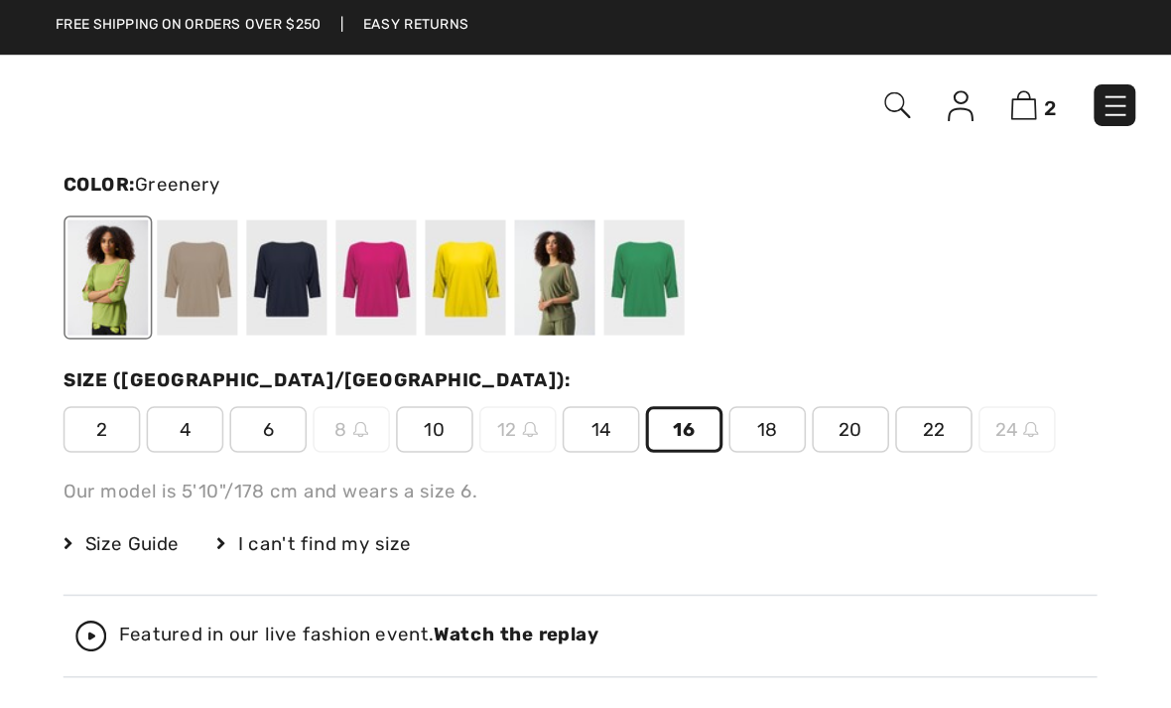
click at [779, 277] on span "14" at bounding box center [804, 277] width 50 height 30
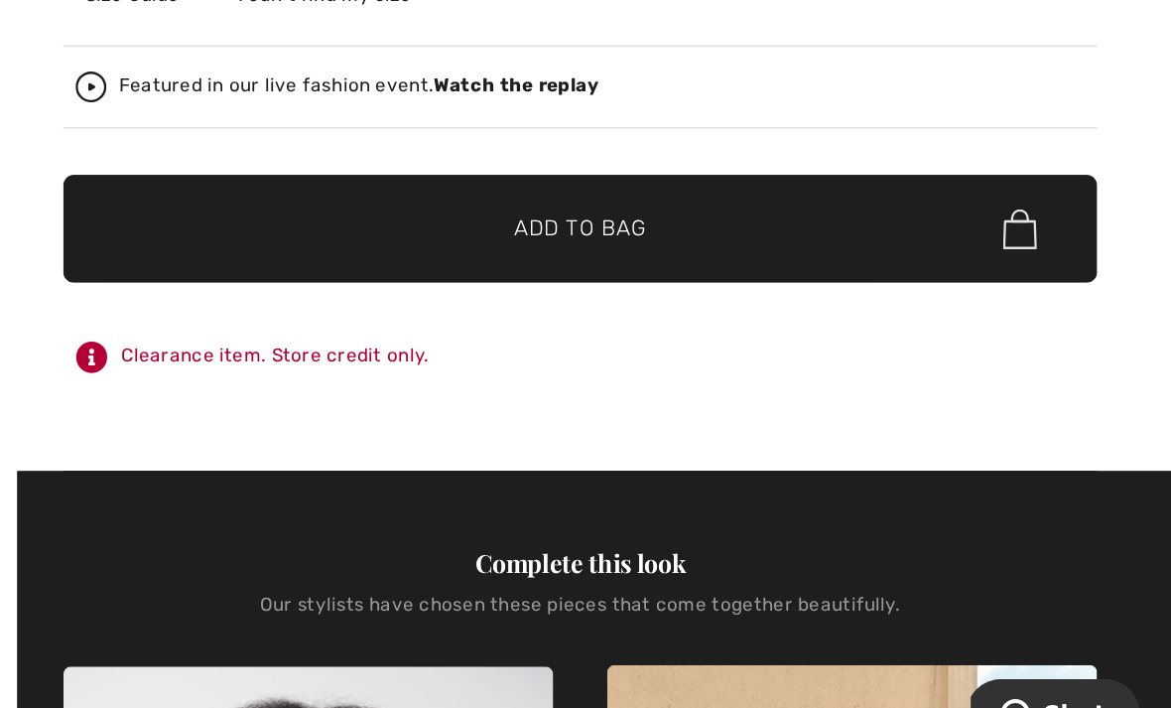
scroll to position [292, 0]
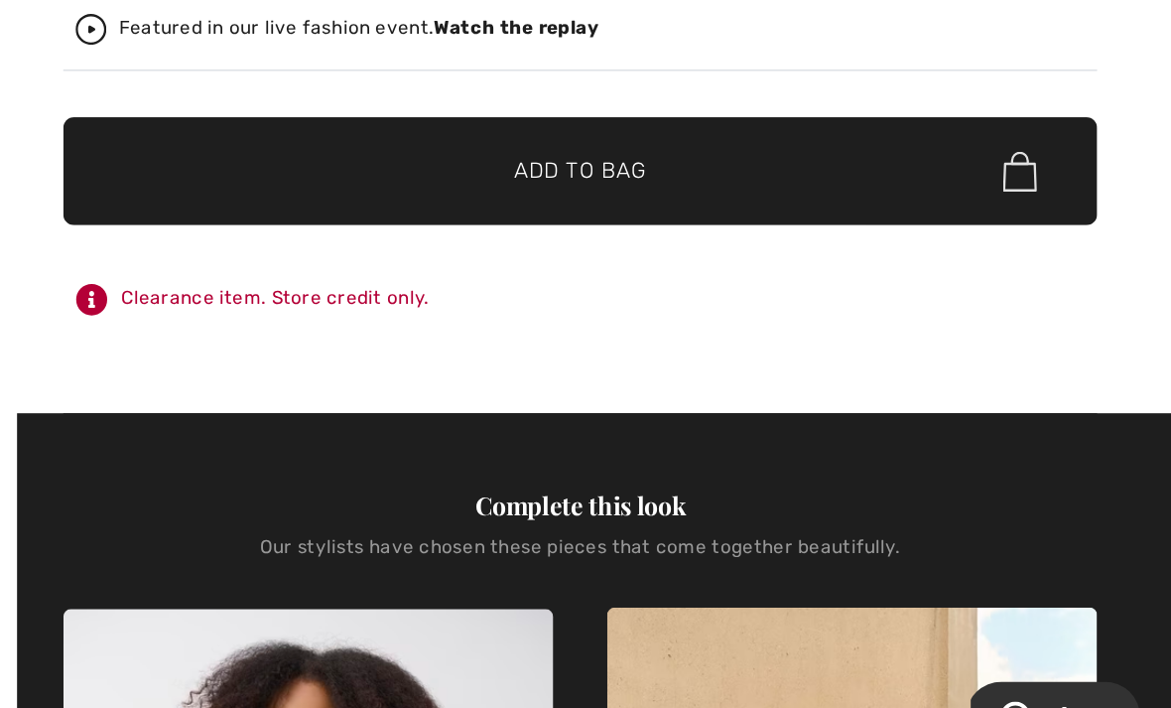
click at [748, 310] on span "Add to Bag" at bounding box center [790, 320] width 85 height 21
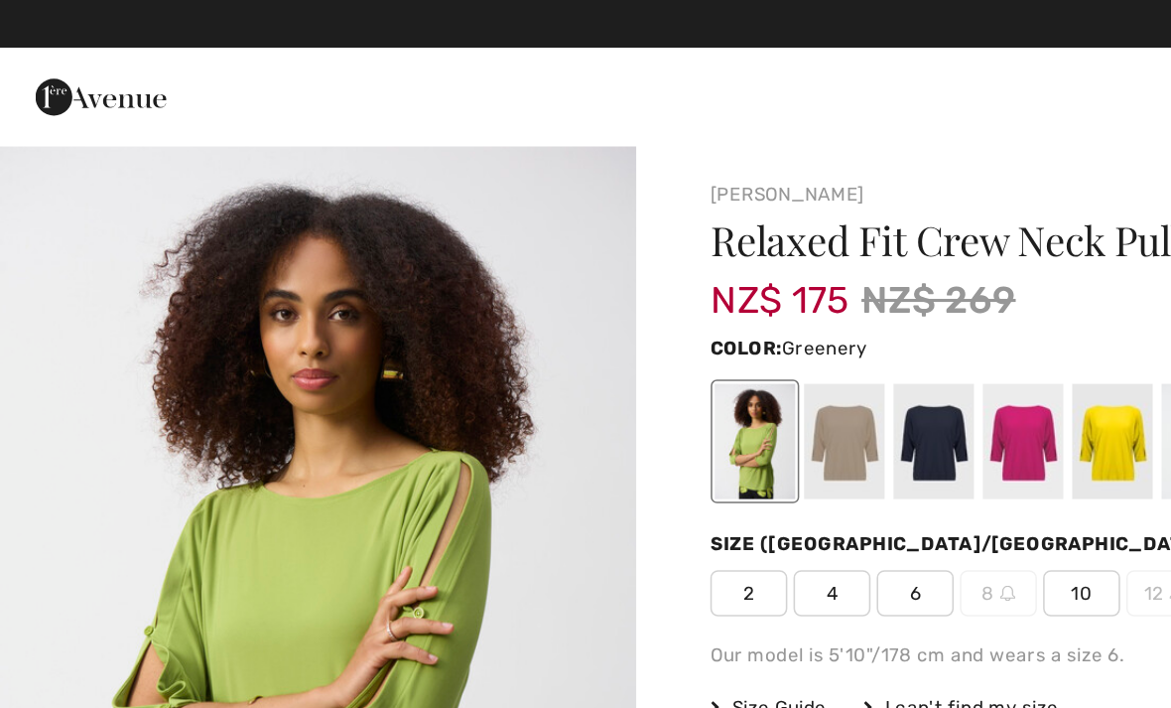
scroll to position [5, 0]
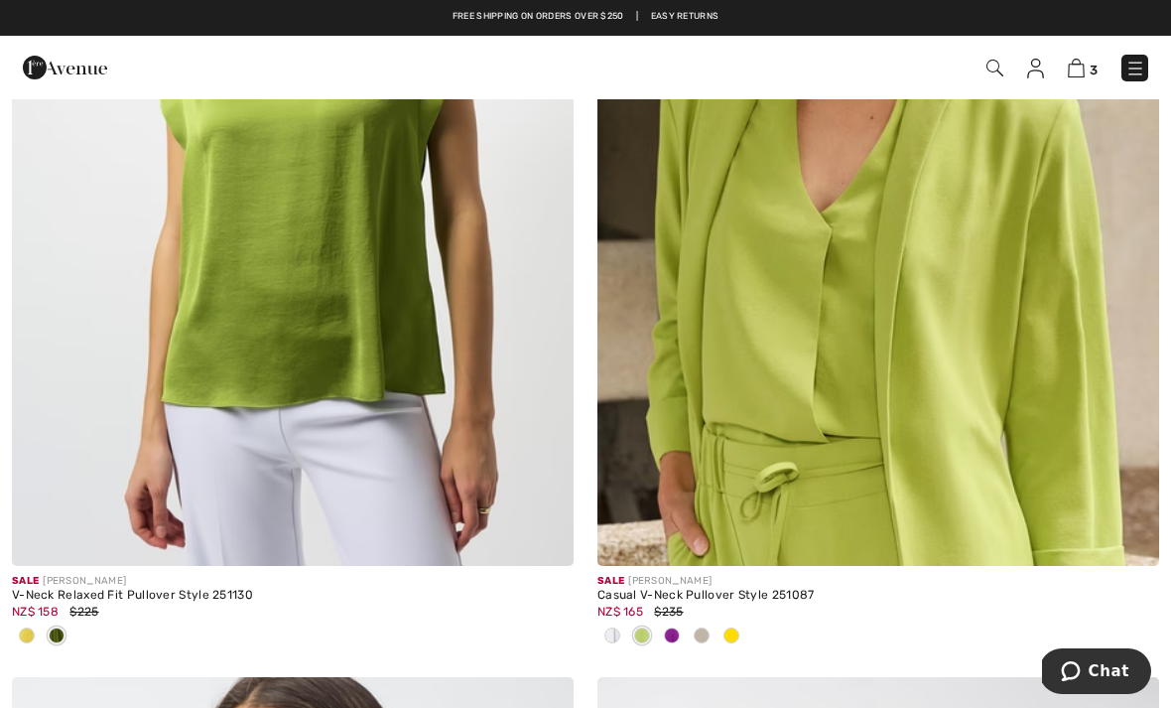
scroll to position [4470, 0]
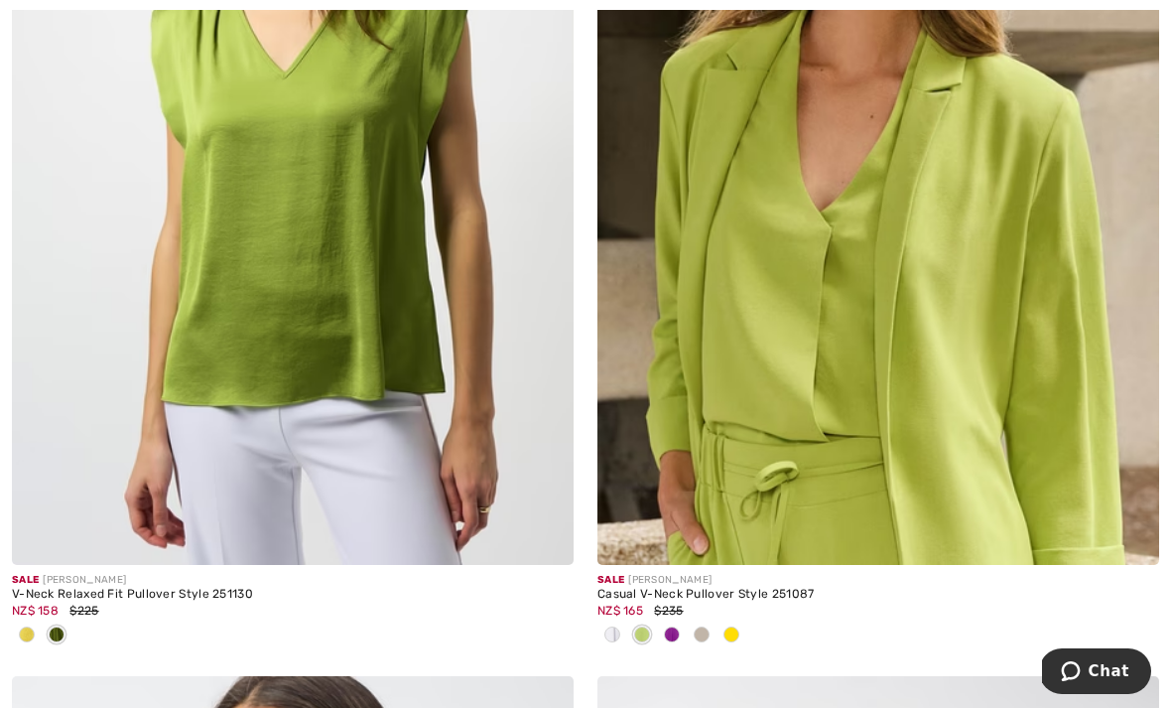
click at [819, 368] on img at bounding box center [878, 143] width 562 height 842
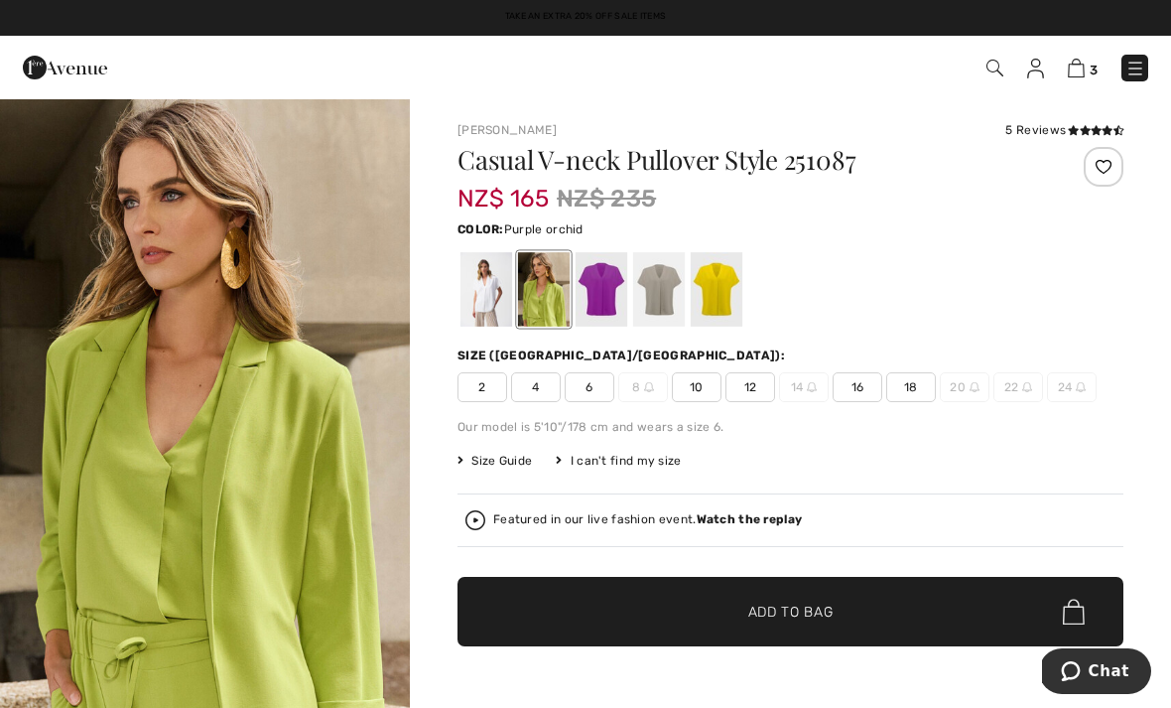
click at [598, 288] on div at bounding box center [602, 289] width 52 height 74
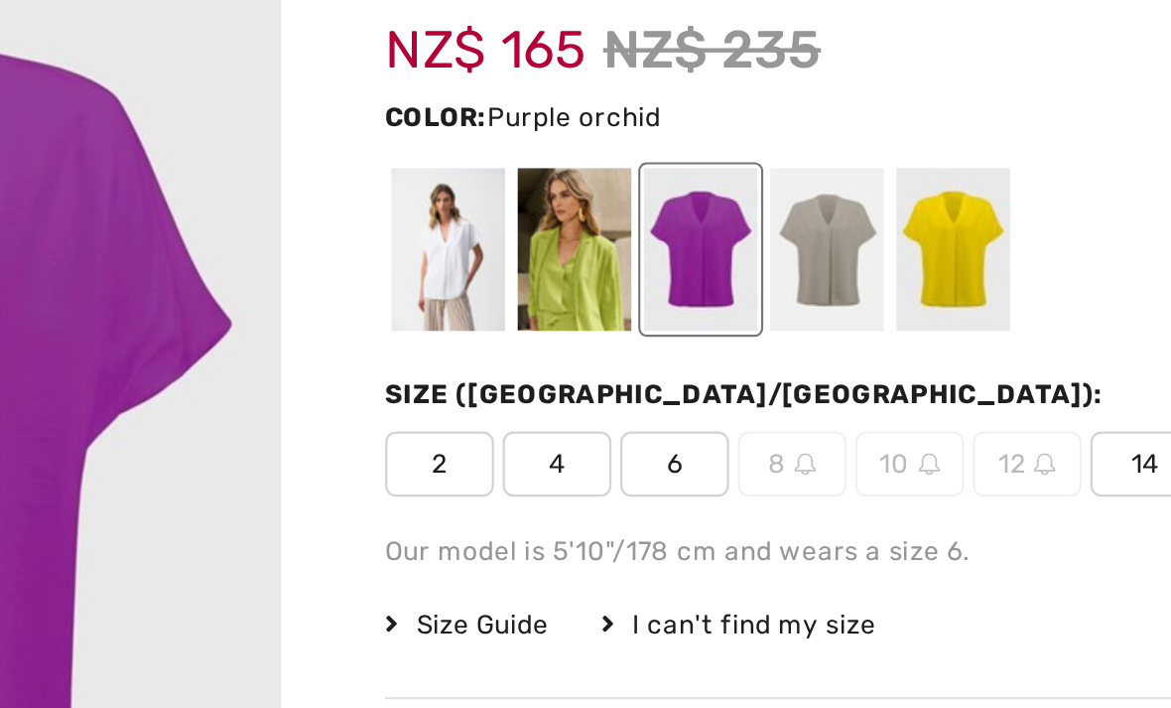
click at [518, 252] on div at bounding box center [544, 289] width 52 height 74
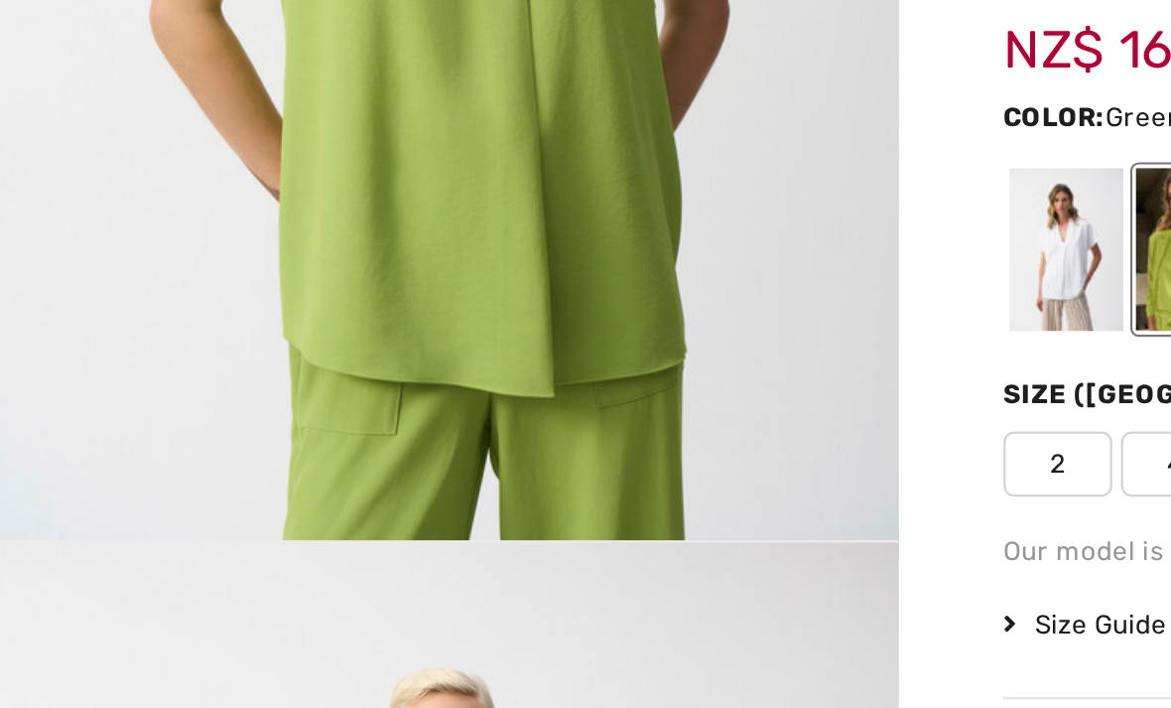
scroll to position [2720, 0]
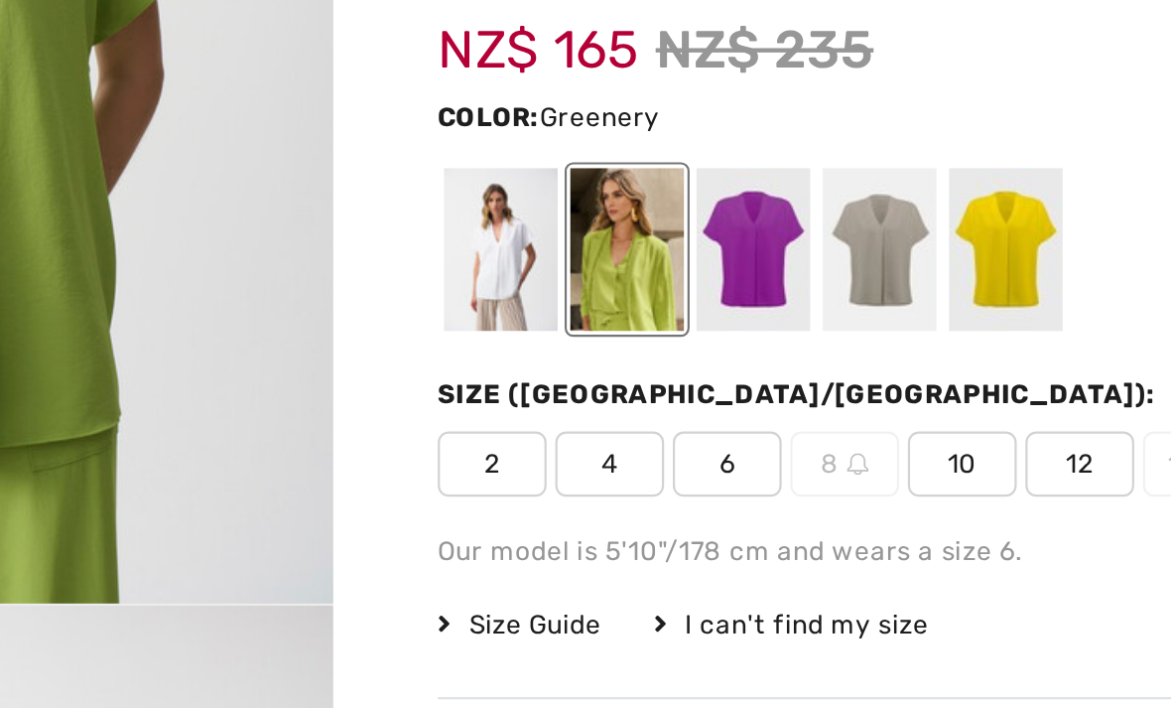
click at [691, 252] on div at bounding box center [717, 289] width 52 height 74
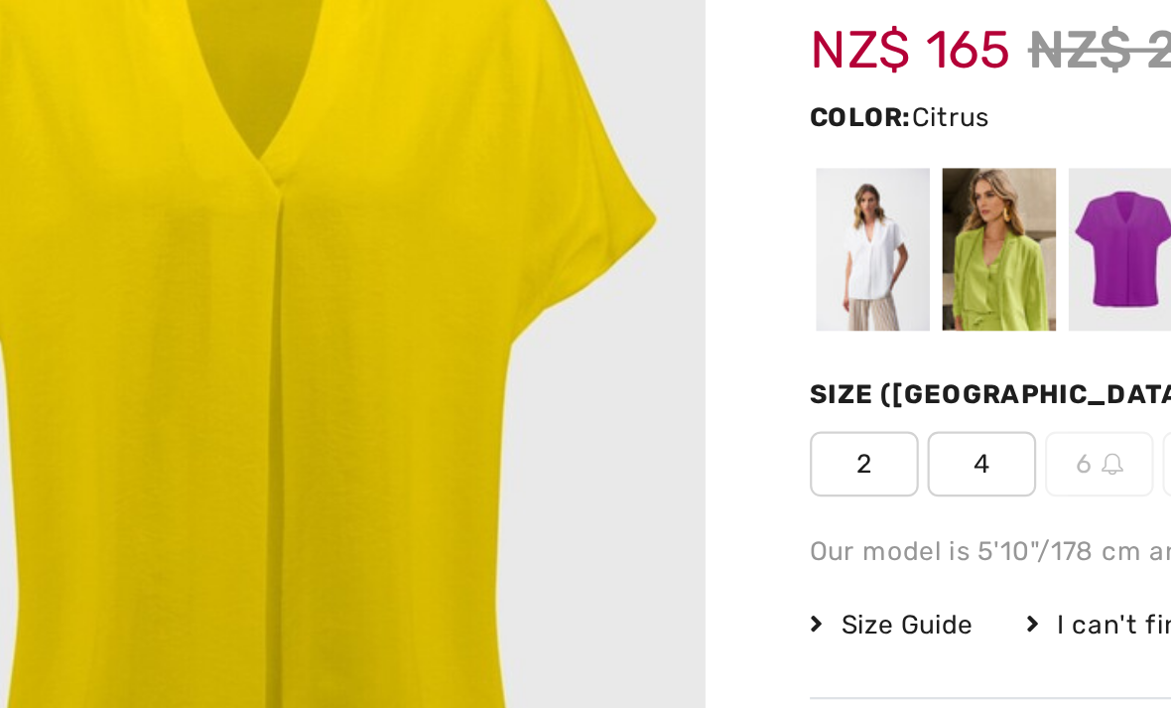
scroll to position [46, 0]
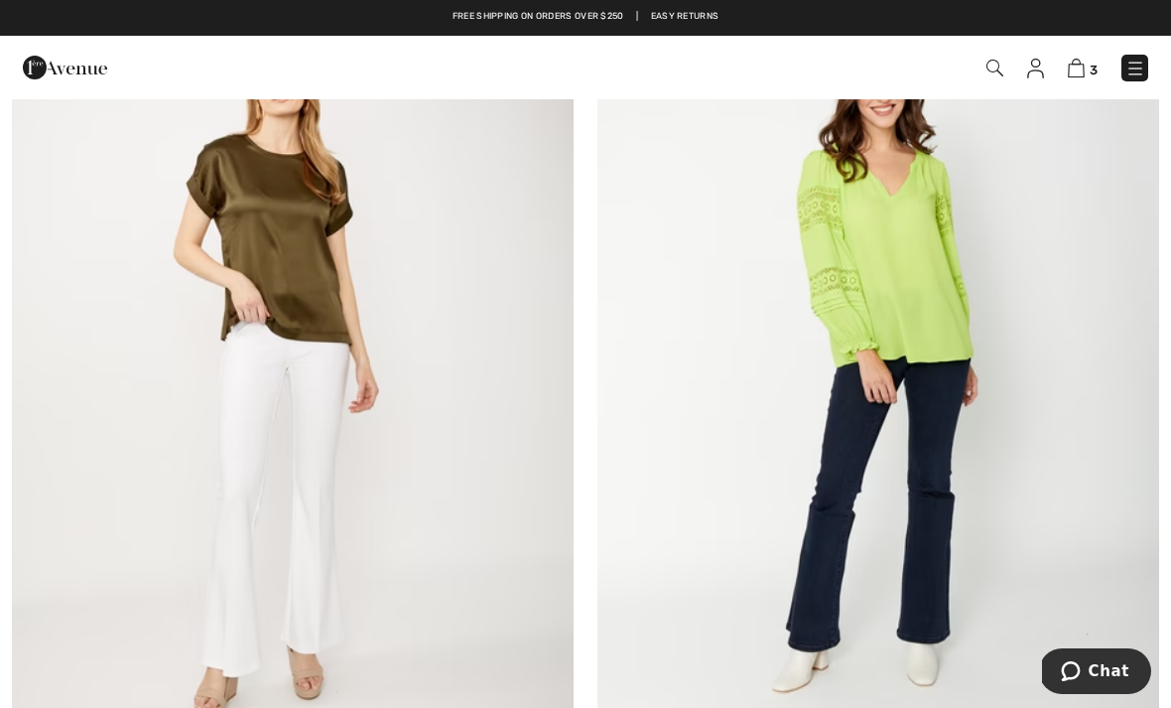
scroll to position [16987, 0]
click at [894, 320] on img at bounding box center [878, 362] width 562 height 842
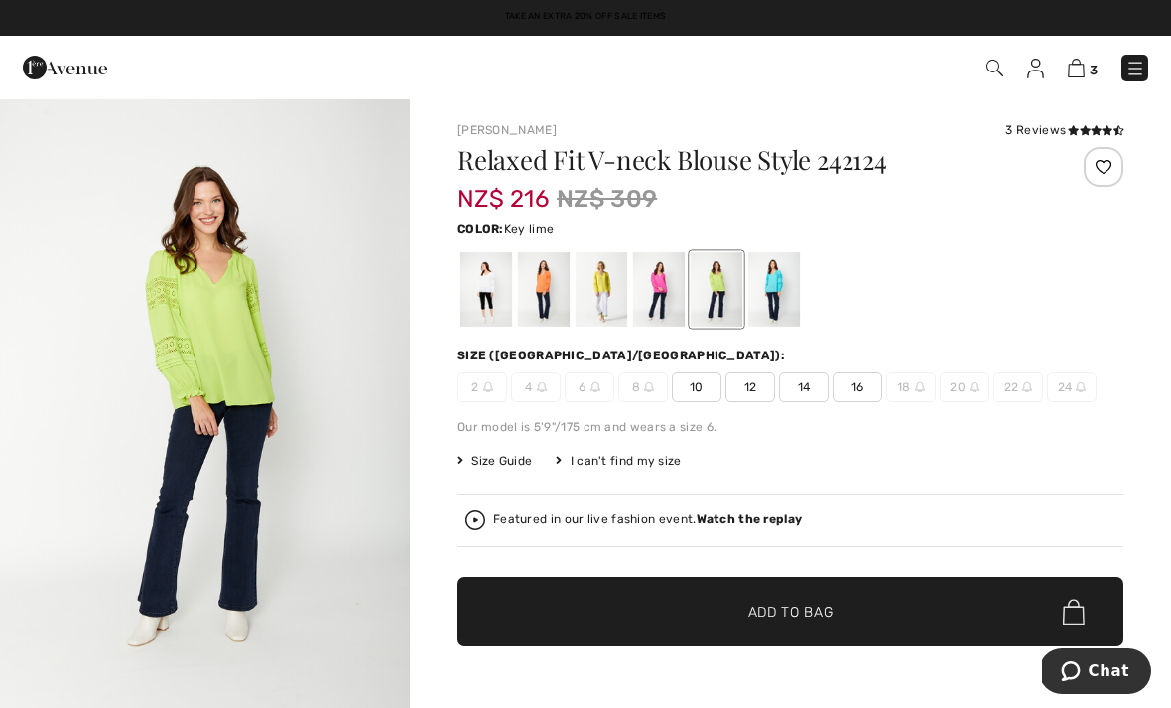
click at [292, 453] on img "1 / 5" at bounding box center [205, 404] width 410 height 615
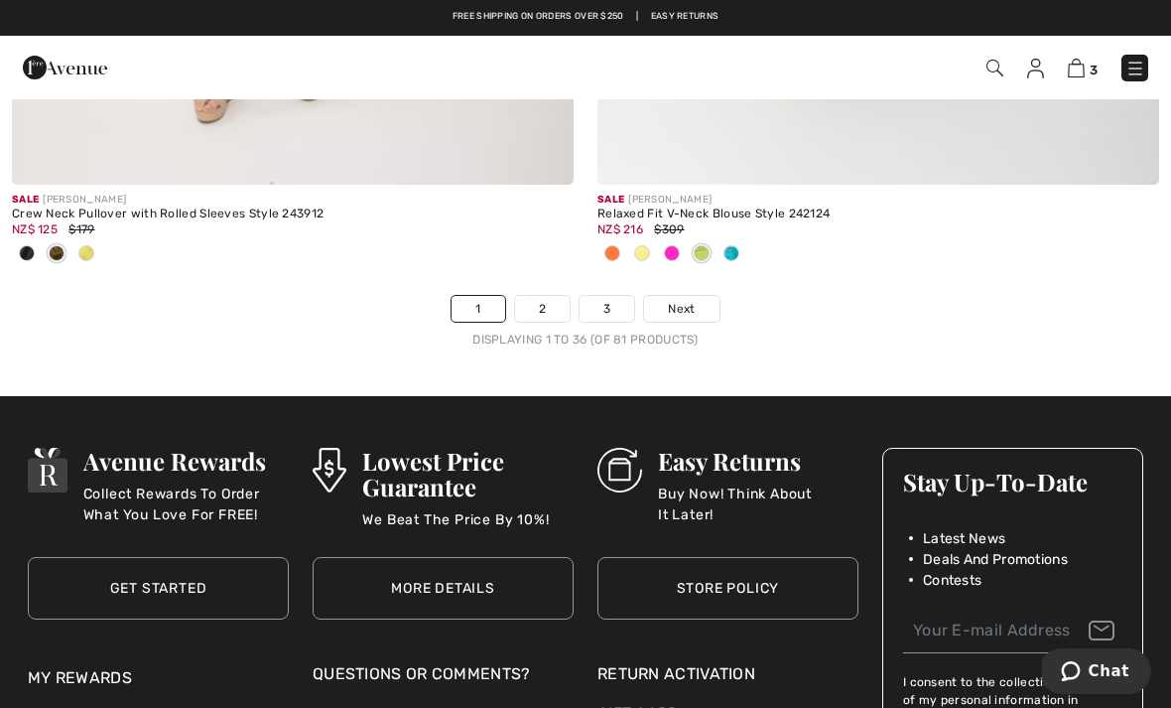
scroll to position [17573, 0]
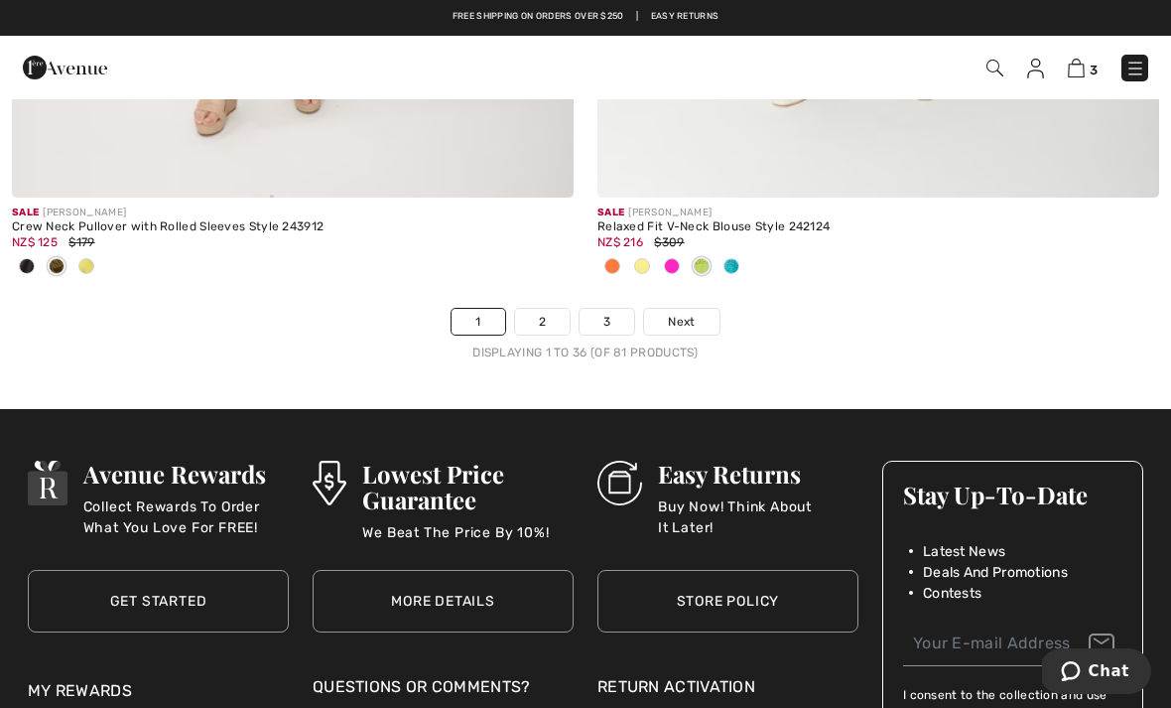
click at [550, 309] on link "2" at bounding box center [542, 322] width 55 height 26
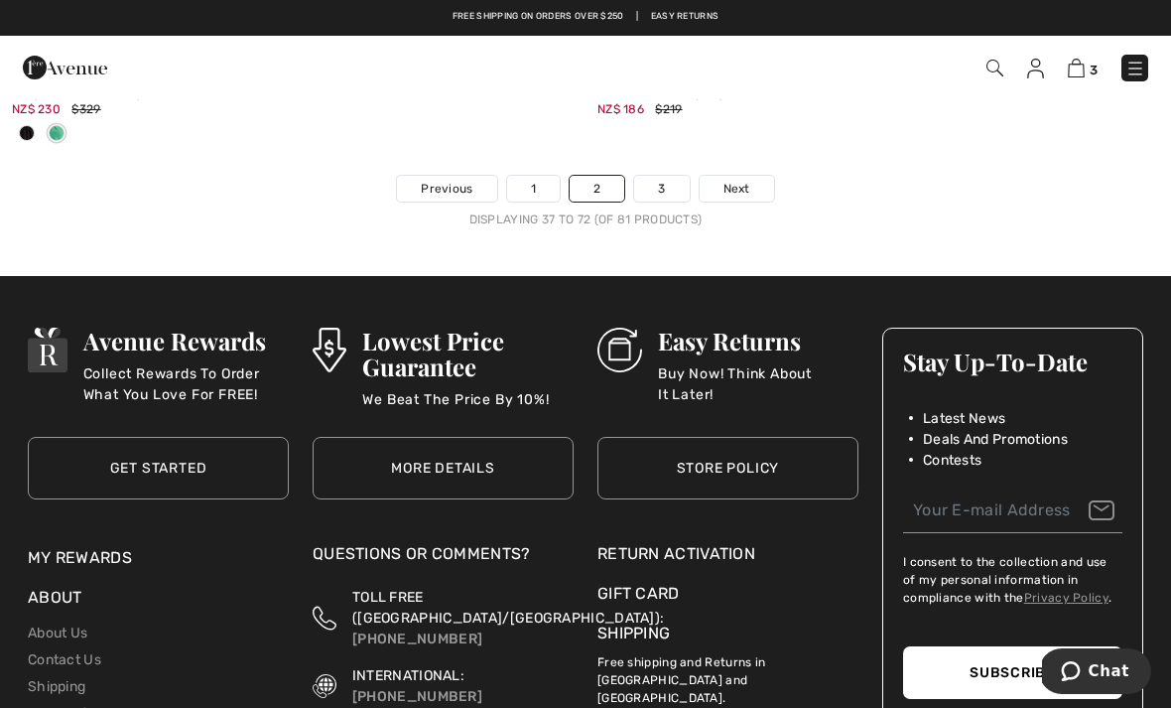
scroll to position [17705, 0]
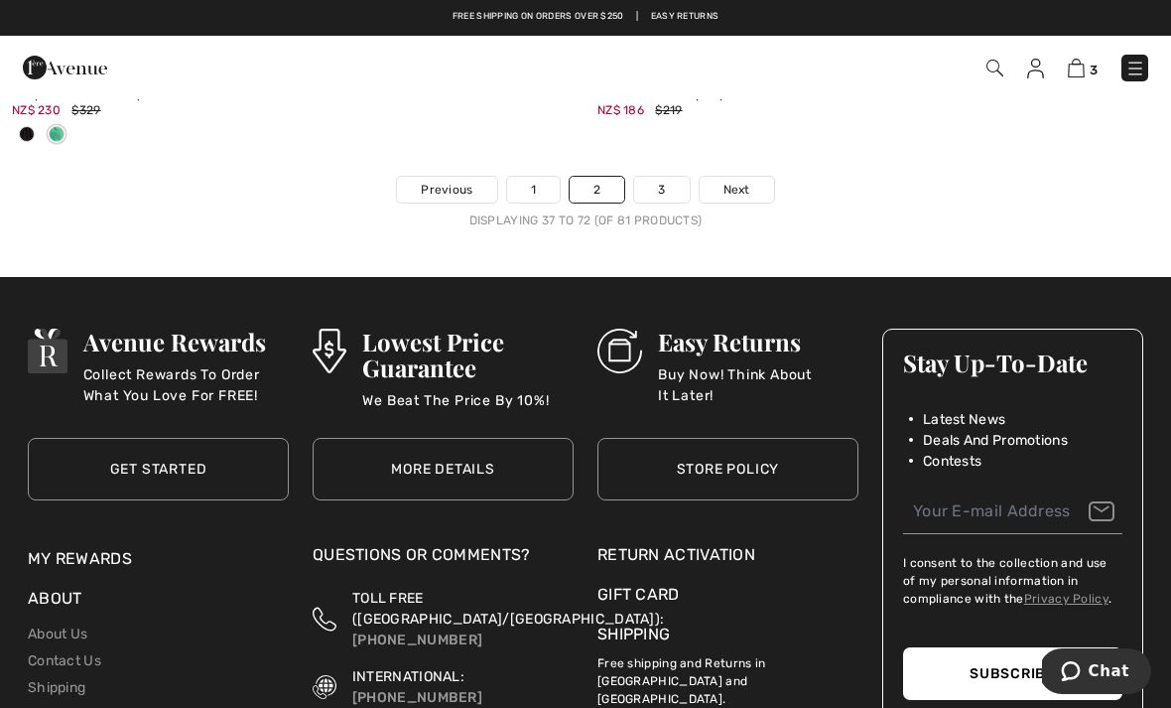
click at [734, 181] on span "Next" at bounding box center [736, 190] width 27 height 18
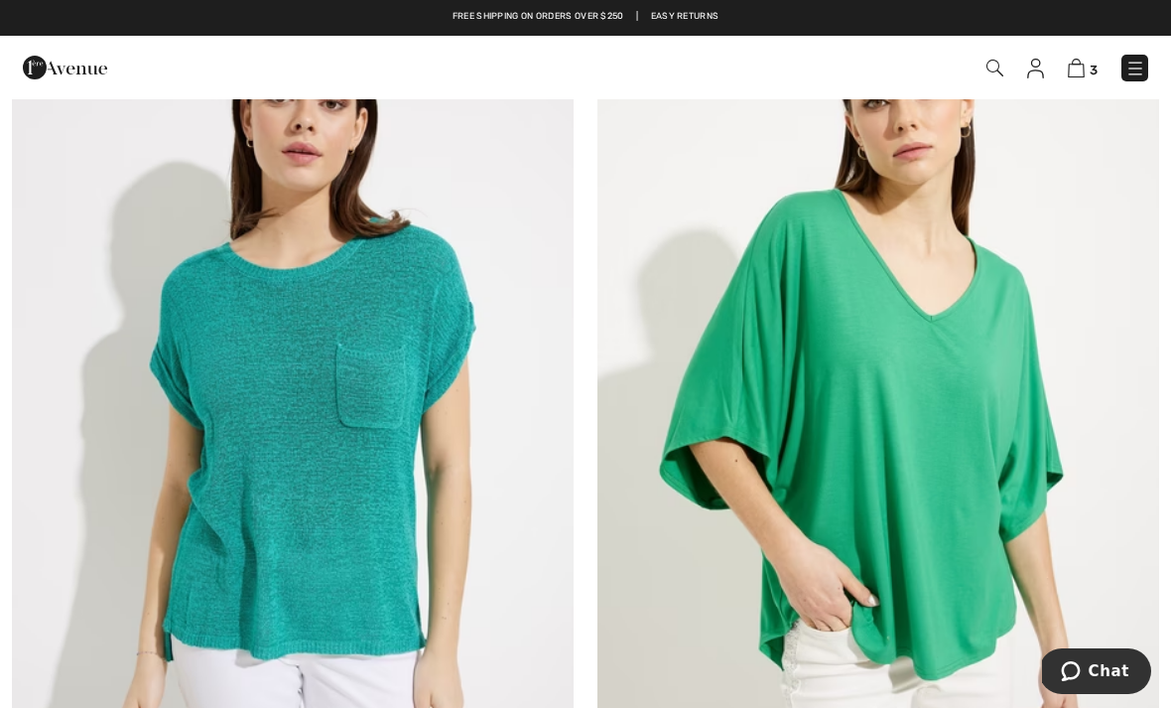
scroll to position [1276, 0]
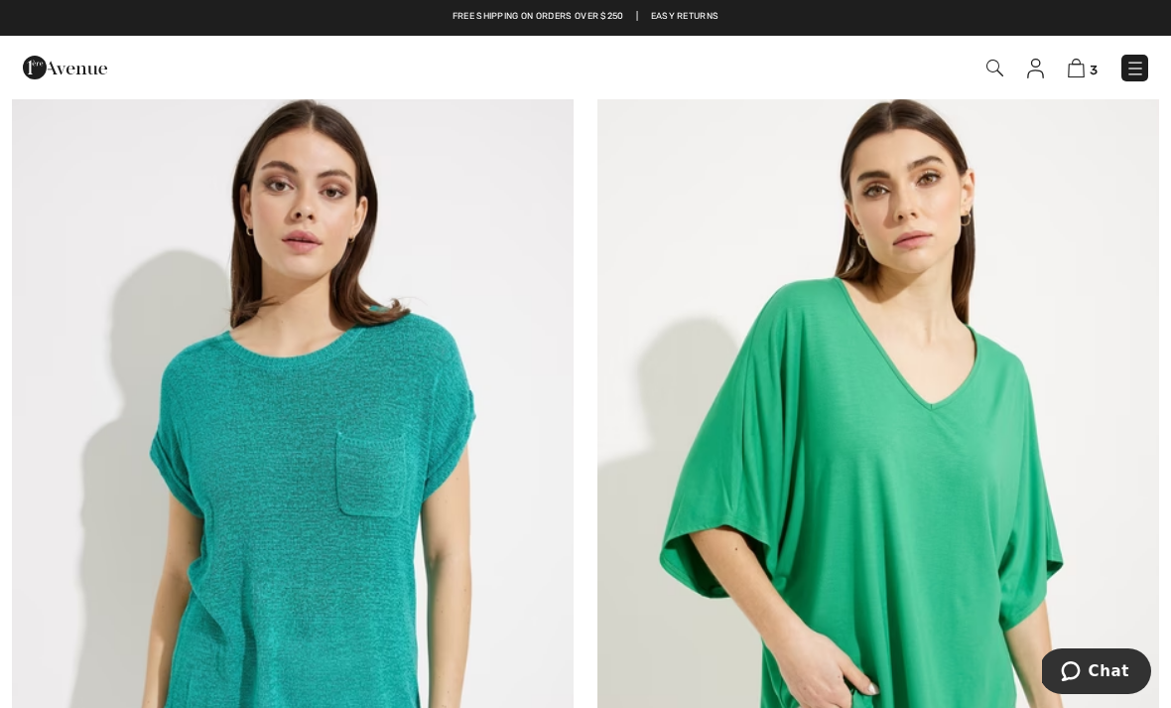
click at [1141, 64] on img at bounding box center [1135, 69] width 20 height 20
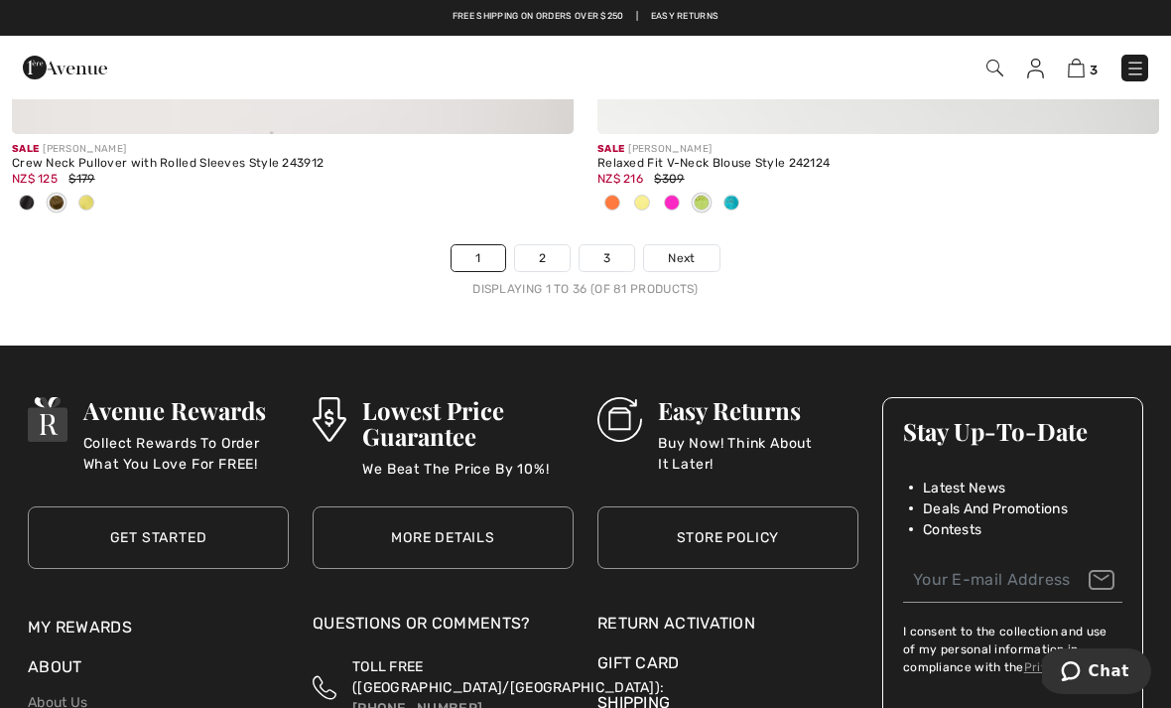
click at [1073, 68] on img at bounding box center [1076, 68] width 17 height 19
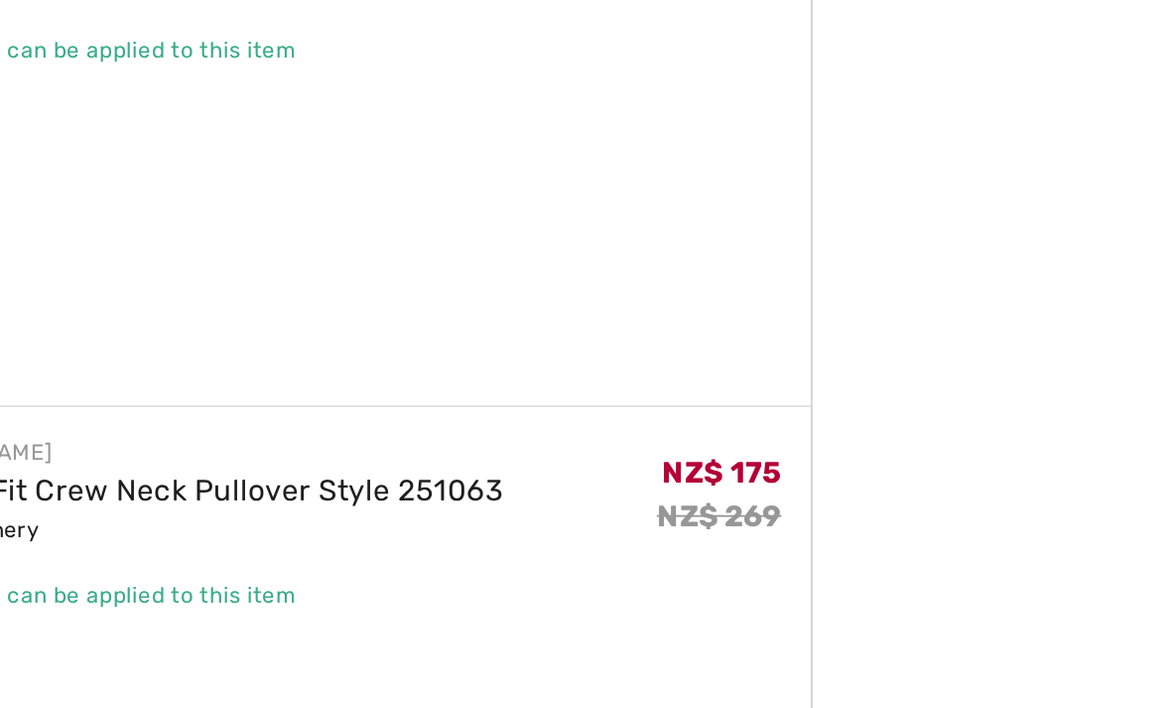
scroll to position [341, 0]
